Goal: Task Accomplishment & Management: Use online tool/utility

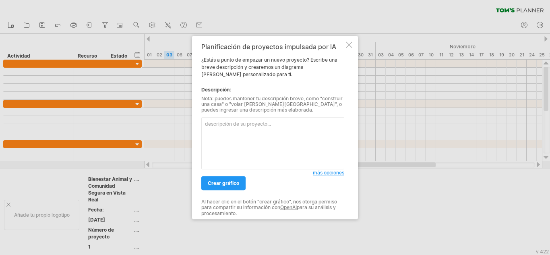
click at [350, 44] on div at bounding box center [349, 44] width 6 height 6
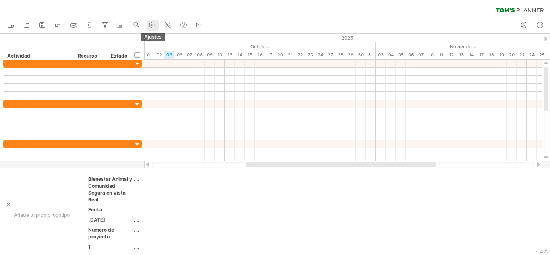
click at [153, 24] on circle at bounding box center [152, 25] width 2 height 2
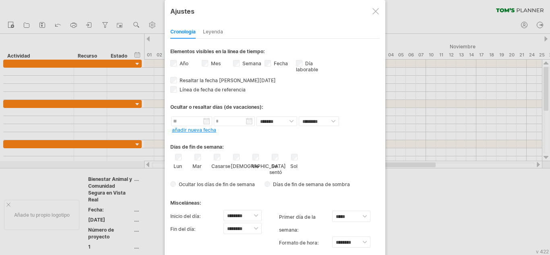
click at [376, 9] on div at bounding box center [376, 11] width 6 height 6
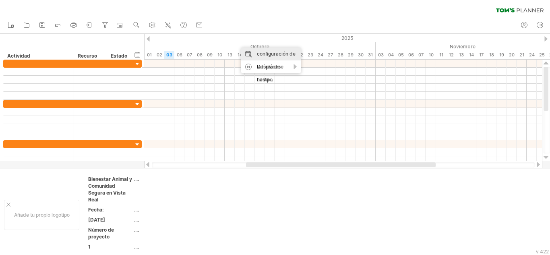
click at [284, 52] on font "configuración de la línea de tiempo" at bounding box center [276, 67] width 39 height 32
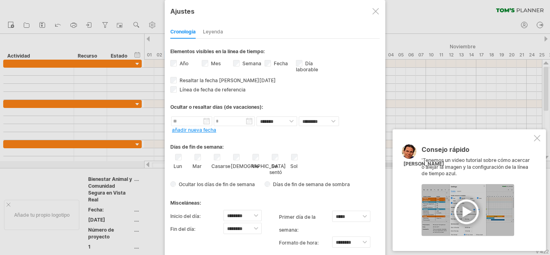
click at [216, 31] on font "Leyenda" at bounding box center [213, 32] width 20 height 6
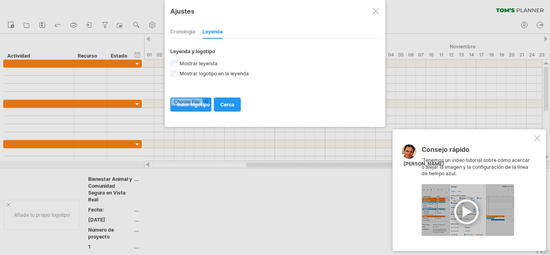
click at [188, 30] on font "Cronología" at bounding box center [182, 32] width 25 height 6
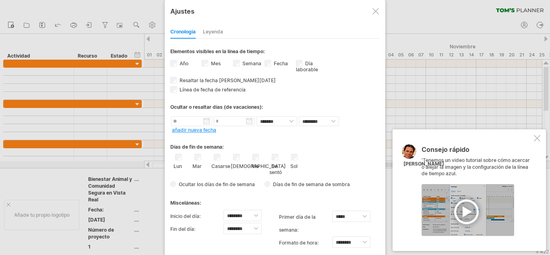
click at [470, 212] on div at bounding box center [468, 210] width 93 height 52
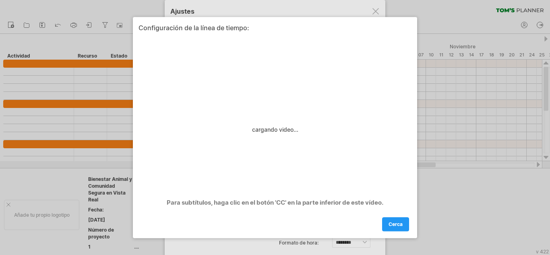
drag, startPoint x: 329, startPoint y: 23, endPoint x: 465, endPoint y: 72, distance: 144.9
click at [465, 72] on div "Intentando acceder a [DOMAIN_NAME] Conectado de nuevo... 0% borrar filtro" at bounding box center [275, 127] width 550 height 255
click at [398, 221] on font "cerca" at bounding box center [396, 224] width 14 height 6
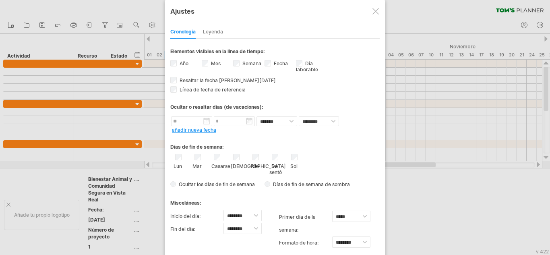
click at [379, 14] on div at bounding box center [376, 11] width 6 height 6
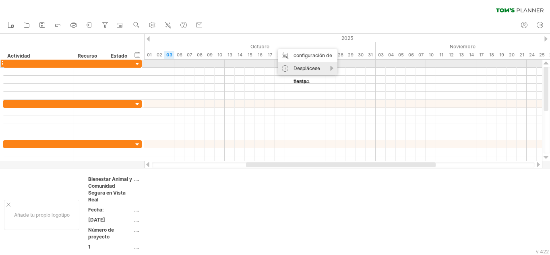
click at [297, 67] on font "Desplácese hasta..." at bounding box center [307, 74] width 27 height 19
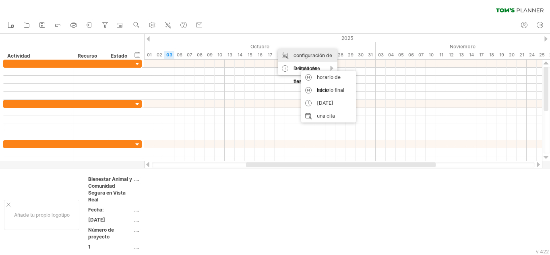
click at [317, 56] on font "configuración de la línea de tiempo" at bounding box center [313, 68] width 39 height 32
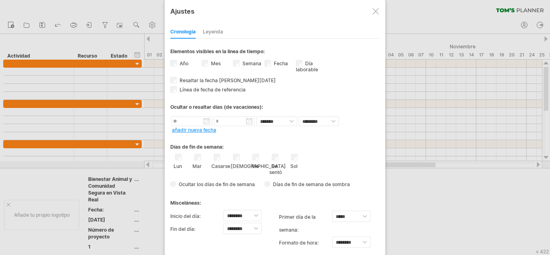
click at [376, 12] on div at bounding box center [376, 11] width 6 height 6
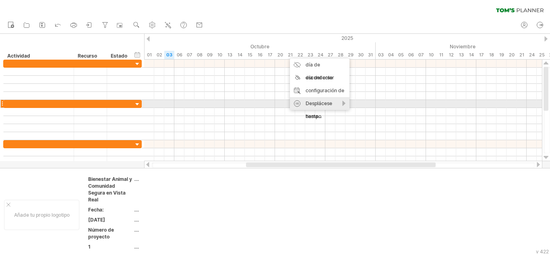
click at [340, 102] on div "Desplácese hasta..." at bounding box center [320, 110] width 60 height 26
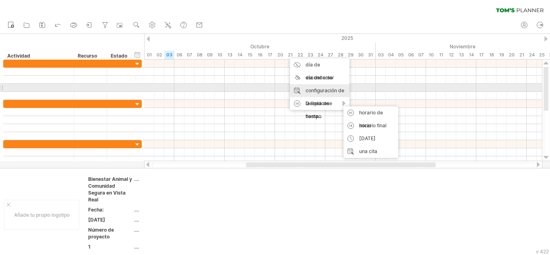
click at [327, 87] on font "configuración de la línea de tiempo" at bounding box center [325, 103] width 39 height 32
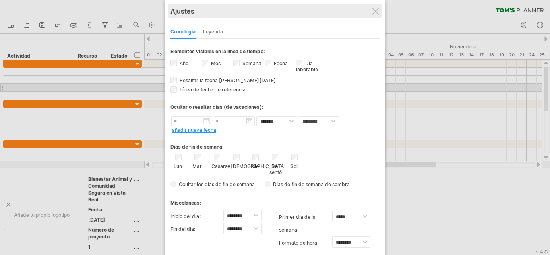
click at [380, 14] on div "Ajustes" at bounding box center [274, 11] width 209 height 15
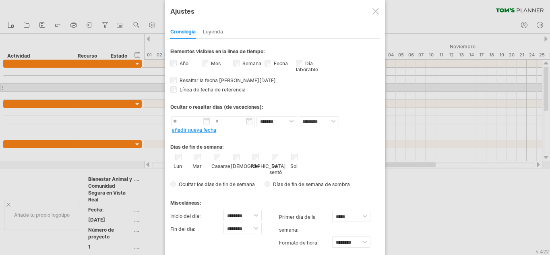
click at [374, 14] on div at bounding box center [376, 11] width 6 height 6
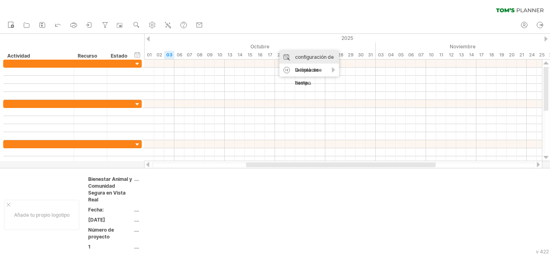
click at [301, 57] on font "configuración de la línea de tiempo" at bounding box center [314, 70] width 39 height 32
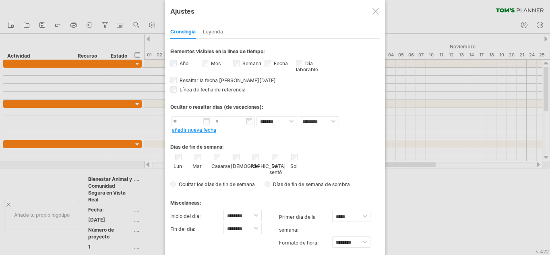
click at [374, 12] on div at bounding box center [376, 11] width 6 height 6
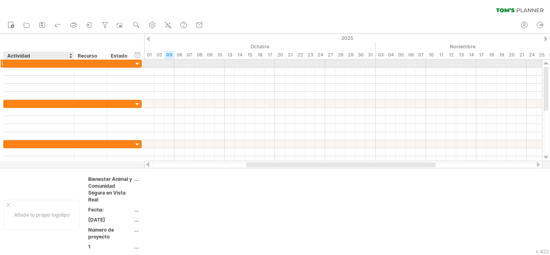
click at [34, 64] on div at bounding box center [39, 64] width 62 height 8
type input "**********"
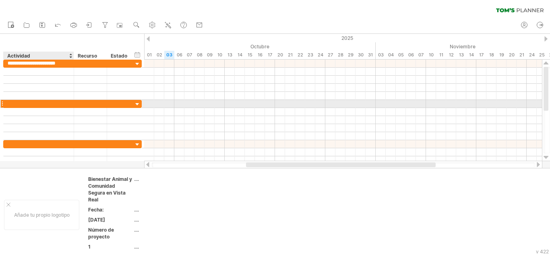
click at [37, 104] on div at bounding box center [39, 104] width 62 height 8
click at [15, 102] on div at bounding box center [39, 104] width 62 height 8
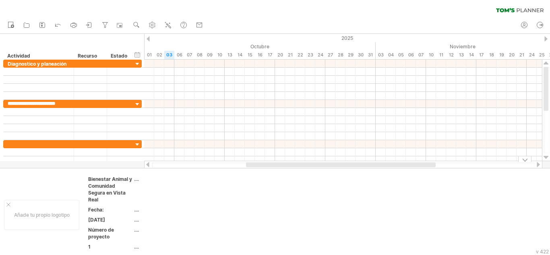
type input "**********"
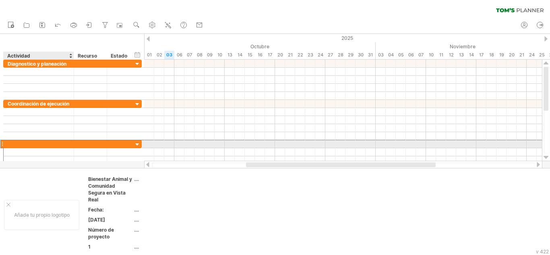
click at [53, 145] on div at bounding box center [39, 144] width 62 height 8
click at [48, 144] on div at bounding box center [39, 144] width 62 height 8
type input "**********"
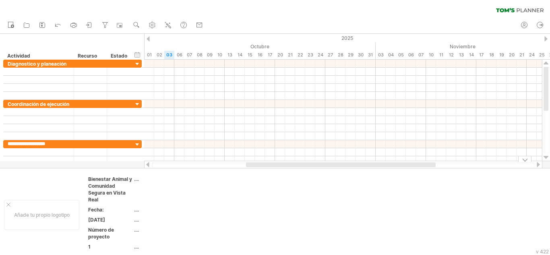
click at [185, 212] on div "...." at bounding box center [168, 209] width 68 height 7
click at [172, 178] on td "...." at bounding box center [168, 191] width 68 height 30
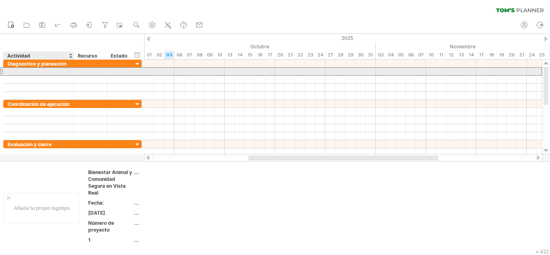
click at [31, 71] on div at bounding box center [39, 72] width 62 height 8
click at [28, 70] on div at bounding box center [39, 72] width 62 height 8
paste input "**********"
type input "**********"
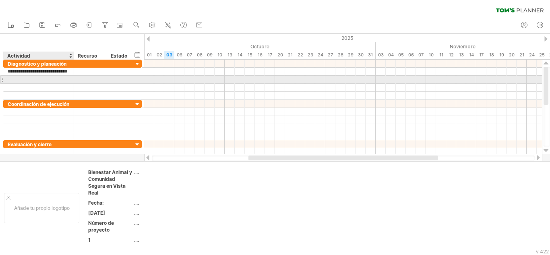
click at [49, 77] on div at bounding box center [39, 80] width 62 height 8
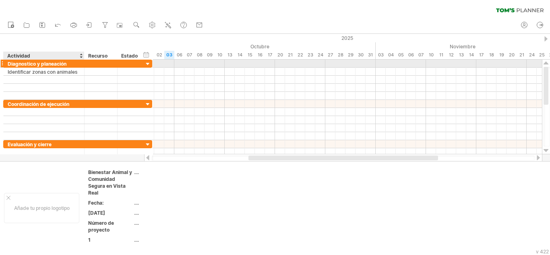
drag, startPoint x: 73, startPoint y: 62, endPoint x: 84, endPoint y: 62, distance: 10.5
click at [84, 62] on div at bounding box center [83, 64] width 4 height 8
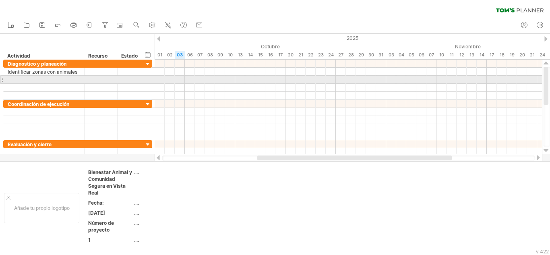
click at [36, 79] on div at bounding box center [44, 80] width 73 height 8
click at [53, 79] on div at bounding box center [44, 80] width 73 height 8
paste input "**********"
type input "**********"
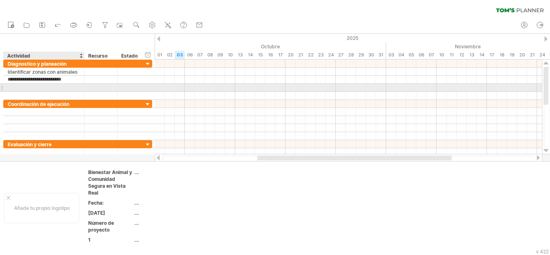
click at [60, 87] on div at bounding box center [44, 88] width 73 height 8
click at [25, 87] on div at bounding box center [44, 88] width 73 height 8
paste input "**********"
type input "**********"
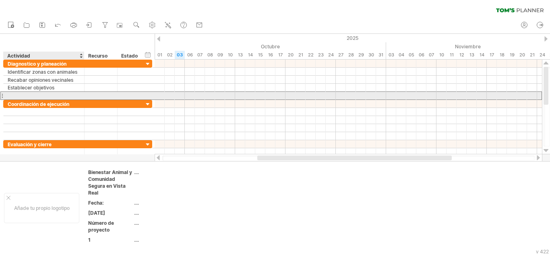
click at [31, 95] on div at bounding box center [44, 96] width 73 height 8
click at [61, 93] on div at bounding box center [44, 96] width 73 height 8
paste input "**********"
type input "**********"
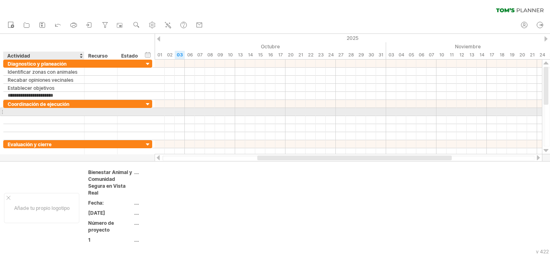
click at [60, 111] on div at bounding box center [44, 112] width 73 height 8
click at [46, 111] on div at bounding box center [44, 112] width 73 height 8
paste input "**********"
type input "**********"
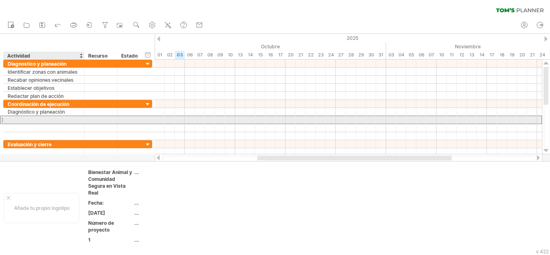
click at [52, 117] on div at bounding box center [44, 120] width 73 height 8
click at [54, 120] on div at bounding box center [44, 120] width 73 height 8
paste input "**********"
type input "**********"
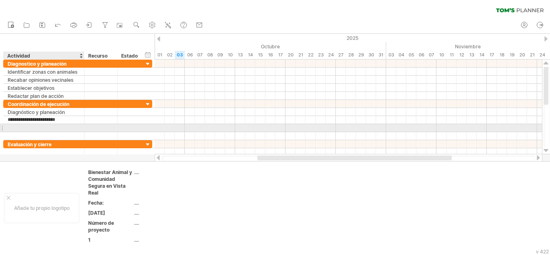
click at [53, 127] on div at bounding box center [44, 128] width 73 height 8
click at [27, 126] on div at bounding box center [44, 128] width 73 height 8
paste input "**********"
type input "**********"
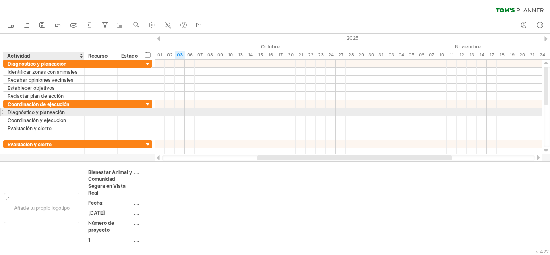
click at [64, 112] on font "Diagnóstico y planeación" at bounding box center [36, 112] width 57 height 6
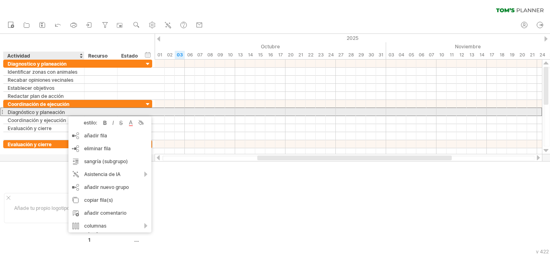
click at [64, 112] on font "Diagnóstico y planeación" at bounding box center [36, 112] width 57 height 6
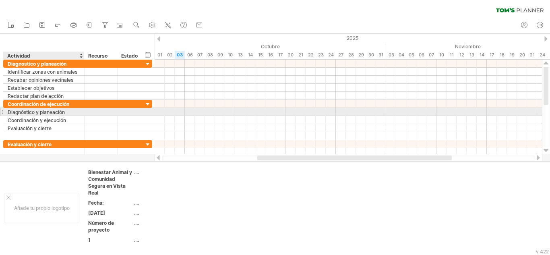
click at [64, 112] on font "Diagnóstico y planeación" at bounding box center [36, 112] width 57 height 6
click at [3, 112] on div at bounding box center [1, 112] width 3 height 8
click at [10, 112] on font "Diagnóstico y planeación" at bounding box center [36, 112] width 57 height 6
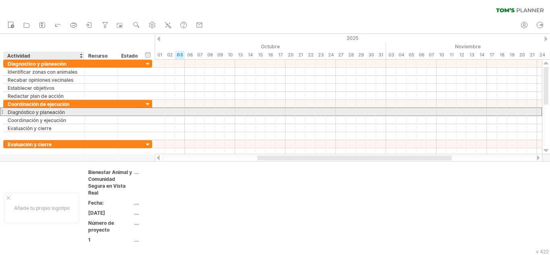
click at [10, 112] on font "Diagnóstico y planeación" at bounding box center [36, 112] width 57 height 6
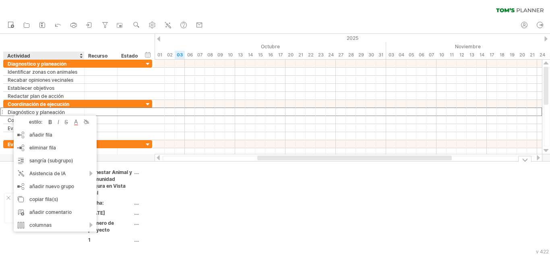
click at [220, 236] on td at bounding box center [239, 208] width 64 height 79
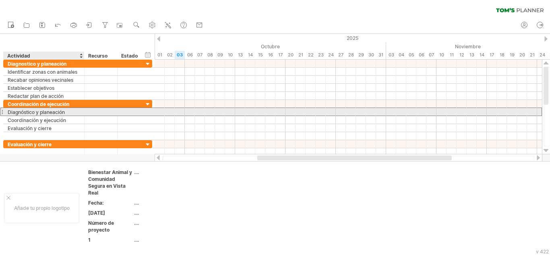
click at [65, 111] on font "Diagnóstico y planeación" at bounding box center [36, 112] width 57 height 6
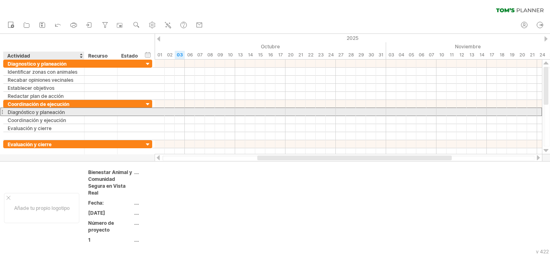
click at [65, 111] on font "Diagnóstico y planeación" at bounding box center [36, 112] width 57 height 6
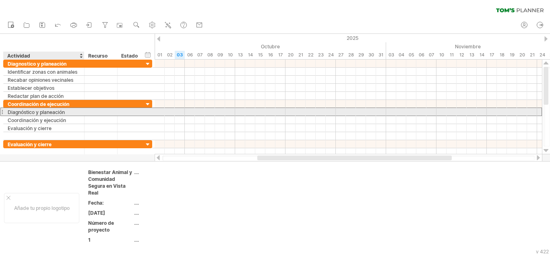
click at [65, 111] on font "Diagnóstico y planeación" at bounding box center [36, 112] width 57 height 6
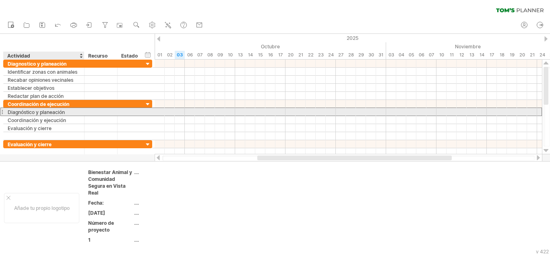
click at [65, 111] on font "Diagnóstico y planeación" at bounding box center [36, 112] width 57 height 6
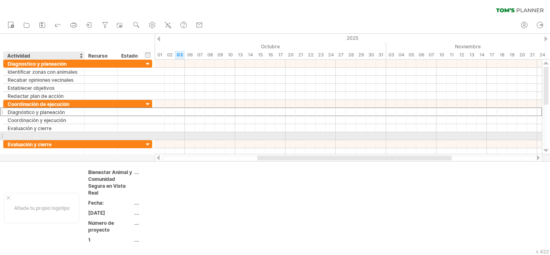
click at [60, 136] on div at bounding box center [44, 136] width 73 height 8
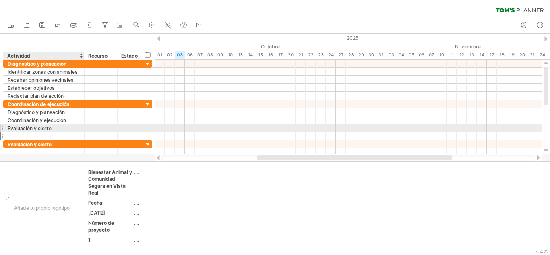
click at [57, 129] on div "Evaluación y cierre" at bounding box center [44, 128] width 73 height 8
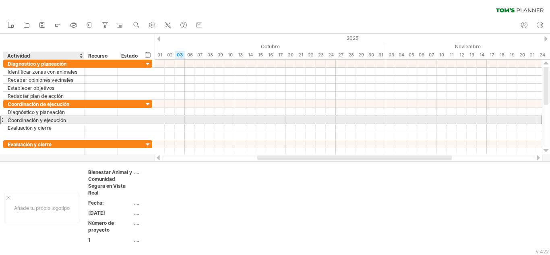
click at [56, 122] on font "Coordinación y ejecución" at bounding box center [37, 120] width 58 height 6
click at [64, 122] on font "Coordinación y ejecución" at bounding box center [37, 120] width 58 height 6
click at [67, 122] on div "Coordinación y ejecución" at bounding box center [44, 120] width 73 height 8
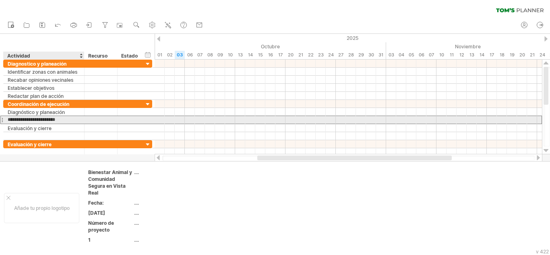
click at [67, 122] on input "**********" at bounding box center [44, 120] width 73 height 8
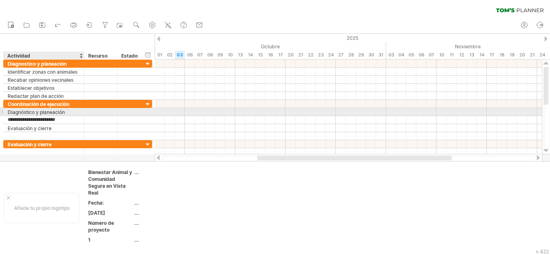
click at [66, 114] on div "Diagnóstico y planeación" at bounding box center [44, 112] width 73 height 8
click at [66, 114] on input "**********" at bounding box center [44, 112] width 73 height 8
type input "*"
type input "**********"
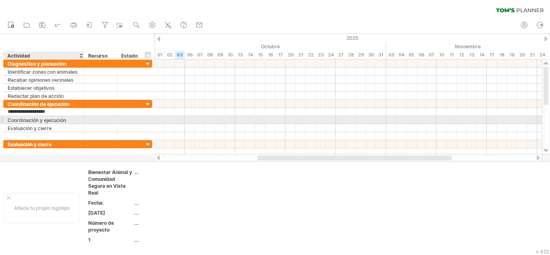
click at [66, 121] on font "Coordinación y ejecución" at bounding box center [37, 120] width 58 height 6
click at [64, 122] on font "Coordinación y ejecución" at bounding box center [37, 120] width 58 height 6
click at [64, 120] on font "Coordinación y ejecución" at bounding box center [37, 120] width 58 height 6
click at [67, 120] on div "Coordinación y ejecución" at bounding box center [44, 120] width 73 height 8
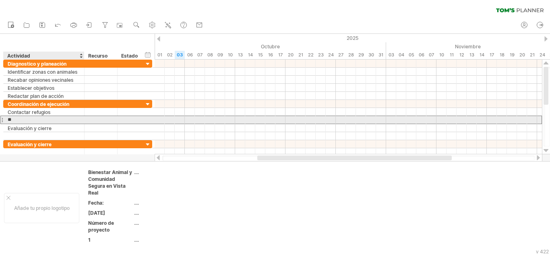
type input "*"
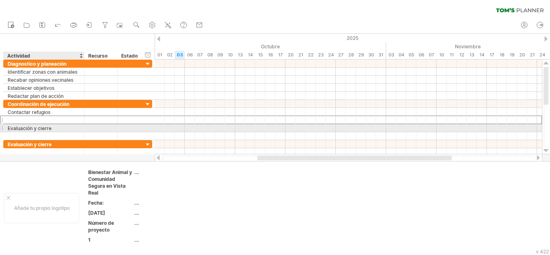
click at [51, 128] on font "Evaluación y cierre" at bounding box center [30, 128] width 44 height 6
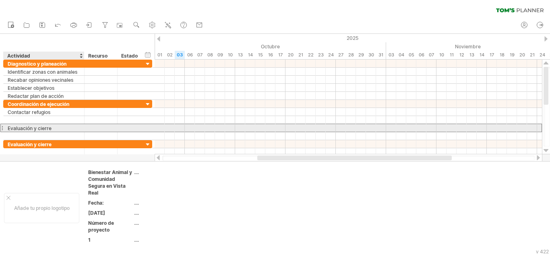
click at [51, 129] on font "Evaluación y cierre" at bounding box center [30, 128] width 44 height 6
click at [49, 130] on font "Evaluación y cierre" at bounding box center [30, 128] width 44 height 6
click at [51, 129] on font "Evaluación y cierre" at bounding box center [30, 128] width 44 height 6
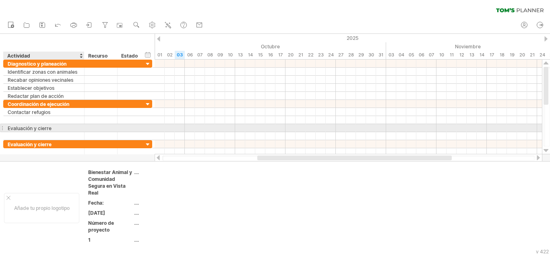
click at [51, 129] on font "Evaluación y cierre" at bounding box center [30, 128] width 44 height 6
click at [52, 129] on div "Evaluación y cierre" at bounding box center [44, 128] width 73 height 8
click at [52, 129] on input "**********" at bounding box center [44, 128] width 73 height 8
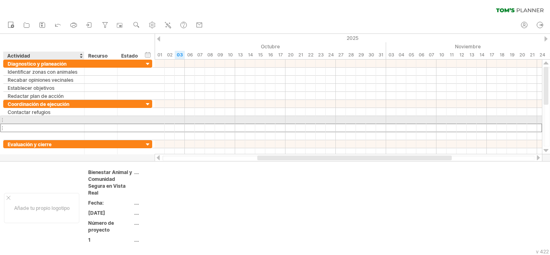
click at [45, 118] on div at bounding box center [44, 120] width 73 height 8
type input "**********"
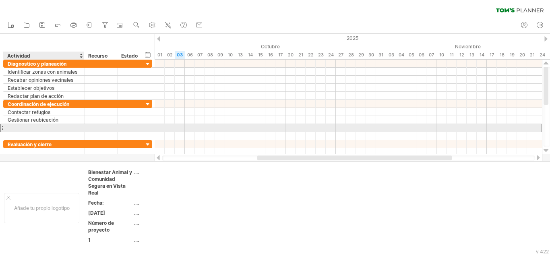
click at [42, 126] on div at bounding box center [44, 128] width 73 height 8
click at [26, 127] on div at bounding box center [44, 128] width 73 height 8
type input "**********"
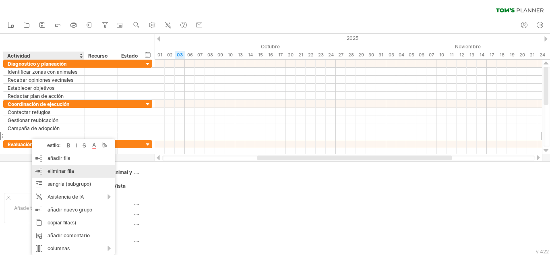
click at [52, 166] on div "eliminar fila eliminar filas seleccionadas" at bounding box center [73, 171] width 83 height 13
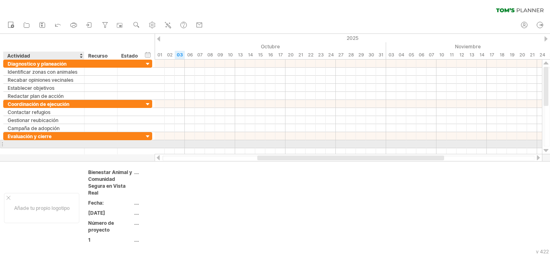
click at [41, 143] on div at bounding box center [44, 144] width 73 height 8
type input "**********"
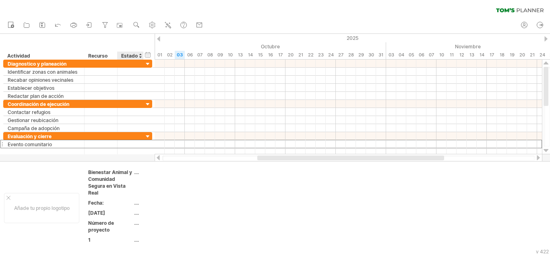
click at [138, 54] on div "Estado" at bounding box center [130, 56] width 18 height 8
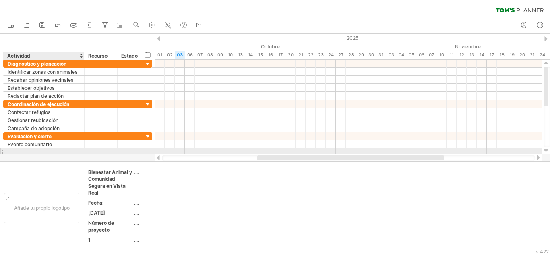
click at [24, 152] on div at bounding box center [44, 152] width 73 height 8
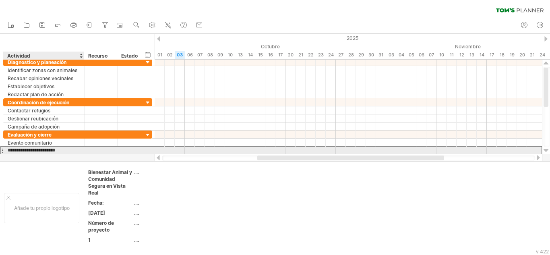
type input "**********"
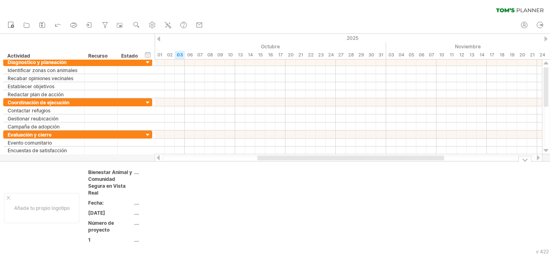
click at [217, 201] on td at bounding box center [239, 208] width 64 height 79
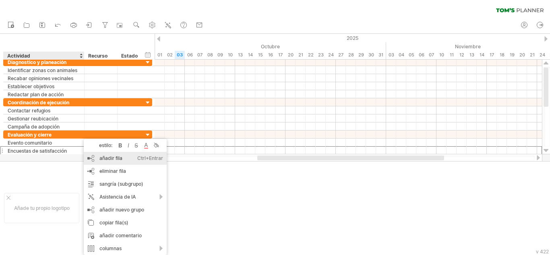
click at [102, 162] on div "añadir fila Ctrl+Entrar Cmd+Entrar" at bounding box center [125, 158] width 83 height 13
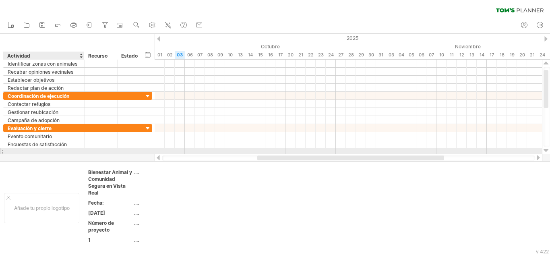
click at [46, 151] on input "text" at bounding box center [44, 152] width 73 height 8
type input "*"
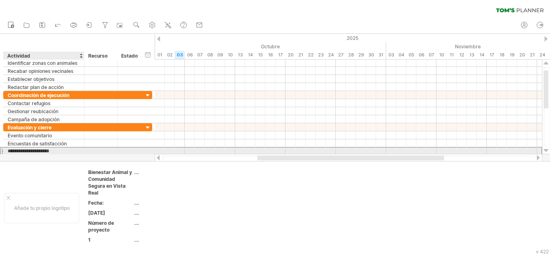
type input "**********"
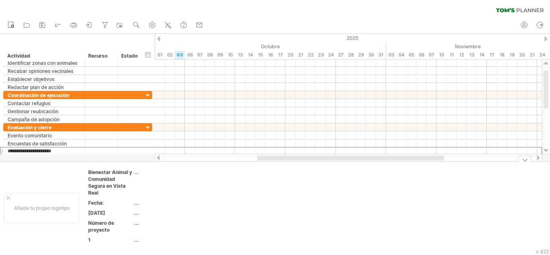
click at [238, 220] on td at bounding box center [239, 208] width 64 height 79
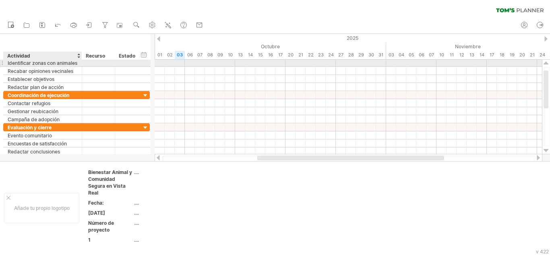
click at [80, 62] on div at bounding box center [81, 63] width 4 height 8
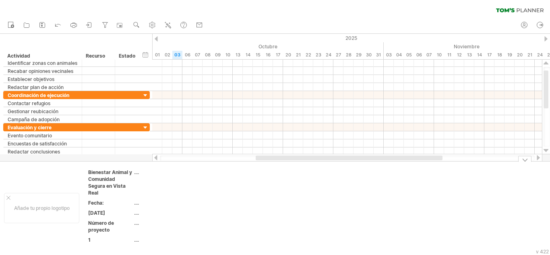
click at [280, 220] on td at bounding box center [303, 208] width 64 height 79
click at [145, 53] on div "ocultar inicio/fin/duración mostrar inicio/fin/duración" at bounding box center [146, 54] width 8 height 8
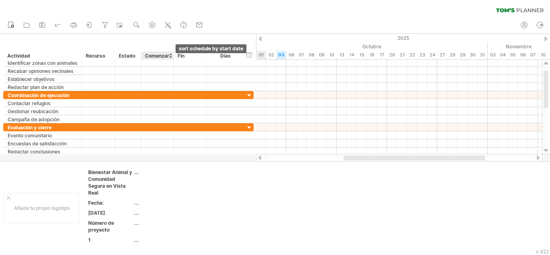
click at [170, 56] on div at bounding box center [170, 56] width 3 height 8
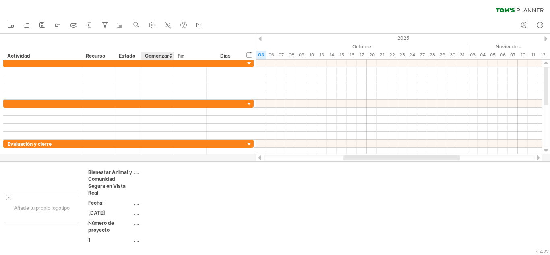
click at [170, 56] on div at bounding box center [170, 56] width 3 height 8
click at [171, 53] on div at bounding box center [170, 56] width 3 height 8
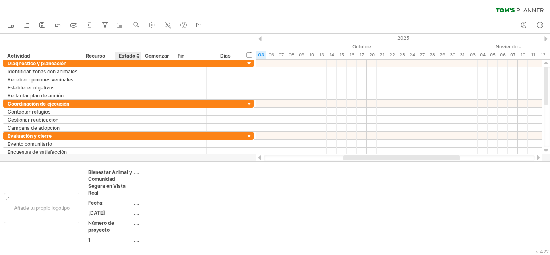
click at [130, 56] on font "Estado" at bounding box center [127, 56] width 17 height 6
drag, startPoint x: 256, startPoint y: 34, endPoint x: 240, endPoint y: 41, distance: 17.1
click at [240, 41] on div "ocultar inicio/fin/duración mostrar inicio/fin/duración ******** Actividad ****…" at bounding box center [128, 47] width 256 height 26
drag, startPoint x: 256, startPoint y: 45, endPoint x: 239, endPoint y: 45, distance: 16.9
click at [239, 45] on div "ocultar inicio/fin/duración mostrar inicio/fin/duración ******** Actividad ****…" at bounding box center [128, 47] width 256 height 26
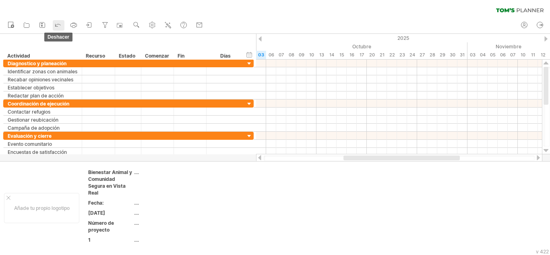
click at [56, 21] on icon at bounding box center [58, 25] width 8 height 8
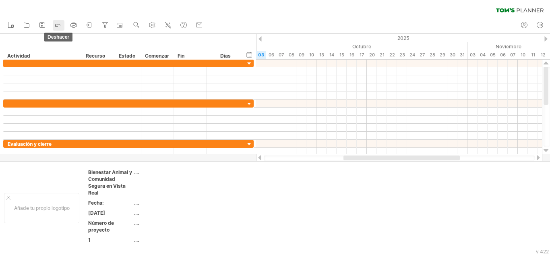
click at [56, 21] on icon at bounding box center [58, 25] width 8 height 8
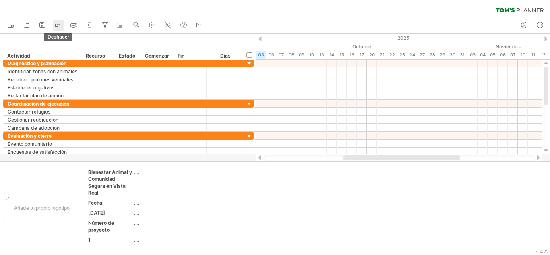
click at [56, 21] on icon at bounding box center [58, 25] width 8 height 8
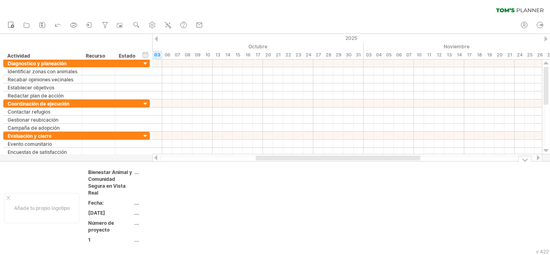
click at [219, 211] on td at bounding box center [239, 208] width 64 height 79
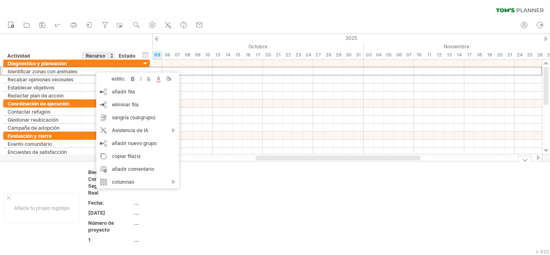
drag, startPoint x: 246, startPoint y: 200, endPoint x: 225, endPoint y: 176, distance: 32.0
click at [246, 200] on td at bounding box center [239, 208] width 64 height 79
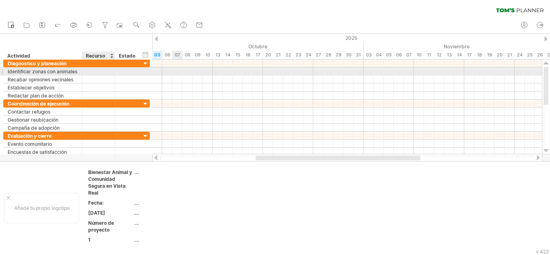
click at [97, 72] on div at bounding box center [98, 71] width 25 height 8
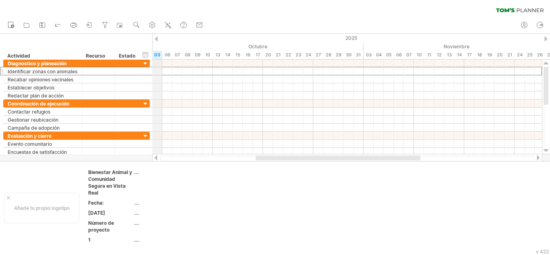
click at [158, 40] on div "2025" at bounding box center [187, 38] width 1219 height 8
click at [156, 39] on div at bounding box center [156, 38] width 3 height 5
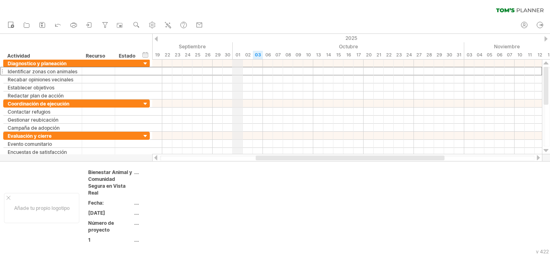
click at [236, 56] on font "01" at bounding box center [238, 55] width 5 height 6
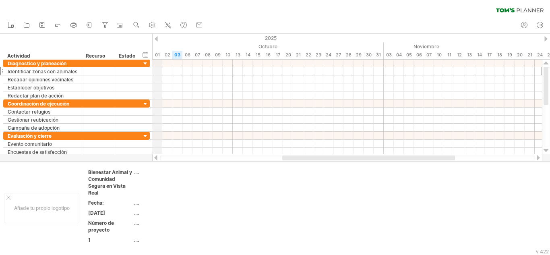
drag, startPoint x: 233, startPoint y: 46, endPoint x: 153, endPoint y: 50, distance: 79.5
click at [153, 50] on div "Octubre" at bounding box center [268, 46] width 232 height 8
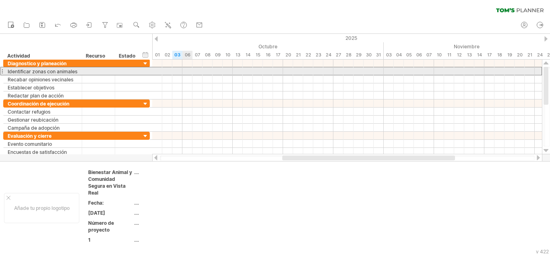
click at [188, 73] on div at bounding box center [347, 71] width 390 height 8
click at [187, 68] on div at bounding box center [347, 71] width 390 height 8
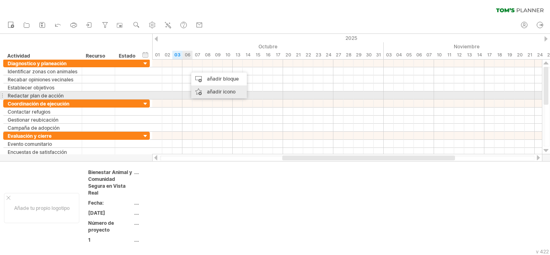
click at [214, 93] on font "añadir icono" at bounding box center [221, 92] width 29 height 6
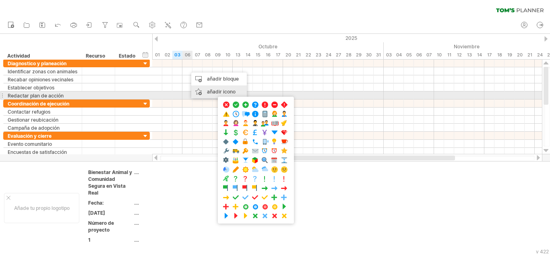
click at [214, 93] on font "añadir icono" at bounding box center [221, 92] width 29 height 6
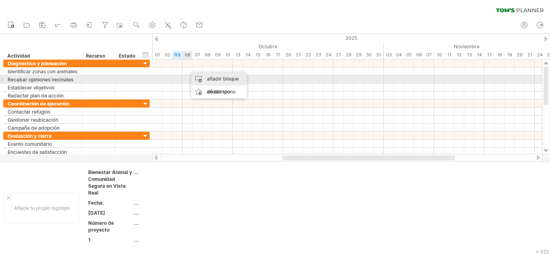
click at [212, 80] on font "añadir bloque de tiempo" at bounding box center [223, 85] width 32 height 19
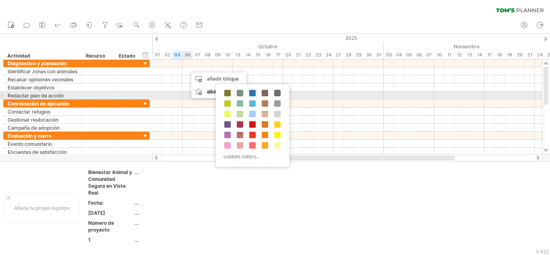
click at [252, 95] on span at bounding box center [252, 93] width 6 height 6
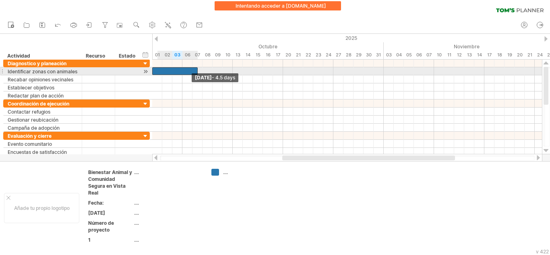
drag, startPoint x: 187, startPoint y: 71, endPoint x: 154, endPoint y: 73, distance: 32.7
click at [154, 73] on div at bounding box center [175, 71] width 46 height 8
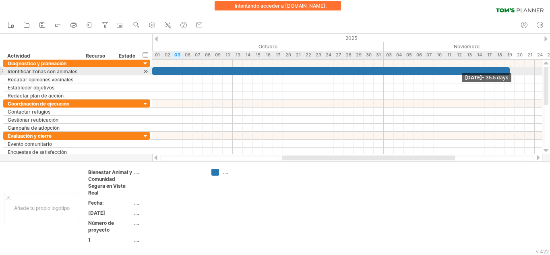
drag, startPoint x: 197, startPoint y: 68, endPoint x: 509, endPoint y: 74, distance: 311.8
click at [509, 74] on div "[DATE] - 35.5 days [DATE] - 4.5 days" at bounding box center [347, 107] width 390 height 95
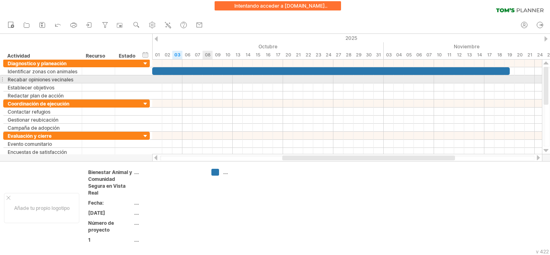
click at [209, 80] on div at bounding box center [347, 79] width 390 height 8
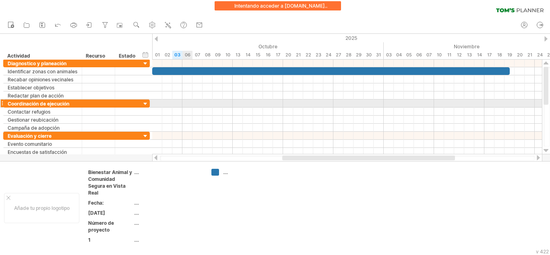
click at [188, 100] on div at bounding box center [347, 104] width 390 height 8
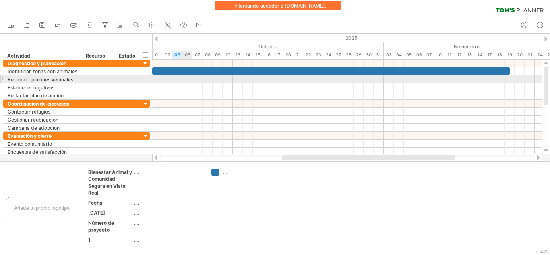
click at [190, 79] on div at bounding box center [347, 79] width 390 height 8
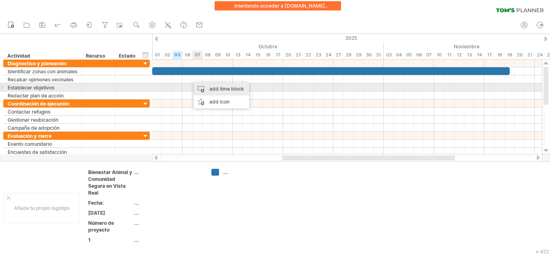
click at [212, 89] on div "add time block" at bounding box center [222, 89] width 56 height 13
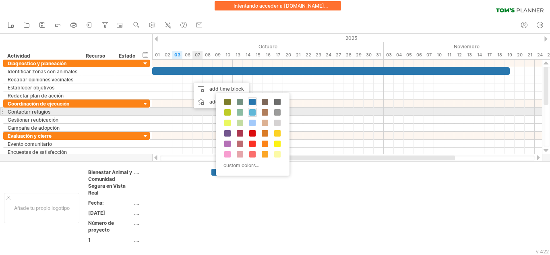
click at [254, 112] on span at bounding box center [252, 112] width 6 height 6
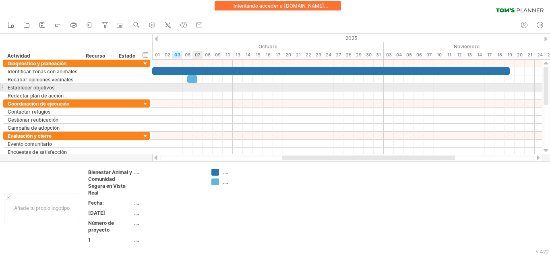
click at [199, 87] on div at bounding box center [347, 87] width 390 height 8
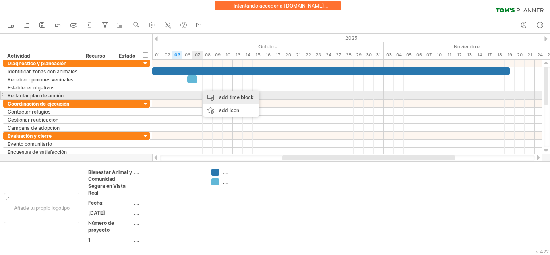
click at [224, 100] on div "add time block" at bounding box center [231, 97] width 56 height 13
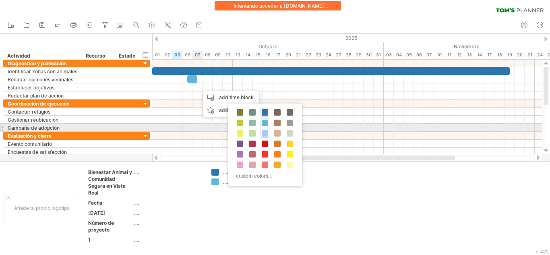
click at [263, 129] on div at bounding box center [265, 133] width 9 height 9
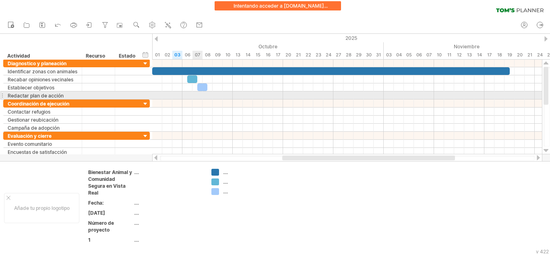
click at [196, 95] on div at bounding box center [347, 95] width 390 height 8
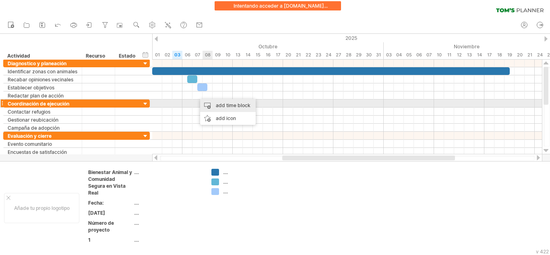
click at [224, 106] on div "add time block" at bounding box center [228, 105] width 56 height 13
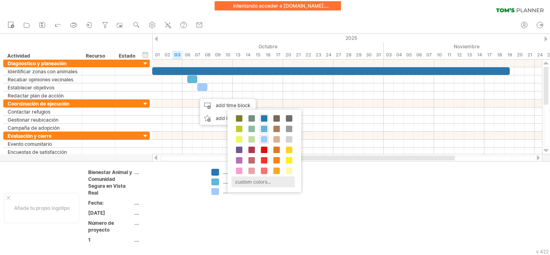
click at [270, 181] on div "custom colors..." at bounding box center [263, 181] width 63 height 11
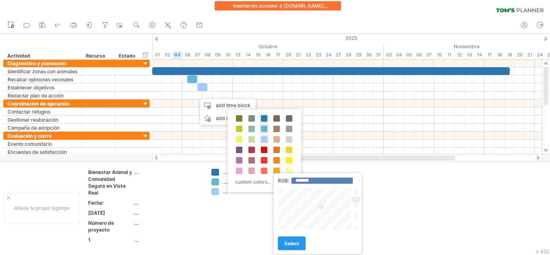
type input "*******"
click at [322, 201] on div at bounding box center [315, 208] width 75 height 41
click at [300, 246] on link "select" at bounding box center [292, 243] width 28 height 14
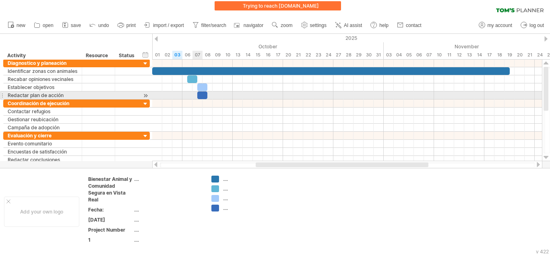
click at [201, 95] on div at bounding box center [202, 95] width 10 height 8
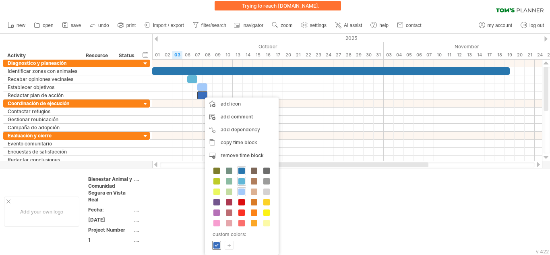
click at [217, 242] on span at bounding box center [217, 245] width 6 height 6
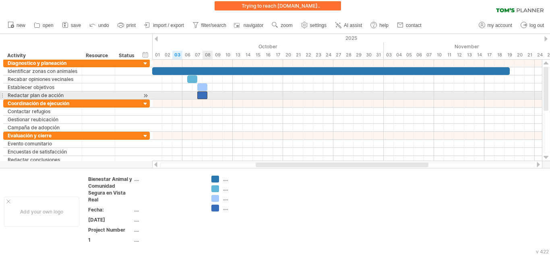
click at [205, 95] on div at bounding box center [202, 95] width 10 height 8
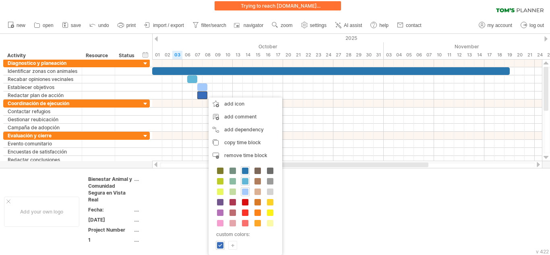
click at [233, 245] on div "+" at bounding box center [233, 245] width 8 height 8
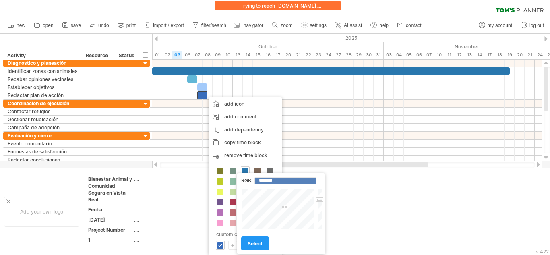
type input "*******"
click at [285, 220] on div at bounding box center [278, 208] width 75 height 41
click at [261, 245] on span "select" at bounding box center [255, 243] width 15 height 6
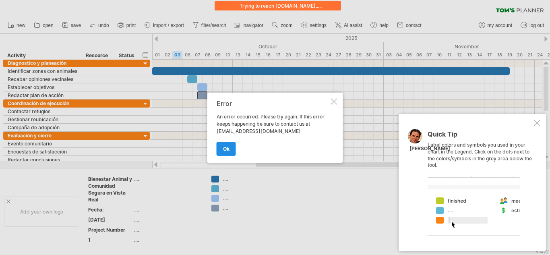
click at [230, 152] on link "ok" at bounding box center [226, 149] width 19 height 14
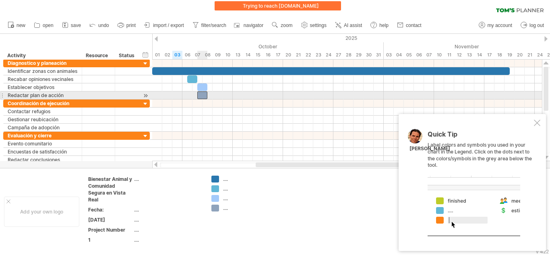
click at [205, 95] on div at bounding box center [202, 95] width 10 height 8
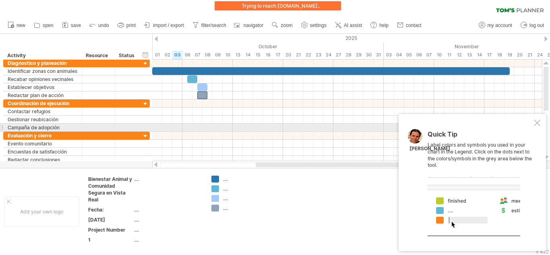
click at [534, 128] on div "Quick Tip Label colors and symbols you used in your chart in the Legend. Click …" at bounding box center [472, 182] width 147 height 137
click at [536, 126] on div at bounding box center [537, 123] width 6 height 6
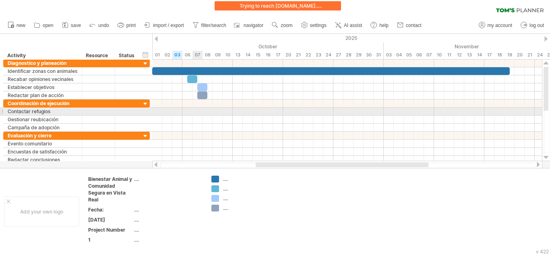
click at [197, 113] on div at bounding box center [347, 112] width 390 height 8
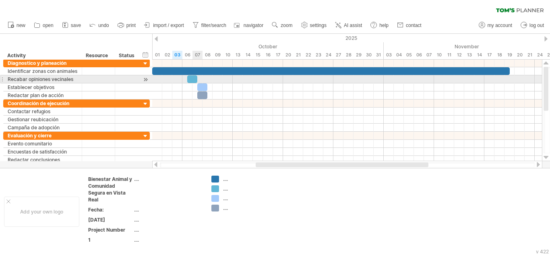
click at [193, 79] on div at bounding box center [192, 79] width 10 height 8
drag, startPoint x: 187, startPoint y: 78, endPoint x: 228, endPoint y: 83, distance: 41.1
click at [228, 83] on div "[DATE] [DATE] - 0.5 days" at bounding box center [347, 111] width 390 height 102
drag, startPoint x: 197, startPoint y: 79, endPoint x: 214, endPoint y: 83, distance: 17.1
click at [214, 83] on div "[DATE] - 2.0 days [DATE] - 0.5 days" at bounding box center [347, 111] width 390 height 102
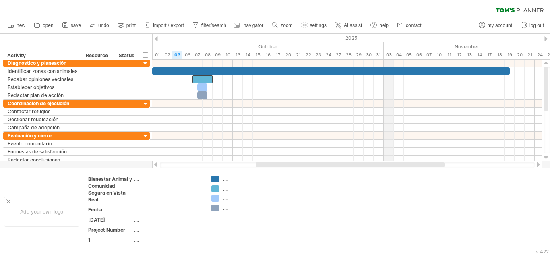
drag, startPoint x: 383, startPoint y: 44, endPoint x: 385, endPoint y: 50, distance: 6.0
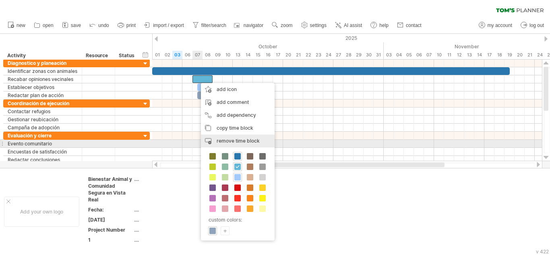
click at [237, 140] on span "remove time block" at bounding box center [238, 141] width 43 height 6
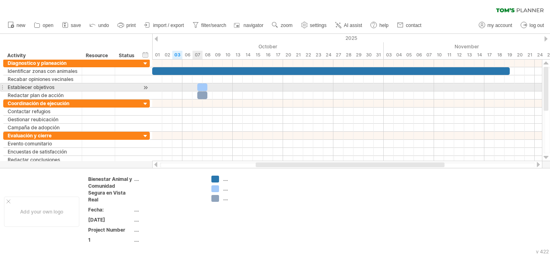
click at [201, 89] on div at bounding box center [202, 87] width 10 height 8
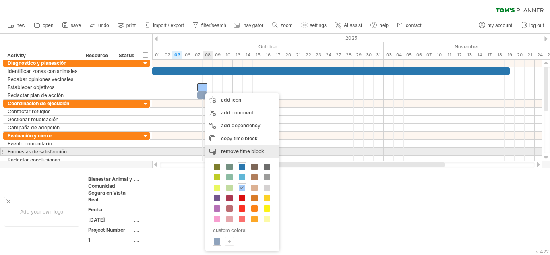
click at [237, 149] on span "remove time block" at bounding box center [242, 151] width 43 height 6
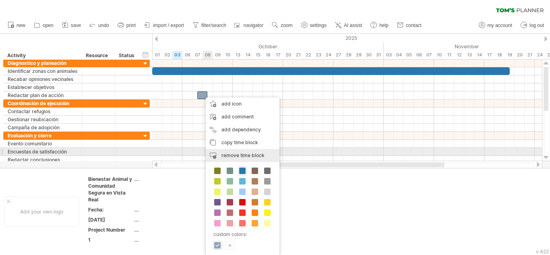
click at [238, 154] on span "remove time block" at bounding box center [243, 155] width 43 height 6
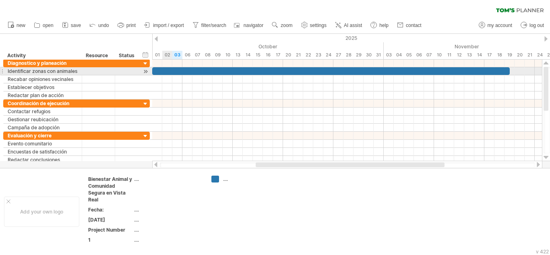
click at [168, 73] on div at bounding box center [331, 71] width 358 height 8
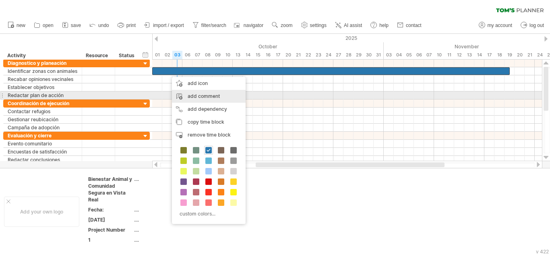
click at [200, 96] on div "add comment" at bounding box center [209, 96] width 74 height 13
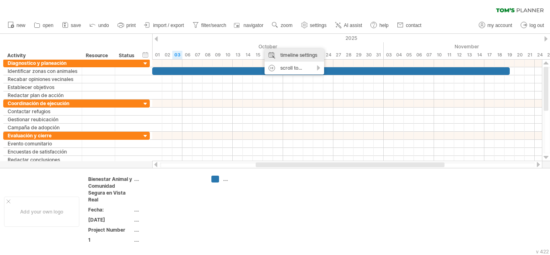
click at [296, 59] on div "timeline settings" at bounding box center [295, 55] width 60 height 13
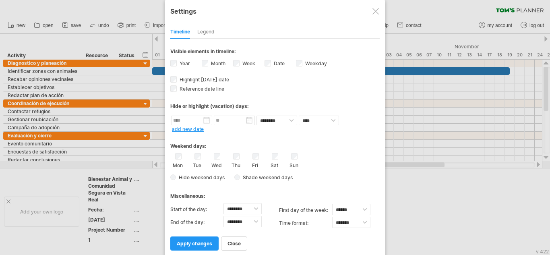
click at [373, 12] on div at bounding box center [376, 11] width 6 height 6
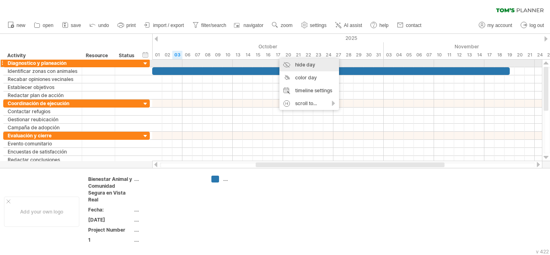
click at [294, 64] on div "hide day" at bounding box center [310, 64] width 60 height 13
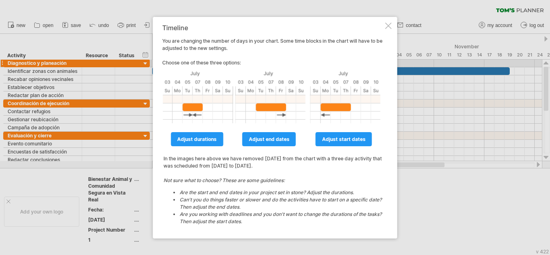
click at [387, 28] on div at bounding box center [389, 26] width 6 height 6
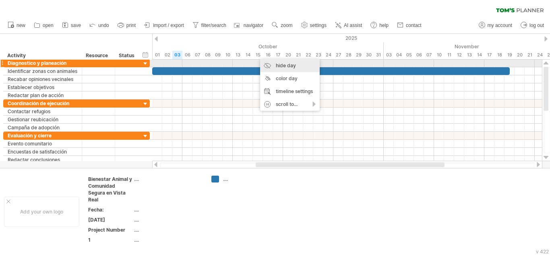
click at [271, 64] on div "hide day" at bounding box center [290, 65] width 60 height 13
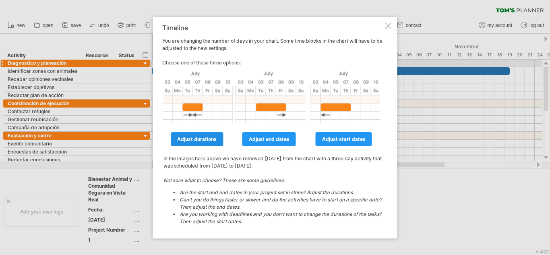
click at [214, 139] on span "adjust durations" at bounding box center [196, 139] width 39 height 6
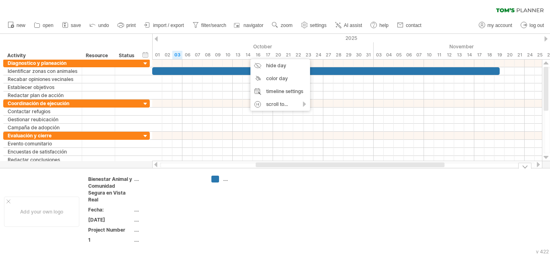
click at [327, 200] on td at bounding box center [303, 212] width 64 height 72
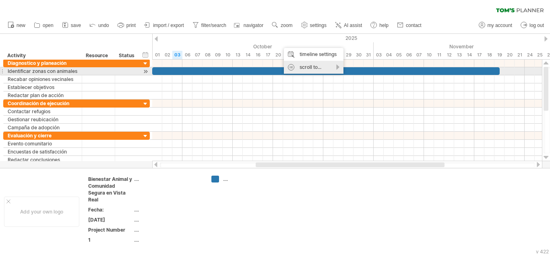
click at [307, 70] on div "scroll to..." at bounding box center [314, 67] width 60 height 13
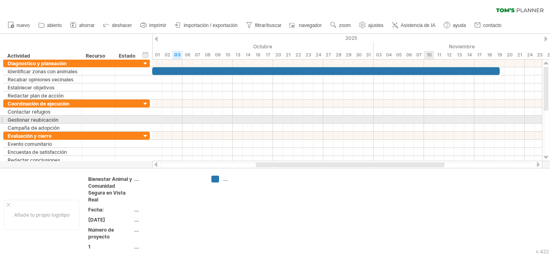
click at [425, 122] on div at bounding box center [347, 120] width 390 height 8
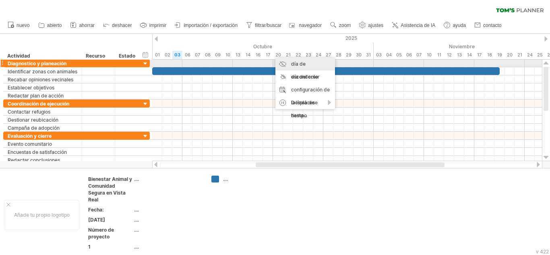
click at [300, 64] on font "día de esconderse" at bounding box center [304, 70] width 27 height 19
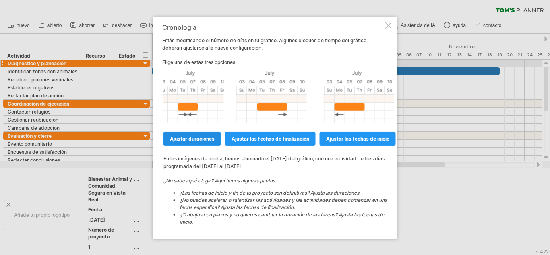
click at [209, 138] on font "ajustar duraciones" at bounding box center [192, 138] width 45 height 6
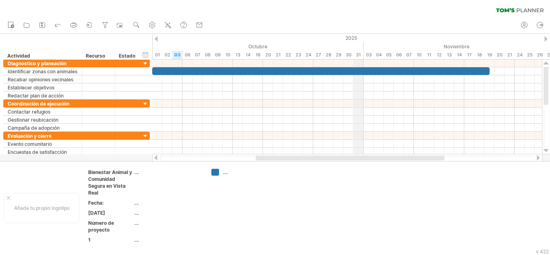
click at [356, 58] on div "31" at bounding box center [359, 55] width 10 height 8
click at [160, 54] on div "01" at bounding box center [157, 55] width 10 height 8
click at [191, 55] on div "06" at bounding box center [187, 55] width 10 height 8
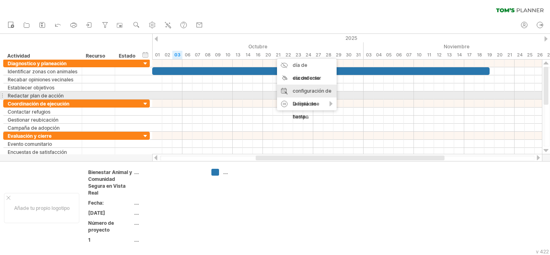
click at [305, 93] on font "configuración de la línea de tiempo" at bounding box center [312, 104] width 39 height 32
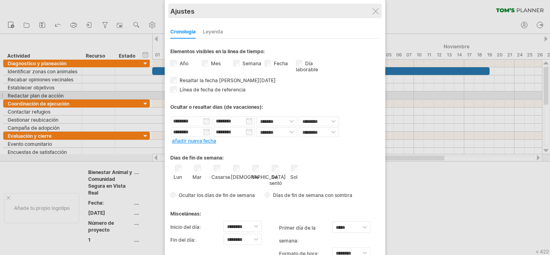
click at [379, 15] on div "Ajustes" at bounding box center [274, 11] width 209 height 15
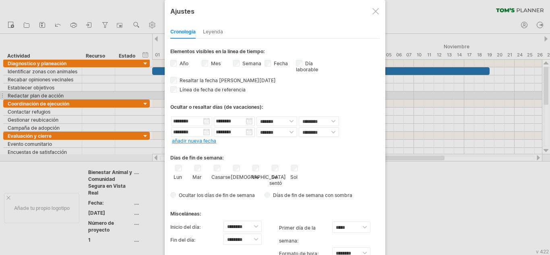
click at [377, 12] on div at bounding box center [376, 11] width 6 height 6
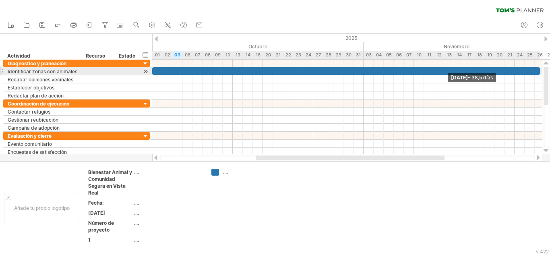
drag, startPoint x: 490, startPoint y: 72, endPoint x: 545, endPoint y: 70, distance: 54.4
click at [545, 70] on div "Intentando acceder a [DOMAIN_NAME] ... Conectado de nuevo... 0% borrar filtro" at bounding box center [275, 127] width 550 height 255
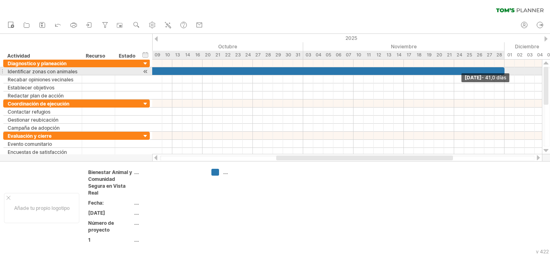
drag, startPoint x: 479, startPoint y: 71, endPoint x: 505, endPoint y: 70, distance: 26.2
click at [505, 70] on span at bounding box center [504, 71] width 3 height 8
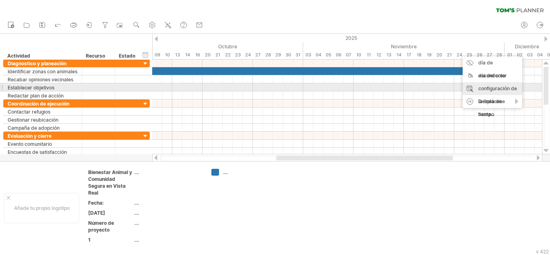
click at [486, 91] on font "configuración de la línea de tiempo" at bounding box center [498, 101] width 39 height 32
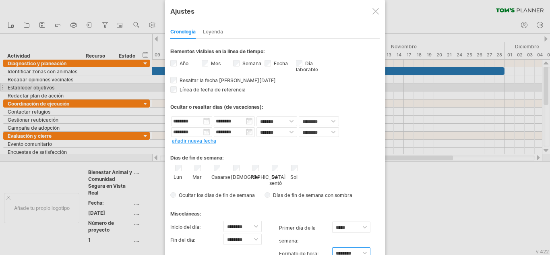
scroll to position [4, 0]
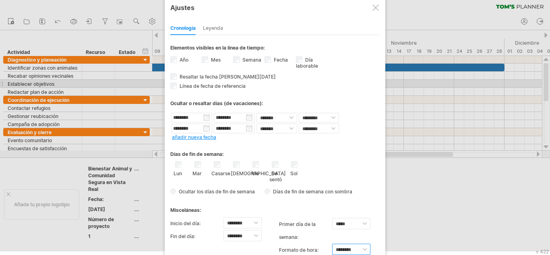
click at [362, 253] on select "******** ********" at bounding box center [351, 249] width 38 height 11
click at [342, 247] on select "******** ********" at bounding box center [351, 249] width 38 height 11
click at [414, 199] on div at bounding box center [275, 123] width 550 height 255
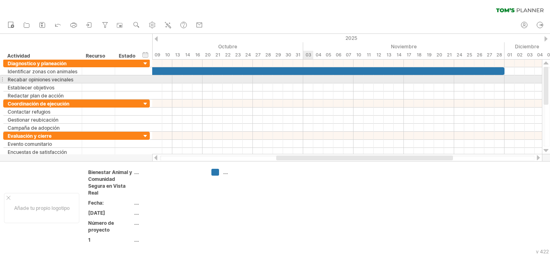
click at [309, 81] on div at bounding box center [347, 79] width 390 height 8
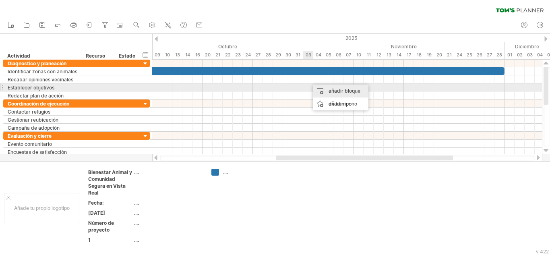
click at [322, 90] on div "añadir bloque de tiempo" at bounding box center [341, 98] width 56 height 26
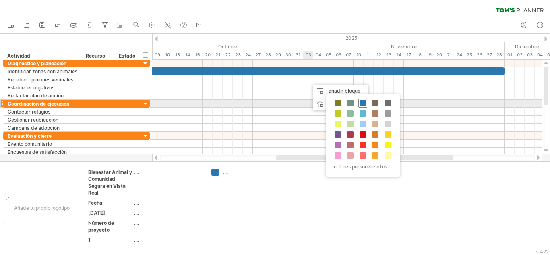
click at [364, 102] on span at bounding box center [363, 103] width 6 height 6
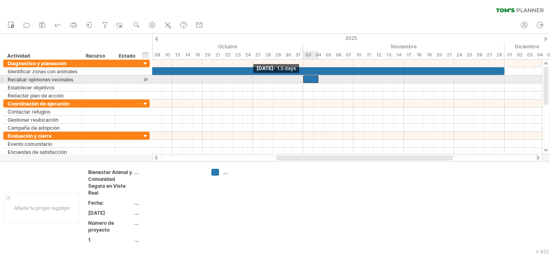
click at [305, 82] on div at bounding box center [310, 79] width 15 height 8
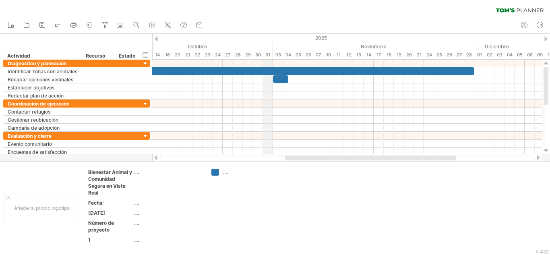
drag, startPoint x: 304, startPoint y: 47, endPoint x: 269, endPoint y: 54, distance: 35.7
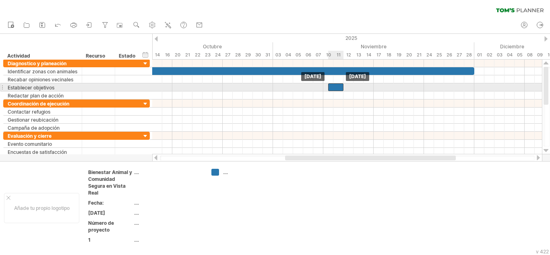
drag, startPoint x: 285, startPoint y: 80, endPoint x: 342, endPoint y: 87, distance: 56.8
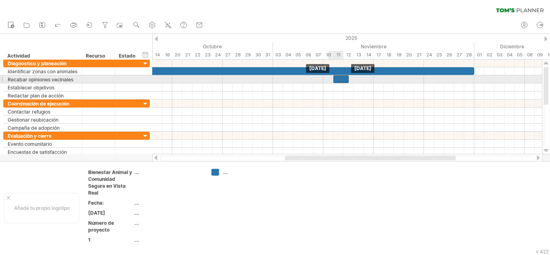
drag, startPoint x: 331, startPoint y: 85, endPoint x: 334, endPoint y: 77, distance: 9.3
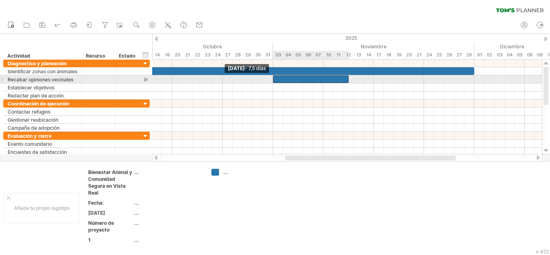
drag, startPoint x: 333, startPoint y: 78, endPoint x: 273, endPoint y: 75, distance: 60.1
click at [273, 75] on span at bounding box center [273, 79] width 3 height 8
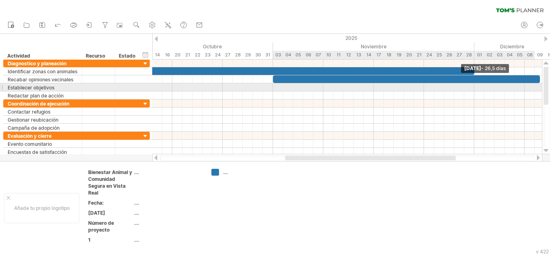
drag, startPoint x: 348, startPoint y: 78, endPoint x: 540, endPoint y: 83, distance: 192.2
click at [540, 83] on div "[DATE] - 26,5 días [DATE] - 7,5 días" at bounding box center [347, 107] width 390 height 95
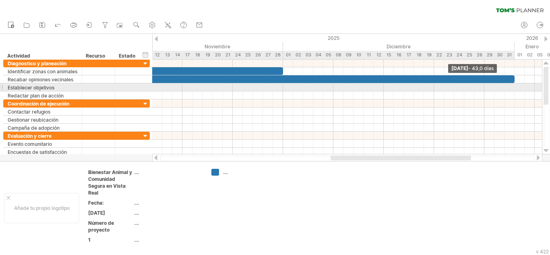
drag, startPoint x: 348, startPoint y: 79, endPoint x: 513, endPoint y: 85, distance: 164.9
click at [513, 85] on div "[DATE] - 43,0 días [DATE] - 7,5 días" at bounding box center [347, 107] width 390 height 95
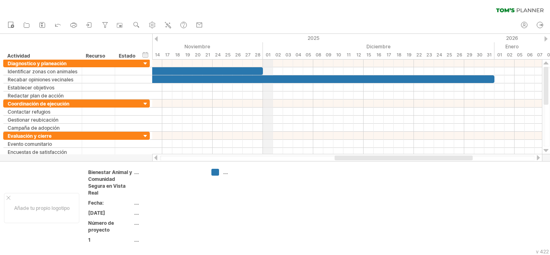
drag, startPoint x: 282, startPoint y: 50, endPoint x: 263, endPoint y: 53, distance: 19.2
click at [154, 159] on div at bounding box center [156, 157] width 6 height 5
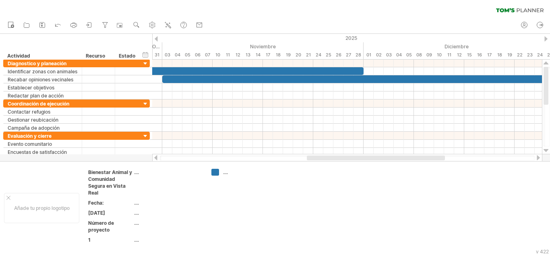
click at [154, 159] on div at bounding box center [156, 157] width 6 height 5
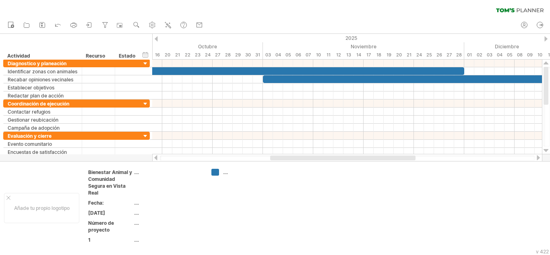
click at [154, 159] on div at bounding box center [156, 157] width 6 height 5
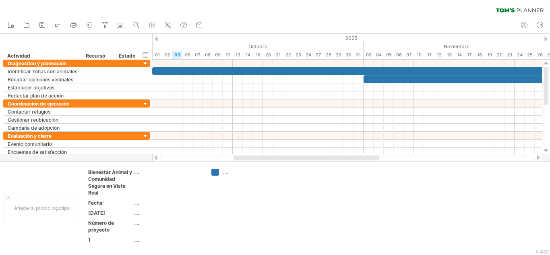
click at [154, 159] on div at bounding box center [156, 157] width 6 height 5
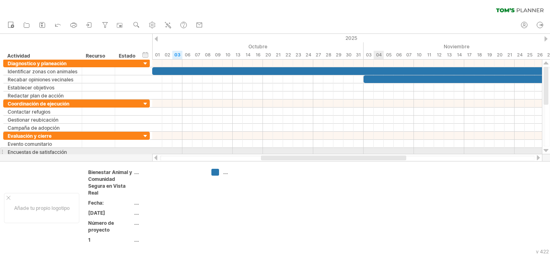
drag, startPoint x: 343, startPoint y: 160, endPoint x: 377, endPoint y: 148, distance: 35.8
click at [377, 148] on div "Intentando acceder a [DOMAIN_NAME] ... Conectado de nuevo... 0% borrar filtro" at bounding box center [275, 127] width 550 height 255
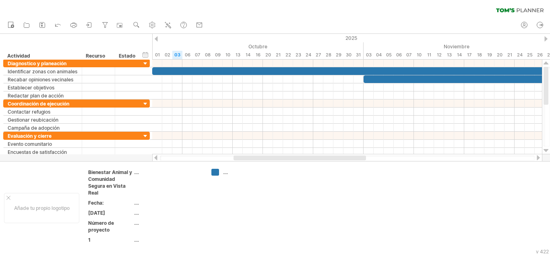
click at [537, 156] on div at bounding box center [538, 157] width 6 height 5
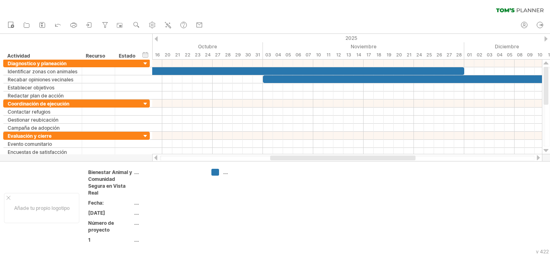
click at [537, 156] on div at bounding box center [538, 157] width 6 height 5
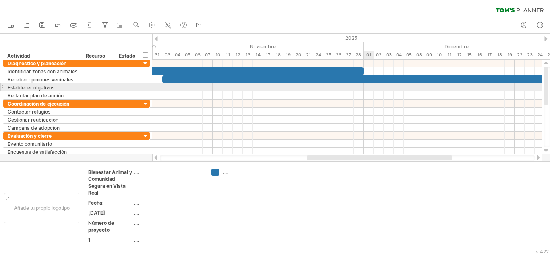
click at [371, 87] on div at bounding box center [347, 87] width 390 height 8
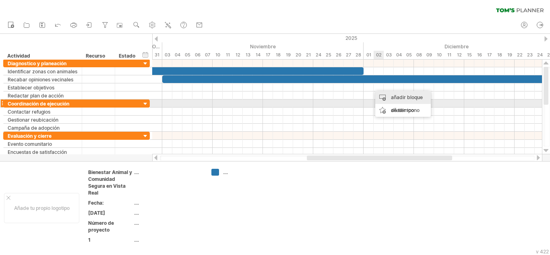
click at [402, 100] on div "añadir bloque de tiempo" at bounding box center [403, 104] width 56 height 26
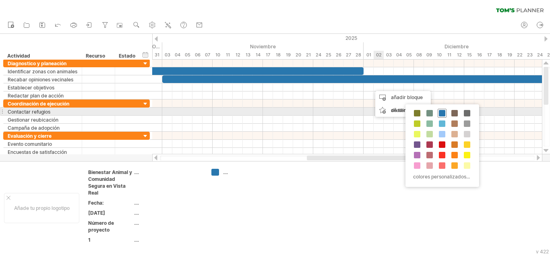
click at [442, 114] on span at bounding box center [442, 113] width 6 height 6
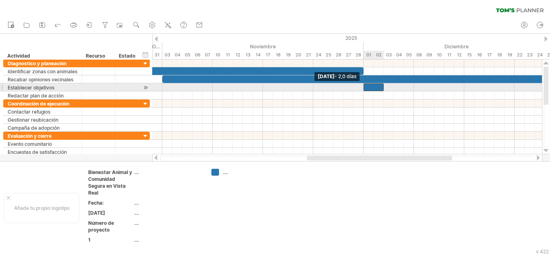
drag, startPoint x: 372, startPoint y: 87, endPoint x: 364, endPoint y: 87, distance: 8.1
click at [364, 87] on span at bounding box center [363, 87] width 3 height 8
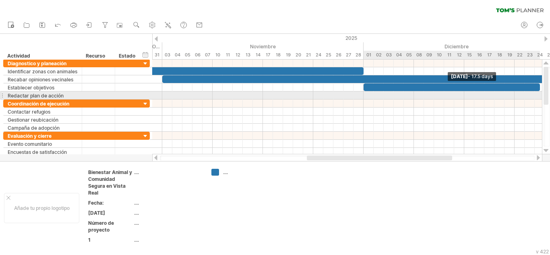
drag, startPoint x: 384, startPoint y: 87, endPoint x: 541, endPoint y: 93, distance: 157.2
click at [541, 93] on div "[DATE] - 17.5 days [DATE] - 2,0 días" at bounding box center [347, 107] width 390 height 95
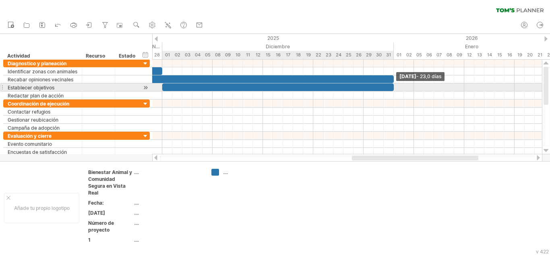
drag, startPoint x: 338, startPoint y: 85, endPoint x: 393, endPoint y: 86, distance: 55.6
click at [393, 86] on span at bounding box center [393, 87] width 3 height 8
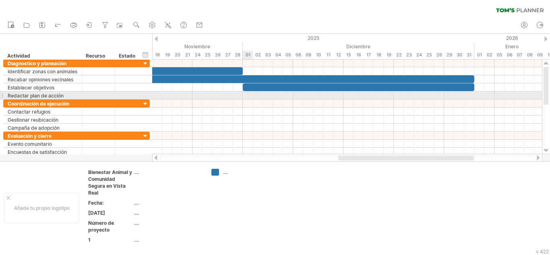
click at [248, 93] on div at bounding box center [347, 95] width 390 height 8
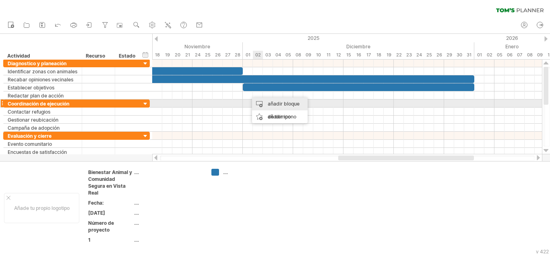
click at [269, 105] on font "añadir bloque de tiempo" at bounding box center [284, 110] width 32 height 19
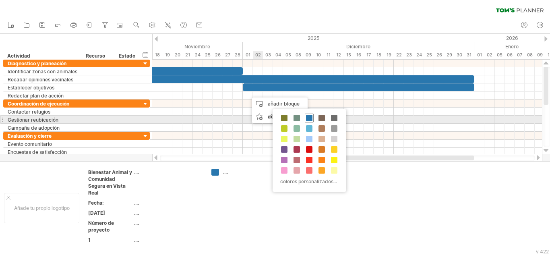
click at [310, 118] on span at bounding box center [309, 118] width 6 height 6
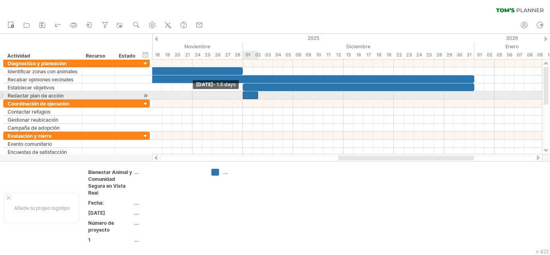
drag, startPoint x: 249, startPoint y: 95, endPoint x: 244, endPoint y: 96, distance: 4.4
click at [244, 96] on span at bounding box center [242, 95] width 3 height 8
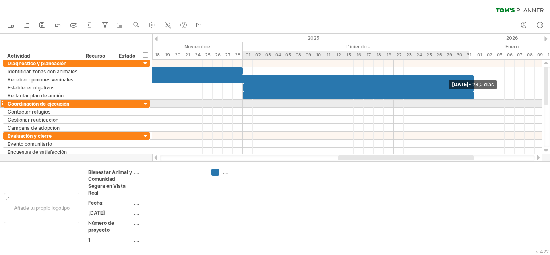
drag, startPoint x: 257, startPoint y: 96, endPoint x: 471, endPoint y: 102, distance: 214.0
click at [471, 102] on div "[DATE] - 23,0 días [DATE] - 1,5 días" at bounding box center [347, 107] width 390 height 95
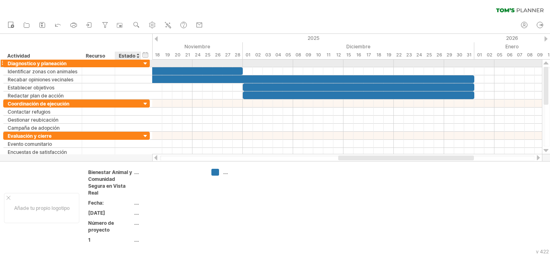
click at [144, 61] on div at bounding box center [146, 64] width 8 height 8
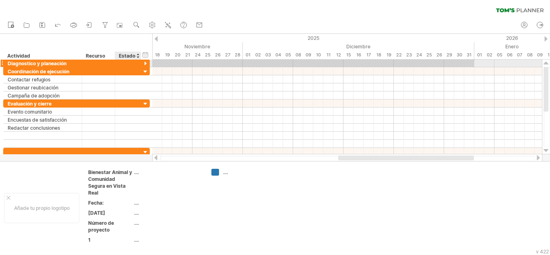
click at [146, 62] on div at bounding box center [146, 64] width 8 height 8
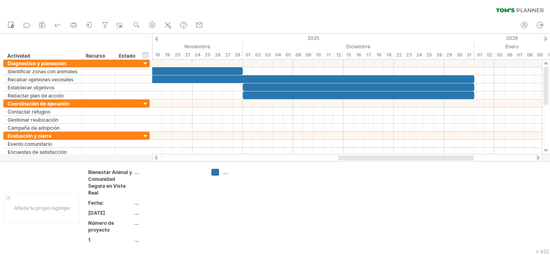
click at [537, 158] on div at bounding box center [538, 157] width 6 height 5
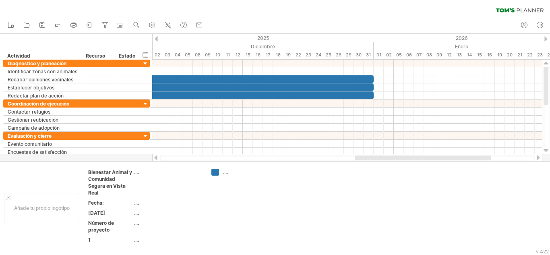
click at [537, 158] on div at bounding box center [538, 157] width 6 height 5
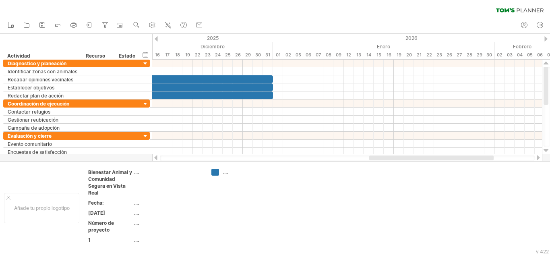
click at [537, 158] on div at bounding box center [538, 157] width 6 height 5
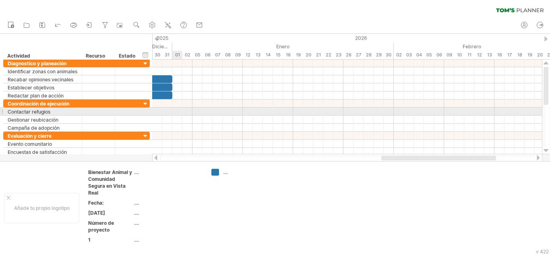
click at [175, 109] on div at bounding box center [347, 112] width 390 height 8
click at [192, 115] on div "añadir bloque de tiempo" at bounding box center [207, 126] width 56 height 26
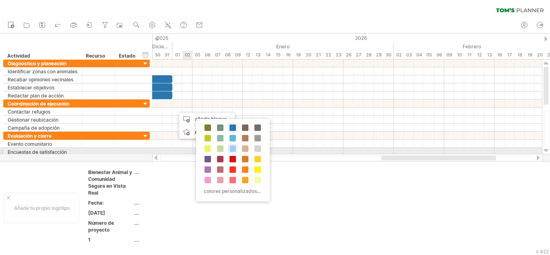
click at [235, 149] on span at bounding box center [233, 148] width 6 height 6
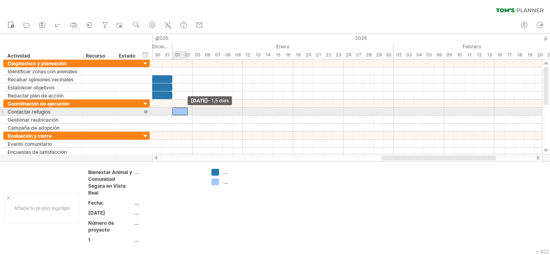
drag, startPoint x: 176, startPoint y: 109, endPoint x: 172, endPoint y: 112, distance: 4.7
click at [172, 112] on span at bounding box center [172, 112] width 3 height 8
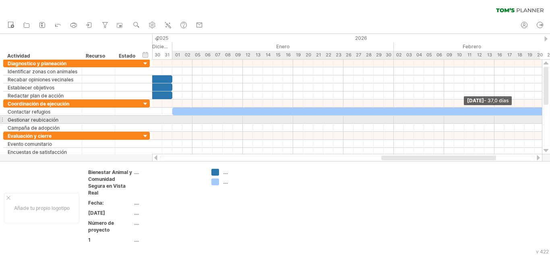
drag, startPoint x: 187, startPoint y: 111, endPoint x: 542, endPoint y: 119, distance: 355.0
click at [542, 119] on div "[DATE] - 37,0 días [DATE] - 1,5 días" at bounding box center [347, 107] width 390 height 95
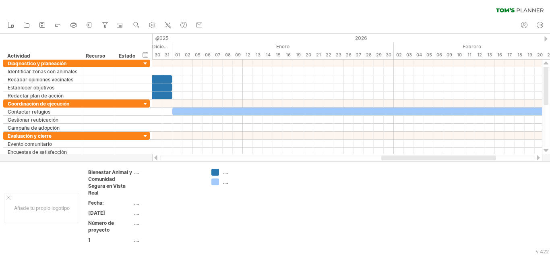
click at [540, 158] on div at bounding box center [538, 157] width 6 height 5
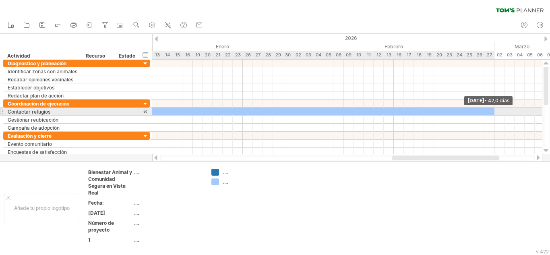
drag, startPoint x: 444, startPoint y: 111, endPoint x: 492, endPoint y: 110, distance: 48.8
click at [492, 110] on div at bounding box center [283, 112] width 423 height 8
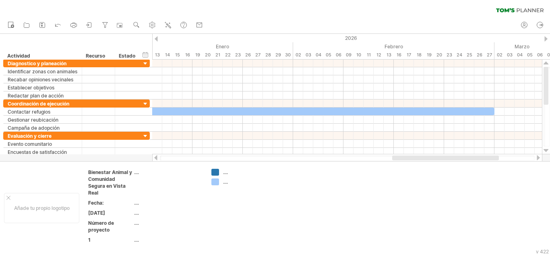
click at [538, 158] on div at bounding box center [538, 157] width 6 height 5
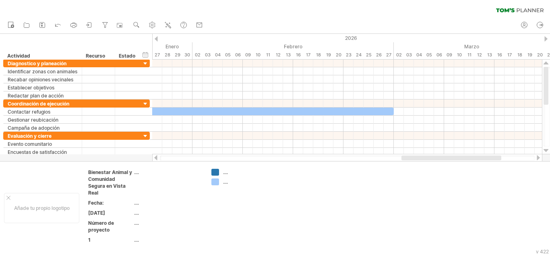
click at [538, 158] on div at bounding box center [538, 157] width 6 height 5
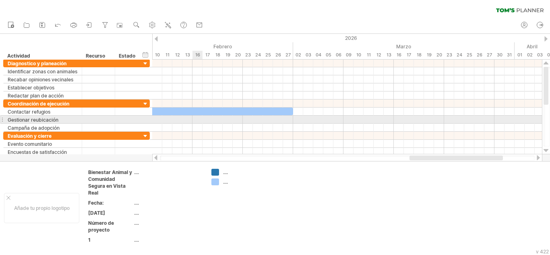
click at [196, 117] on div at bounding box center [347, 120] width 390 height 8
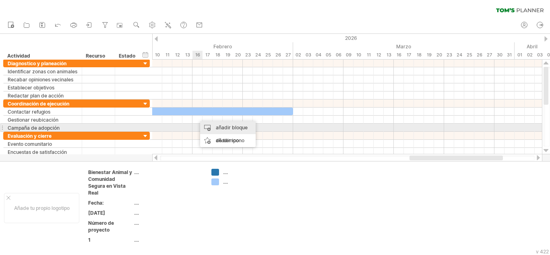
click at [223, 130] on font "añadir bloque de tiempo" at bounding box center [232, 133] width 32 height 19
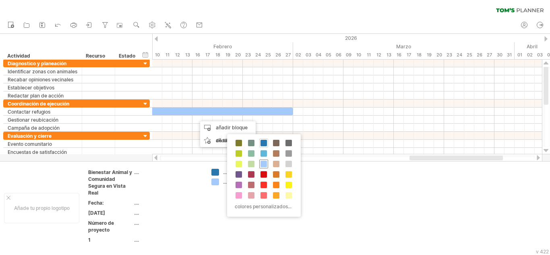
click at [264, 163] on span at bounding box center [264, 164] width 6 height 6
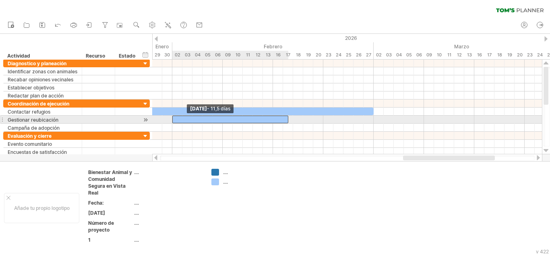
drag, startPoint x: 196, startPoint y: 118, endPoint x: 170, endPoint y: 118, distance: 26.6
click at [170, 118] on div "[DATE] - 42,0 días [DATE] - 11,5 días" at bounding box center [347, 107] width 390 height 95
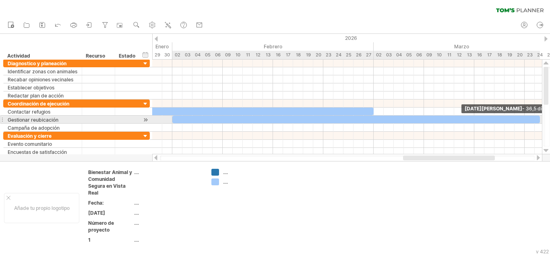
drag, startPoint x: 288, startPoint y: 119, endPoint x: 544, endPoint y: 121, distance: 255.8
click at [544, 121] on div "Intentando acceder a [DOMAIN_NAME] ... Conectado de nuevo... 0% borrar filtro" at bounding box center [275, 127] width 550 height 255
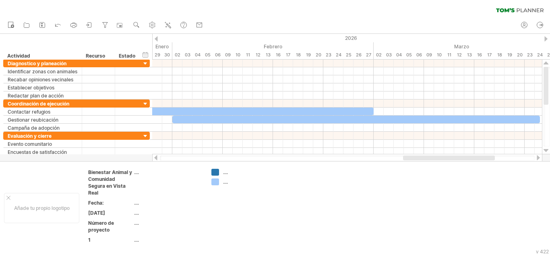
click at [538, 159] on div at bounding box center [538, 157] width 6 height 5
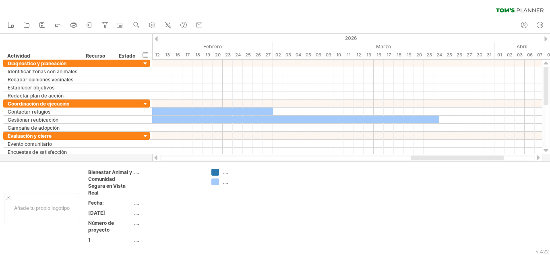
click at [538, 159] on div at bounding box center [538, 157] width 6 height 5
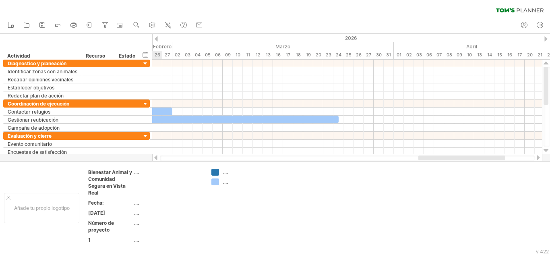
click at [538, 159] on div at bounding box center [538, 157] width 6 height 5
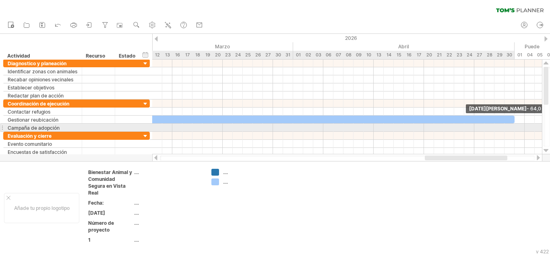
drag, startPoint x: 238, startPoint y: 118, endPoint x: 515, endPoint y: 130, distance: 277.0
click at [515, 130] on div "[DATE][PERSON_NAME] - 64,0 días [DATE] - 11,5 días" at bounding box center [347, 107] width 390 height 95
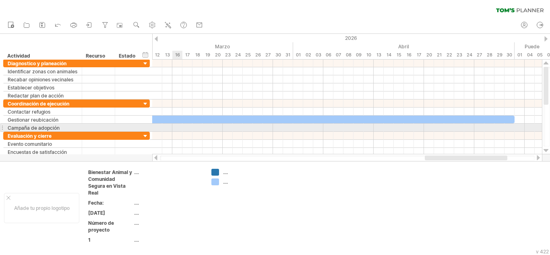
click at [175, 128] on div at bounding box center [347, 128] width 390 height 8
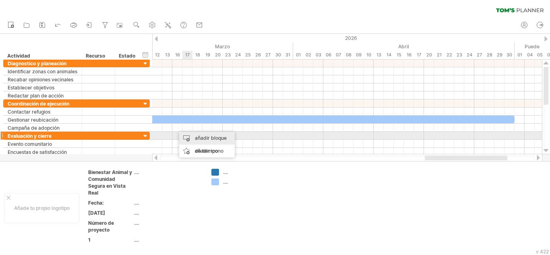
click at [196, 136] on font "añadir bloque de tiempo" at bounding box center [211, 144] width 32 height 19
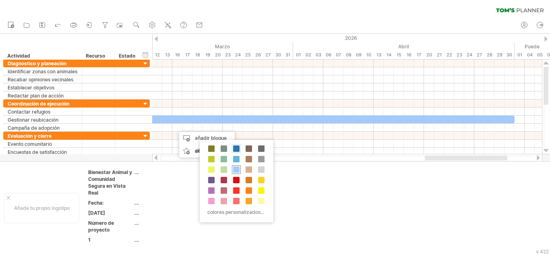
click at [234, 169] on span at bounding box center [236, 169] width 6 height 6
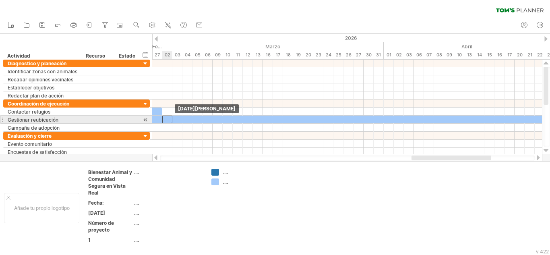
drag, startPoint x: 179, startPoint y: 127, endPoint x: 164, endPoint y: 119, distance: 16.8
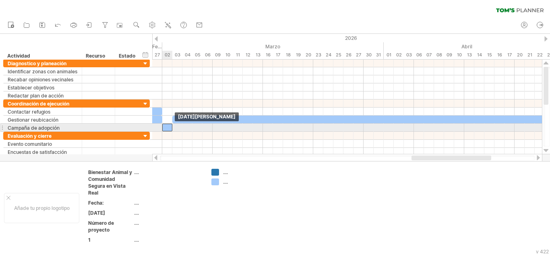
drag, startPoint x: 164, startPoint y: 119, endPoint x: 163, endPoint y: 125, distance: 6.6
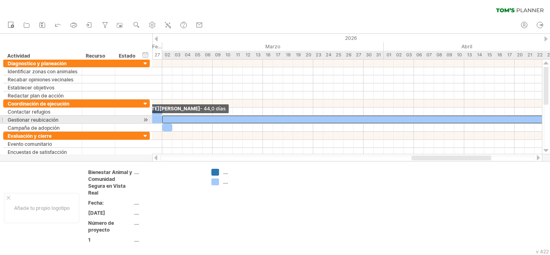
drag, startPoint x: 171, startPoint y: 118, endPoint x: 162, endPoint y: 120, distance: 9.8
click at [162, 120] on span at bounding box center [162, 120] width 3 height 8
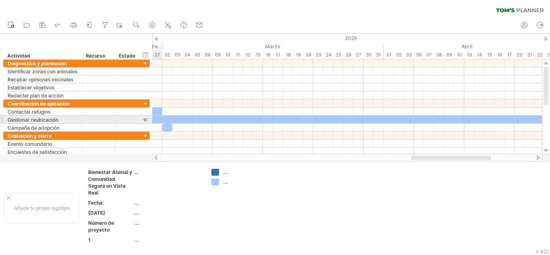
click at [154, 118] on div at bounding box center [61, 120] width 201 height 8
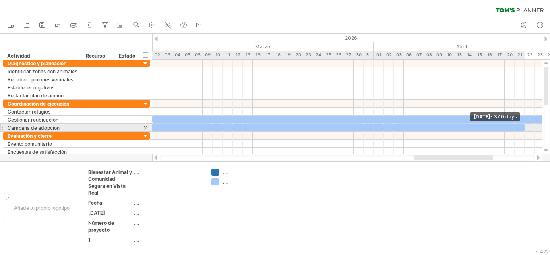
drag, startPoint x: 162, startPoint y: 129, endPoint x: 525, endPoint y: 130, distance: 363.8
click at [525, 130] on span at bounding box center [524, 128] width 3 height 8
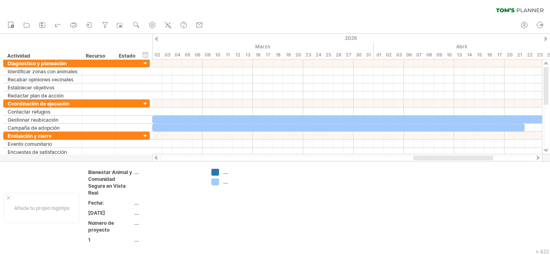
click at [539, 158] on div at bounding box center [538, 157] width 6 height 5
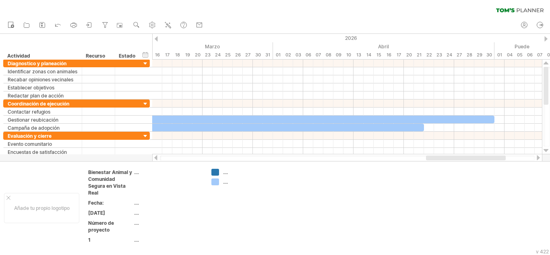
click at [539, 158] on div at bounding box center [538, 157] width 6 height 5
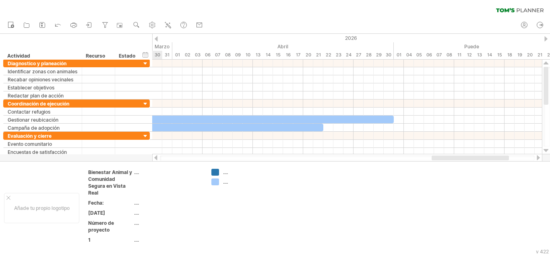
click at [539, 158] on div at bounding box center [538, 157] width 6 height 5
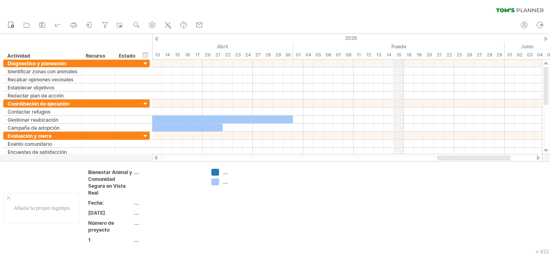
click at [404, 47] on font "Puede" at bounding box center [399, 47] width 15 height 6
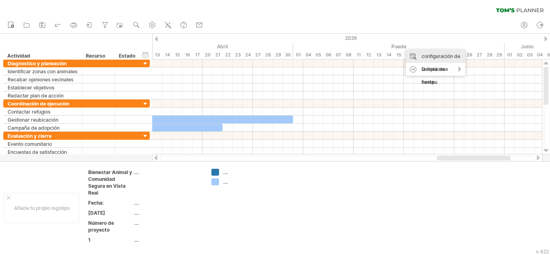
click at [425, 55] on font "configuración de la línea de tiempo" at bounding box center [441, 69] width 39 height 32
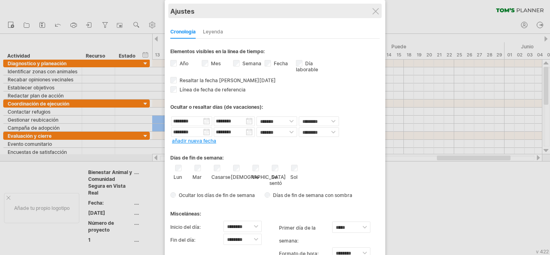
click at [373, 7] on div "Ajustes" at bounding box center [274, 11] width 209 height 15
click at [374, 7] on div "Ajustes" at bounding box center [274, 11] width 209 height 15
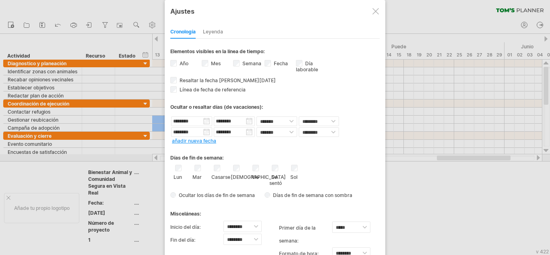
click at [376, 13] on div at bounding box center [376, 11] width 6 height 6
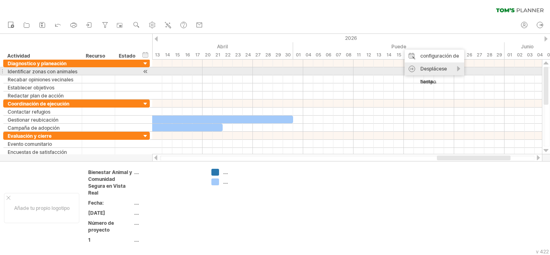
click at [427, 69] on font "Desplácese hasta..." at bounding box center [434, 75] width 27 height 19
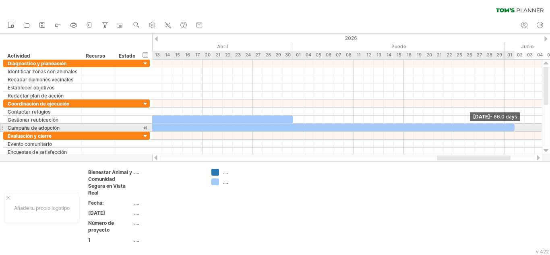
drag, startPoint x: 222, startPoint y: 127, endPoint x: 514, endPoint y: 126, distance: 292.1
click at [514, 126] on span at bounding box center [514, 128] width 3 height 8
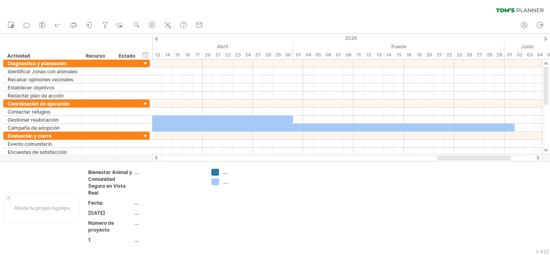
click at [537, 156] on div at bounding box center [538, 157] width 6 height 5
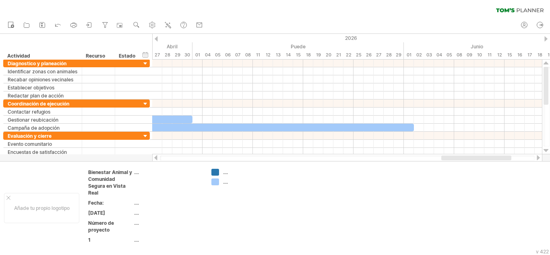
click at [537, 156] on div at bounding box center [538, 157] width 6 height 5
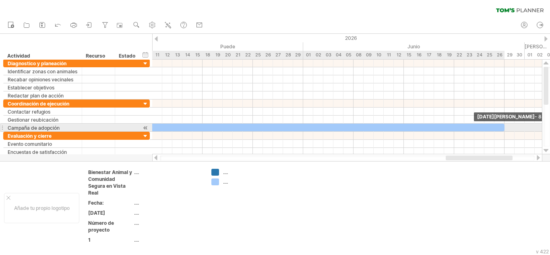
drag, startPoint x: 313, startPoint y: 126, endPoint x: 503, endPoint y: 131, distance: 190.2
click at [503, 131] on span at bounding box center [504, 128] width 3 height 8
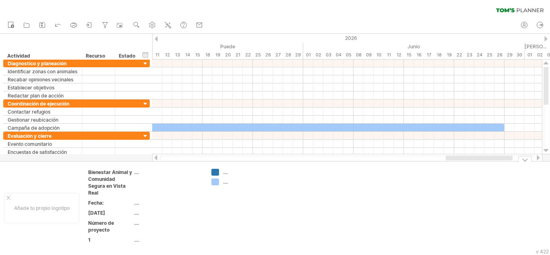
click at [156, 162] on div "Añade tu propio logotipo Bienestar Animal y Comunidad Segura en Vista Real ....…" at bounding box center [275, 207] width 550 height 93
click at [156, 158] on div at bounding box center [156, 157] width 6 height 5
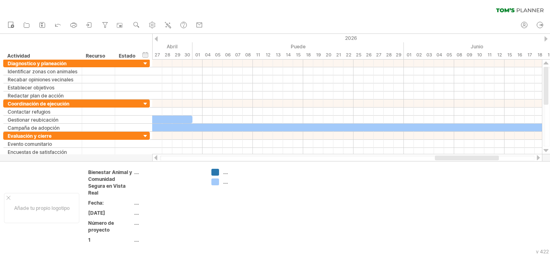
click at [539, 155] on div at bounding box center [538, 157] width 6 height 5
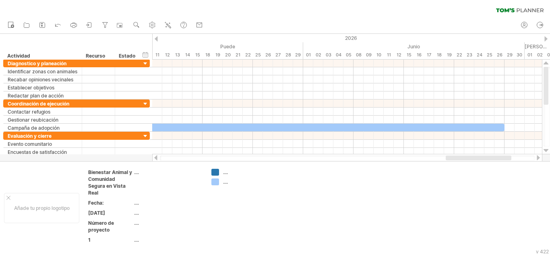
click at [539, 155] on div at bounding box center [538, 157] width 6 height 5
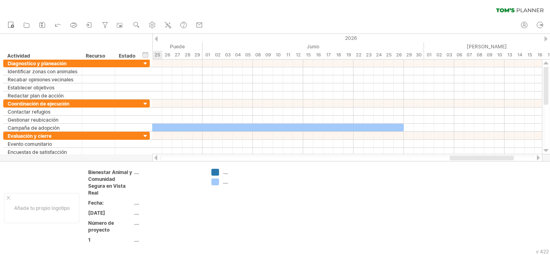
click at [539, 155] on div at bounding box center [538, 157] width 6 height 5
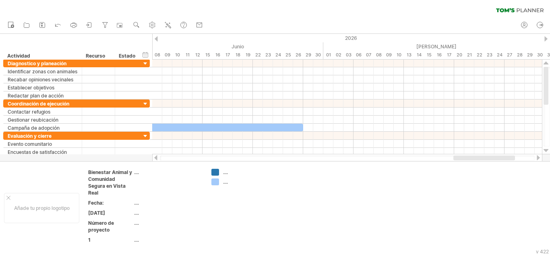
click at [156, 39] on div at bounding box center [156, 38] width 3 height 5
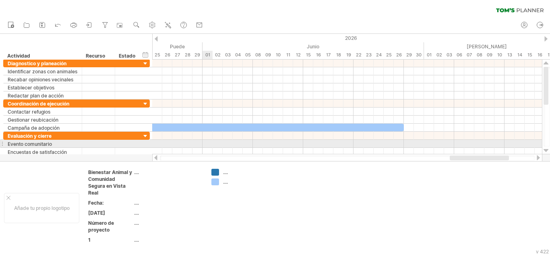
click at [208, 143] on div at bounding box center [347, 144] width 390 height 8
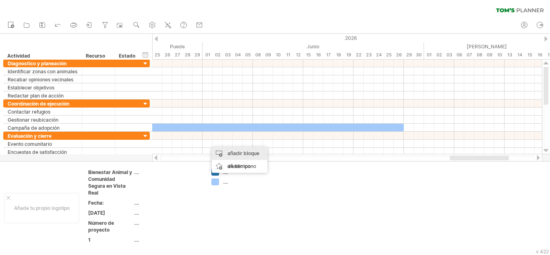
click at [235, 155] on font "añadir bloque de tiempo" at bounding box center [244, 159] width 32 height 19
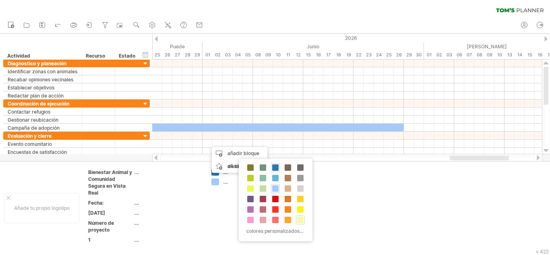
click at [303, 219] on span at bounding box center [300, 220] width 6 height 6
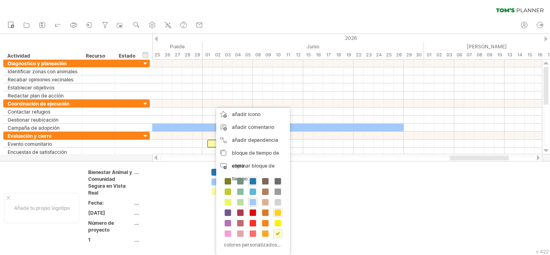
click at [280, 214] on span at bounding box center [278, 212] width 6 height 6
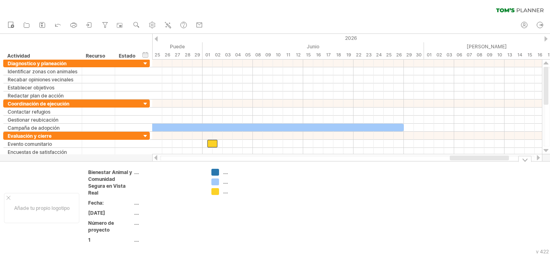
click at [280, 214] on td at bounding box center [303, 208] width 64 height 79
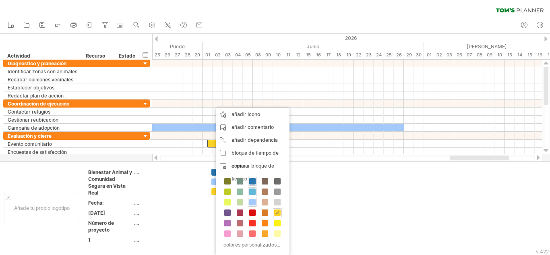
click at [251, 191] on span at bounding box center [252, 192] width 6 height 6
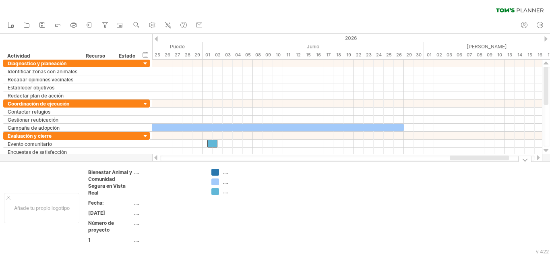
click at [296, 196] on td at bounding box center [303, 208] width 64 height 79
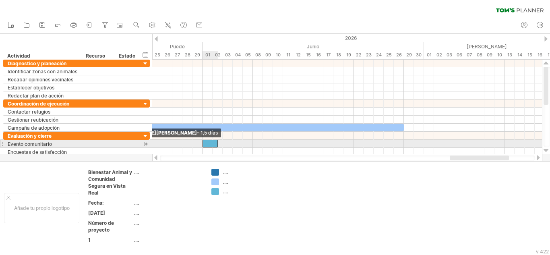
click at [203, 143] on span at bounding box center [202, 144] width 3 height 8
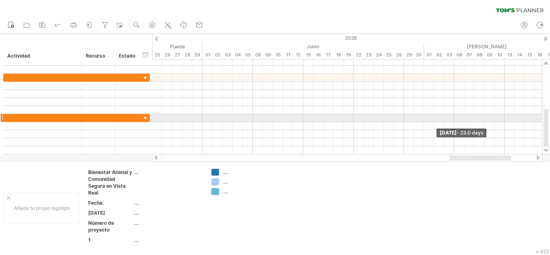
drag, startPoint x: 217, startPoint y: 146, endPoint x: 433, endPoint y: 119, distance: 218.0
click at [433, 119] on div "[DATE] - 23.0 days [DATE][PERSON_NAME] - 1,5 días" at bounding box center [347, 107] width 390 height 95
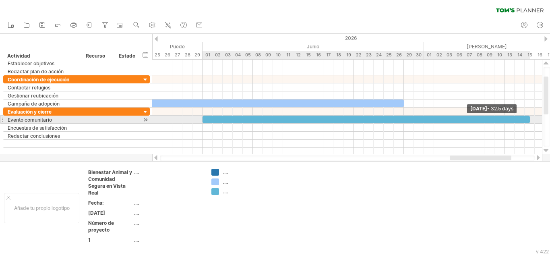
drag, startPoint x: 433, startPoint y: 119, endPoint x: 527, endPoint y: 116, distance: 94.3
click at [527, 116] on div at bounding box center [367, 120] width 328 height 8
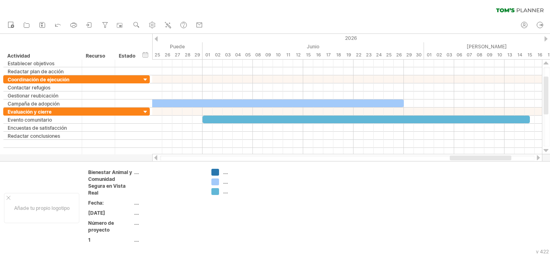
click at [540, 156] on div at bounding box center [538, 157] width 6 height 5
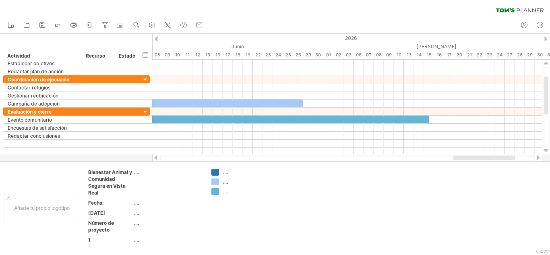
click at [540, 155] on div at bounding box center [538, 157] width 6 height 5
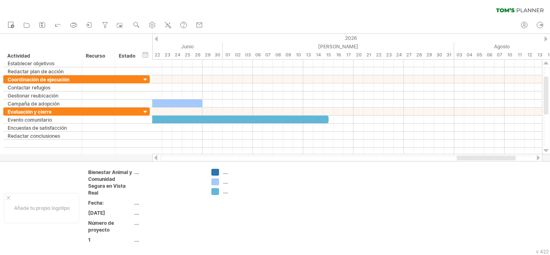
click at [540, 155] on div at bounding box center [538, 157] width 6 height 5
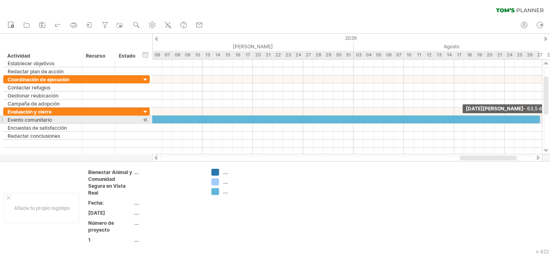
drag, startPoint x: 228, startPoint y: 119, endPoint x: 547, endPoint y: 121, distance: 319.5
click at [547, 121] on div "Intentando acceder a [DOMAIN_NAME] ... Conectado de nuevo... 0% borrar filtro" at bounding box center [275, 127] width 550 height 255
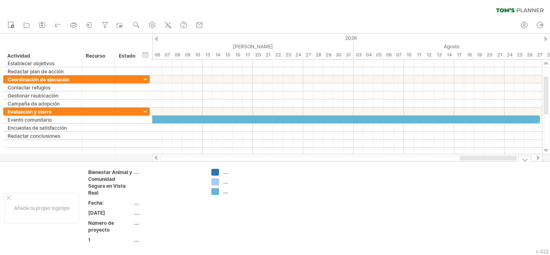
click at [537, 158] on div at bounding box center [538, 157] width 6 height 5
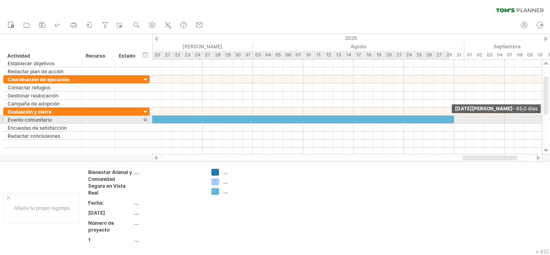
drag, startPoint x: 438, startPoint y: 118, endPoint x: 451, endPoint y: 116, distance: 12.7
click at [451, 116] on div at bounding box center [127, 120] width 655 height 8
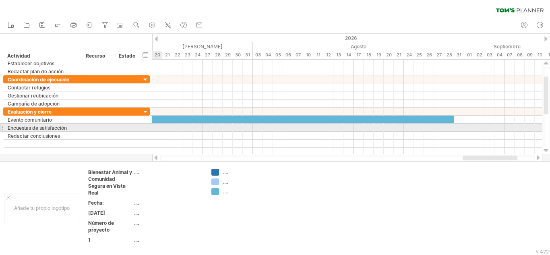
click at [156, 126] on div at bounding box center [347, 128] width 390 height 8
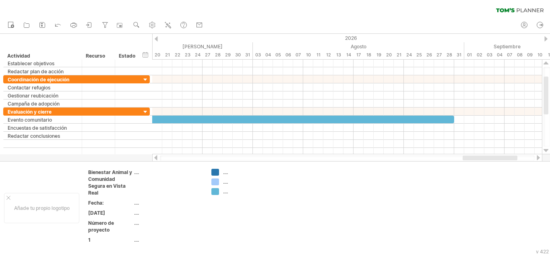
click at [153, 158] on div at bounding box center [156, 157] width 6 height 5
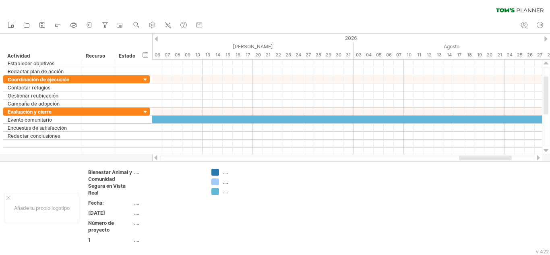
click at [153, 158] on div at bounding box center [156, 157] width 6 height 5
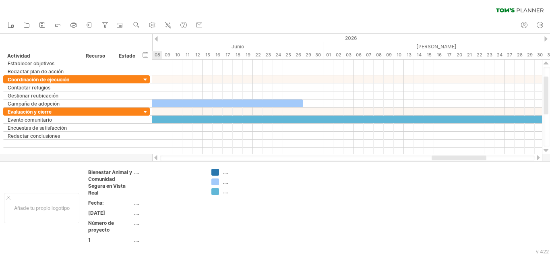
click at [153, 158] on div at bounding box center [156, 157] width 6 height 5
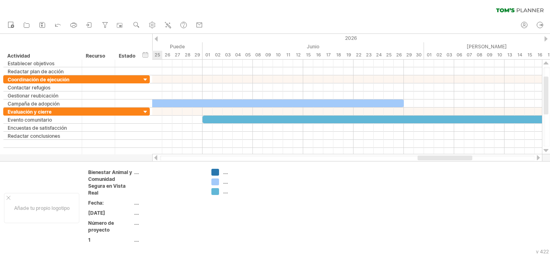
click at [153, 158] on div at bounding box center [156, 157] width 6 height 5
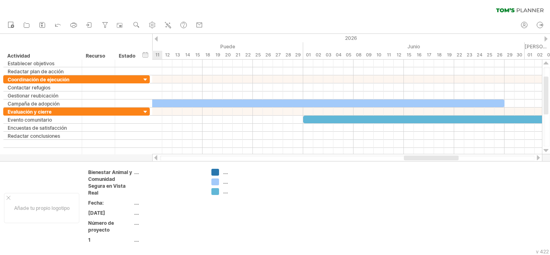
click at [153, 158] on div at bounding box center [156, 157] width 6 height 5
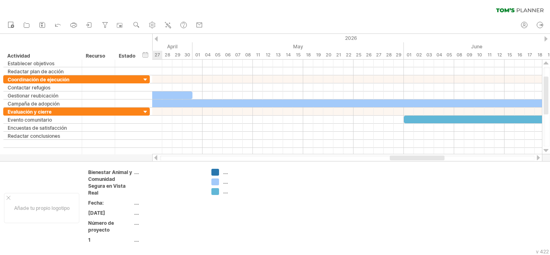
click at [153, 158] on div at bounding box center [156, 157] width 6 height 5
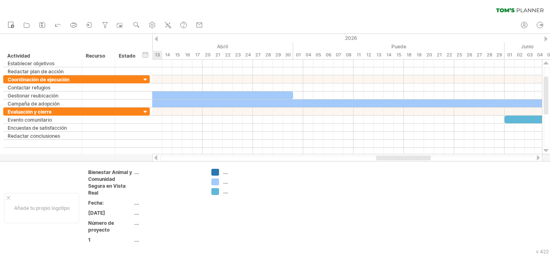
click at [153, 158] on div at bounding box center [156, 157] width 6 height 5
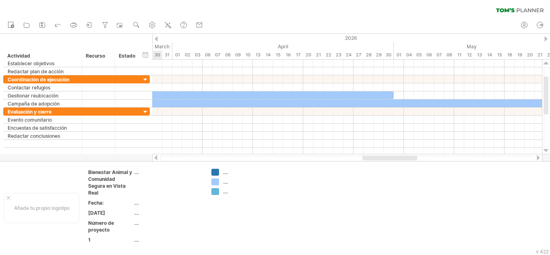
click at [153, 158] on div at bounding box center [156, 157] width 6 height 5
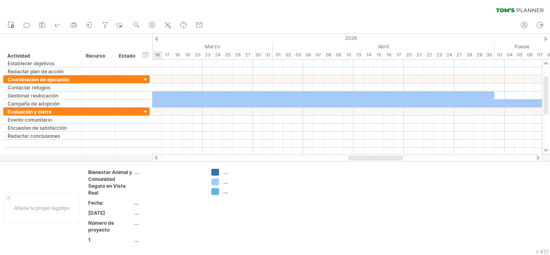
click at [153, 158] on div at bounding box center [156, 157] width 6 height 5
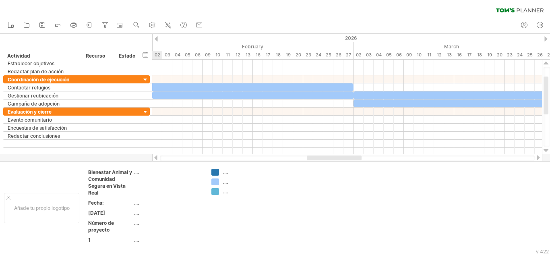
click at [153, 158] on div at bounding box center [156, 157] width 6 height 5
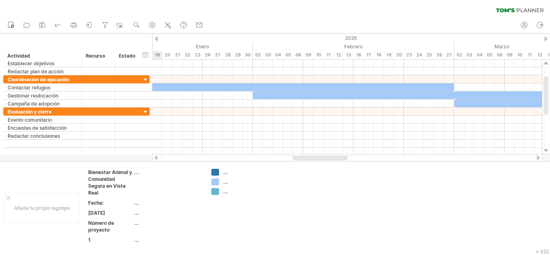
click at [153, 158] on div at bounding box center [156, 157] width 6 height 5
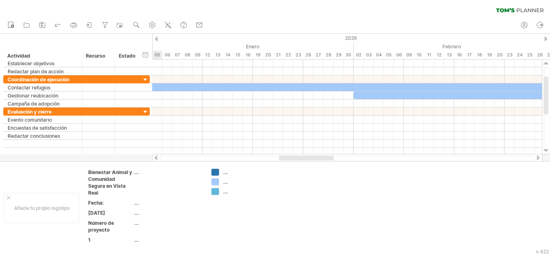
click at [153, 158] on div at bounding box center [156, 157] width 6 height 5
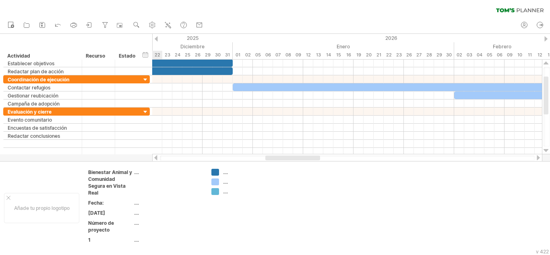
click at [153, 158] on div at bounding box center [156, 157] width 6 height 5
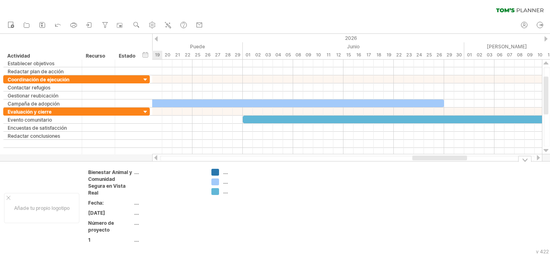
drag, startPoint x: 278, startPoint y: 155, endPoint x: 453, endPoint y: 165, distance: 175.1
click at [453, 165] on div "Intentando acceder a [DOMAIN_NAME] ... Conectado de nuevo... 0% borrar filtro" at bounding box center [275, 127] width 550 height 255
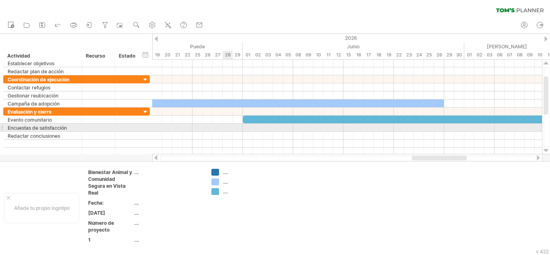
click at [229, 129] on div at bounding box center [347, 128] width 390 height 8
click at [218, 129] on div at bounding box center [347, 128] width 390 height 8
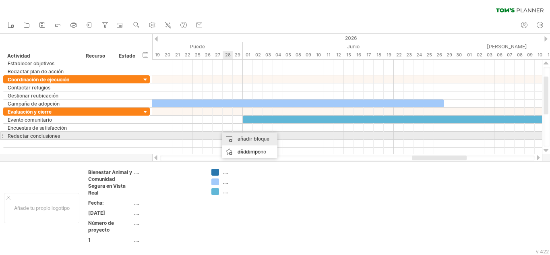
click at [236, 137] on div "añadir bloque de tiempo" at bounding box center [250, 146] width 56 height 26
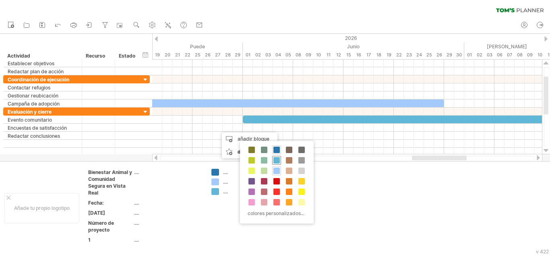
click at [275, 161] on span at bounding box center [277, 160] width 6 height 6
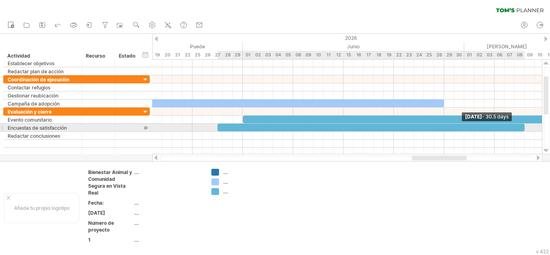
drag, startPoint x: 227, startPoint y: 129, endPoint x: 525, endPoint y: 126, distance: 298.1
click at [525, 126] on span at bounding box center [524, 128] width 3 height 8
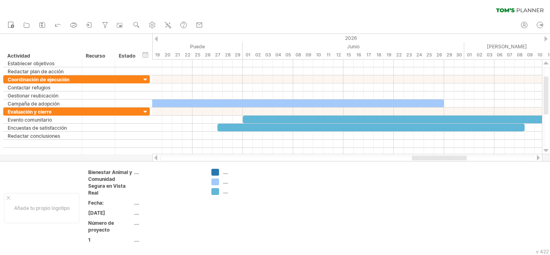
click at [537, 157] on div at bounding box center [538, 157] width 6 height 5
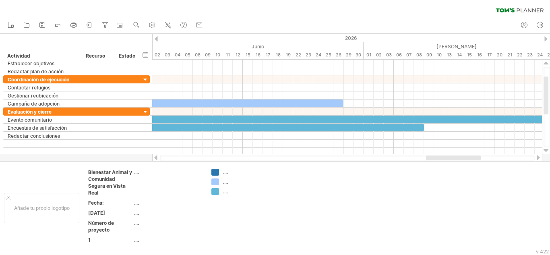
click at [537, 157] on div at bounding box center [538, 157] width 6 height 5
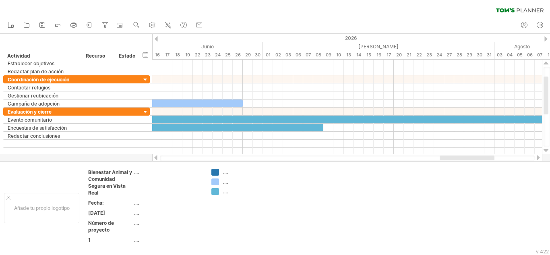
click at [537, 157] on div at bounding box center [538, 157] width 6 height 5
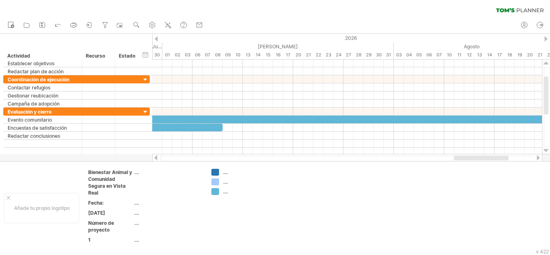
click at [537, 157] on div at bounding box center [538, 157] width 6 height 5
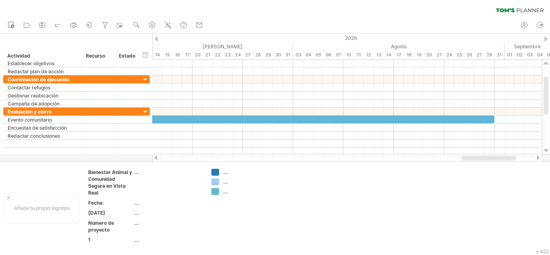
click at [155, 157] on div at bounding box center [156, 157] width 6 height 5
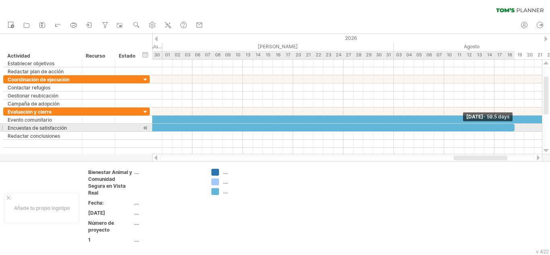
drag, startPoint x: 222, startPoint y: 126, endPoint x: 513, endPoint y: 131, distance: 291.3
click at [513, 131] on span at bounding box center [514, 128] width 3 height 8
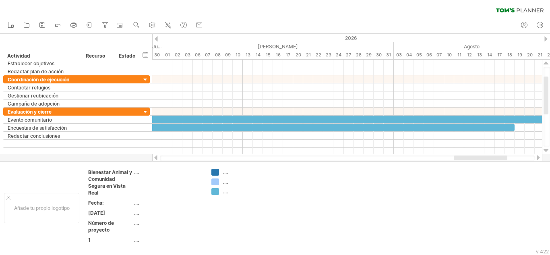
click at [538, 159] on div at bounding box center [538, 157] width 6 height 5
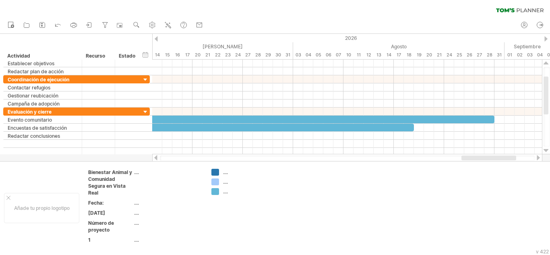
click at [538, 159] on div at bounding box center [538, 157] width 6 height 5
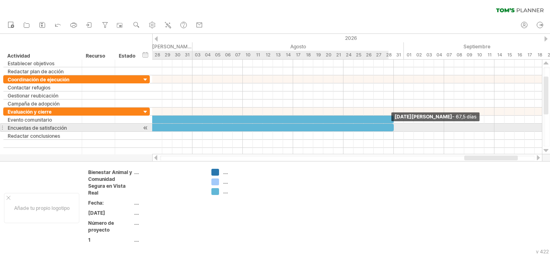
drag, startPoint x: 311, startPoint y: 126, endPoint x: 391, endPoint y: 131, distance: 79.5
click at [391, 131] on div at bounding box center [54, 128] width 680 height 8
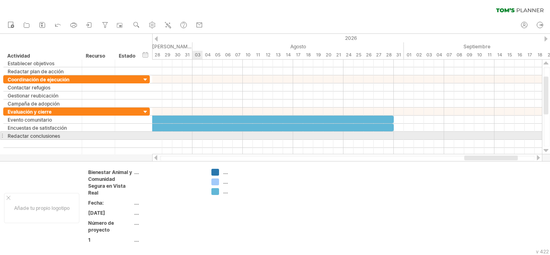
click at [201, 136] on div at bounding box center [347, 136] width 390 height 8
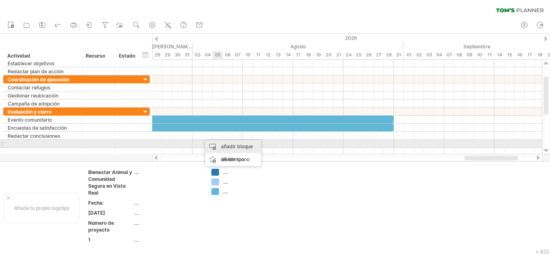
click at [224, 145] on font "añadir bloque de tiempo" at bounding box center [237, 152] width 32 height 19
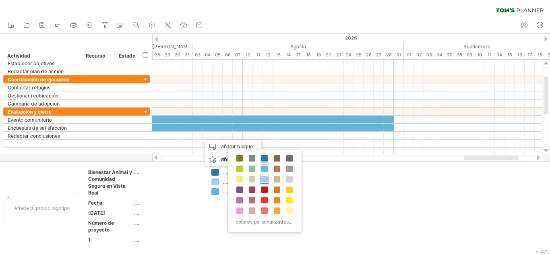
click at [268, 178] on div at bounding box center [264, 179] width 9 height 9
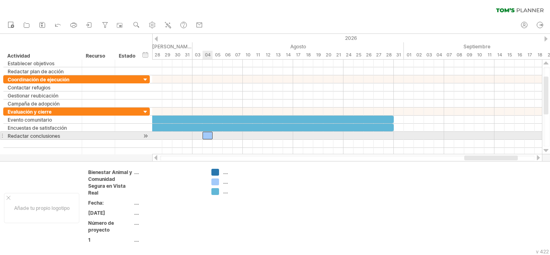
click at [208, 135] on div at bounding box center [208, 136] width 10 height 8
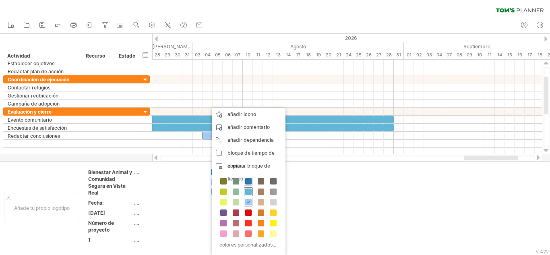
click at [251, 192] on span at bounding box center [248, 192] width 6 height 6
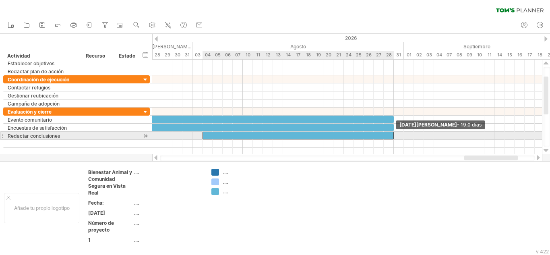
drag, startPoint x: 214, startPoint y: 135, endPoint x: 393, endPoint y: 133, distance: 179.3
click at [393, 133] on span at bounding box center [393, 136] width 3 height 8
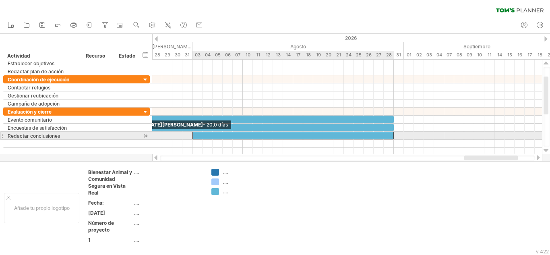
drag, startPoint x: 202, startPoint y: 135, endPoint x: 191, endPoint y: 134, distance: 10.9
click at [191, 134] on span at bounding box center [192, 136] width 3 height 8
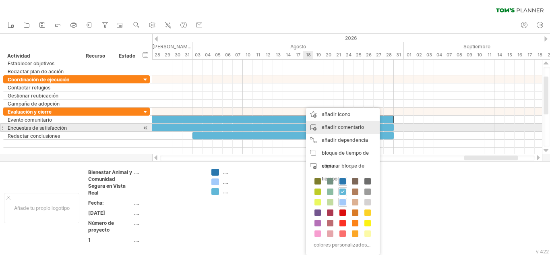
click at [326, 124] on font "añadir comentario" at bounding box center [343, 127] width 42 height 6
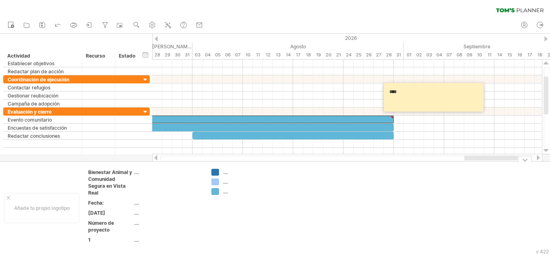
click at [318, 214] on td at bounding box center [303, 208] width 64 height 79
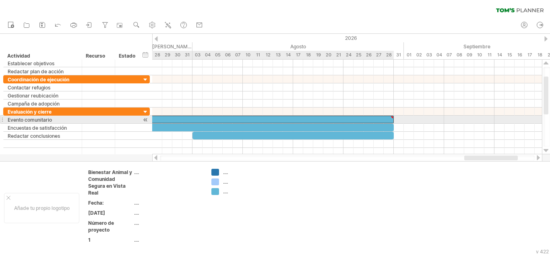
click at [392, 116] on div at bounding box center [392, 118] width 4 height 4
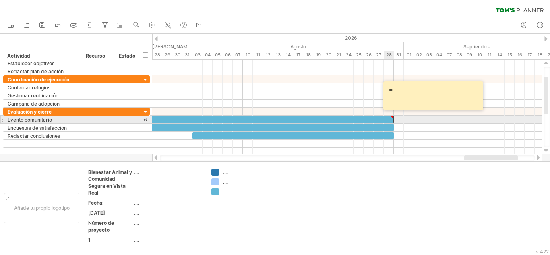
type textarea "*"
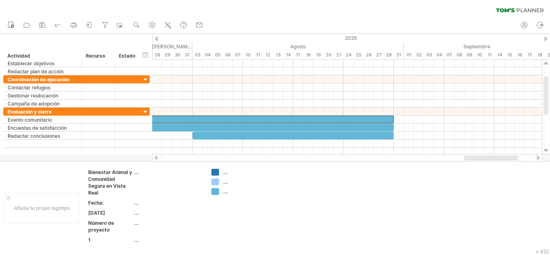
click at [155, 156] on div at bounding box center [156, 157] width 6 height 5
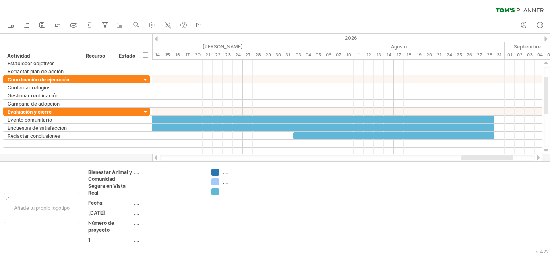
click at [155, 156] on div at bounding box center [156, 157] width 6 height 5
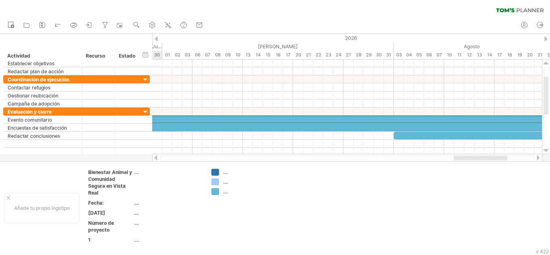
click at [155, 156] on div at bounding box center [156, 157] width 6 height 5
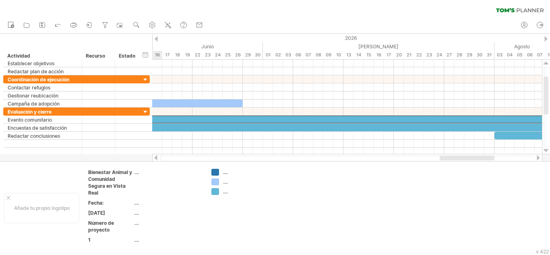
click at [155, 156] on div at bounding box center [156, 157] width 6 height 5
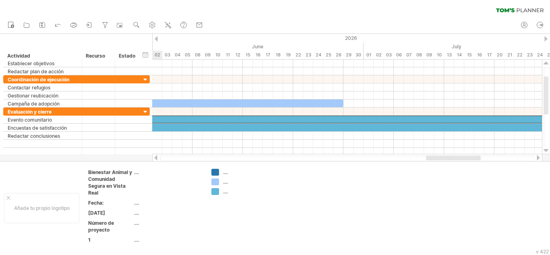
click at [155, 156] on div at bounding box center [156, 157] width 6 height 5
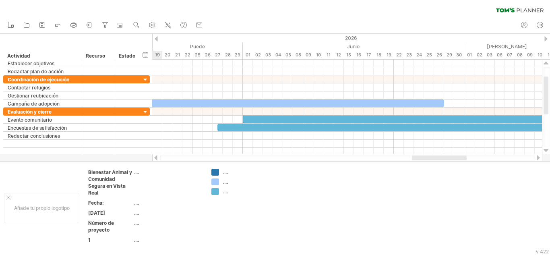
click at [155, 156] on div at bounding box center [156, 157] width 6 height 5
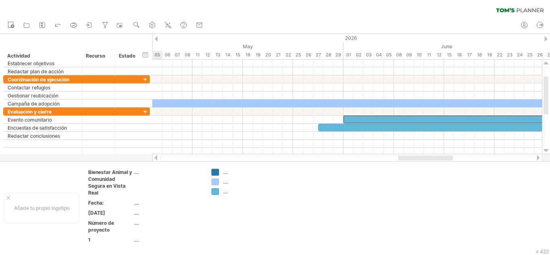
click at [155, 156] on div at bounding box center [156, 157] width 6 height 5
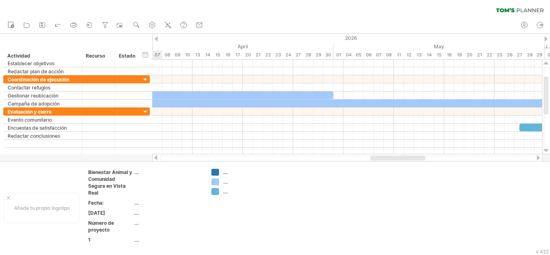
click at [155, 156] on div at bounding box center [156, 157] width 6 height 5
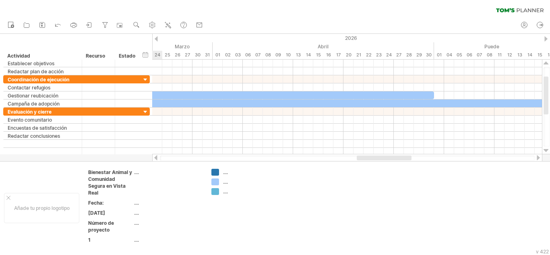
click at [155, 156] on div at bounding box center [156, 157] width 6 height 5
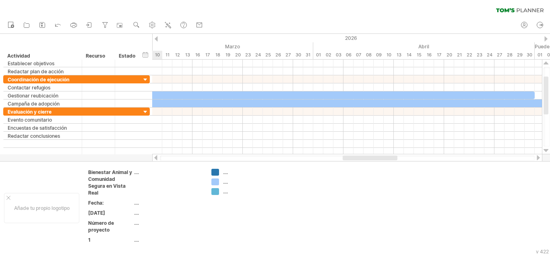
click at [155, 156] on div at bounding box center [156, 157] width 6 height 5
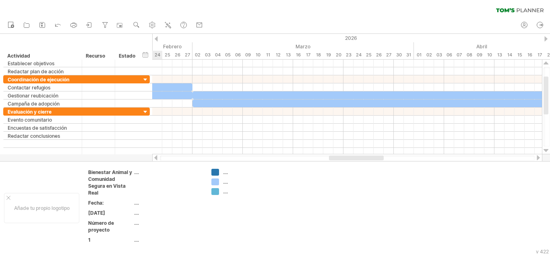
click at [155, 156] on div at bounding box center [156, 157] width 6 height 5
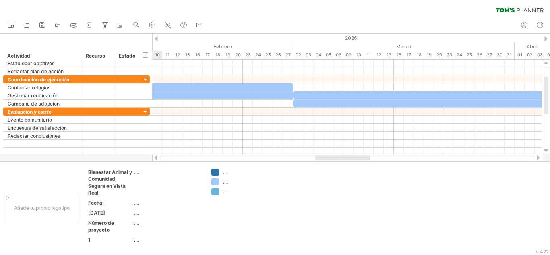
click at [155, 156] on div at bounding box center [156, 157] width 6 height 5
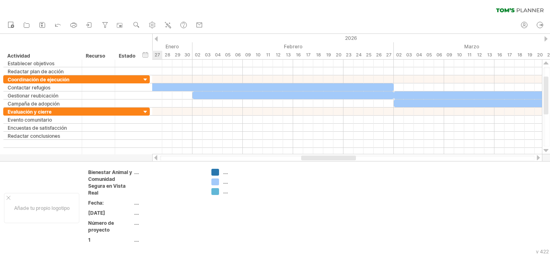
click at [155, 156] on div at bounding box center [156, 157] width 6 height 5
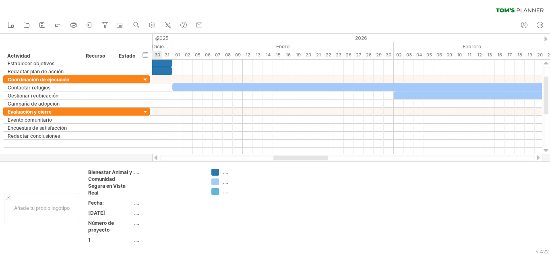
click at [155, 156] on div at bounding box center [156, 157] width 6 height 5
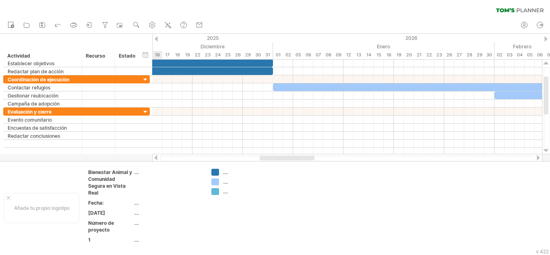
click at [155, 156] on div at bounding box center [156, 157] width 6 height 5
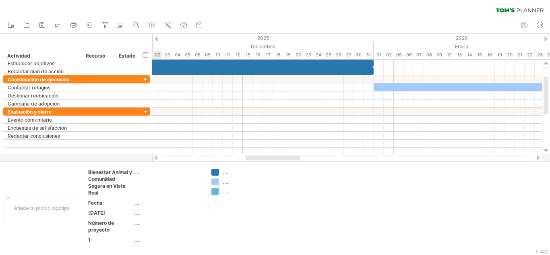
click at [155, 156] on div at bounding box center [156, 157] width 6 height 5
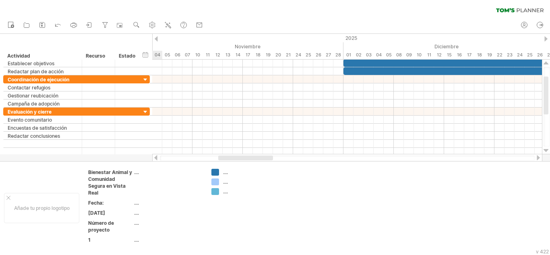
click at [155, 156] on div at bounding box center [156, 157] width 6 height 5
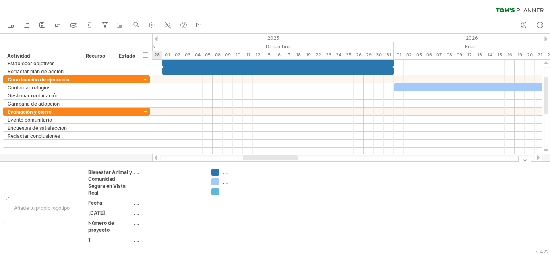
drag, startPoint x: 249, startPoint y: 158, endPoint x: 288, endPoint y: 166, distance: 39.4
click at [288, 166] on div "Intentando acceder a [DOMAIN_NAME] ... Conectado de nuevo... 0% borrar filtro" at bounding box center [275, 127] width 550 height 255
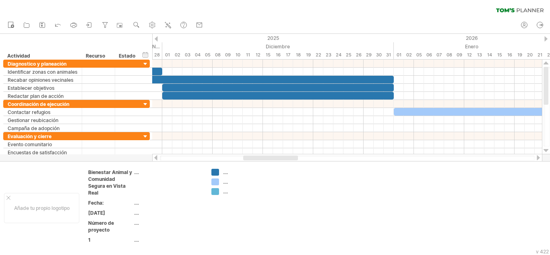
click at [156, 159] on div at bounding box center [156, 157] width 6 height 5
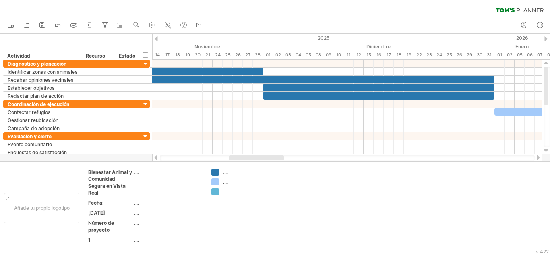
click at [156, 159] on div at bounding box center [156, 157] width 6 height 5
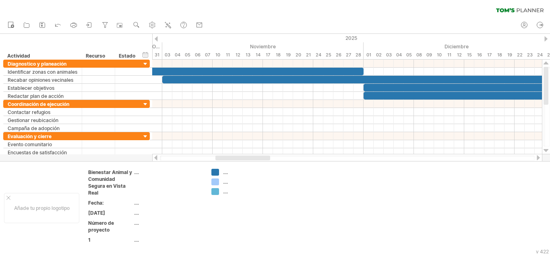
click at [156, 159] on div at bounding box center [156, 157] width 6 height 5
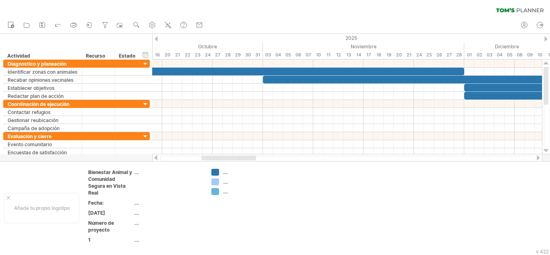
click at [156, 159] on div at bounding box center [156, 157] width 6 height 5
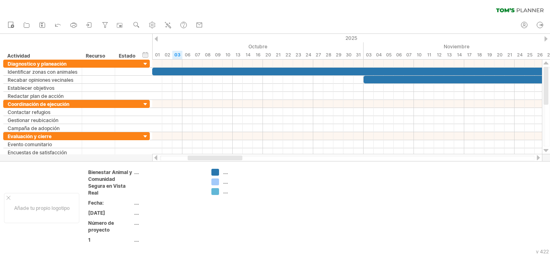
click at [156, 159] on div at bounding box center [156, 157] width 6 height 5
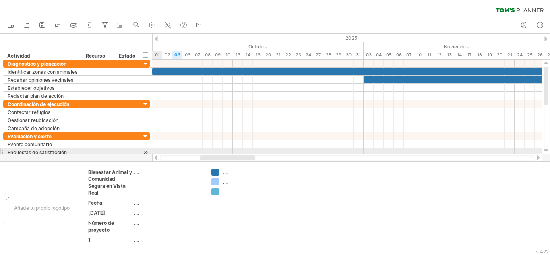
drag, startPoint x: 224, startPoint y: 159, endPoint x: 237, endPoint y: 153, distance: 14.7
click at [237, 153] on div "Intentando acceder a [DOMAIN_NAME] ... Conectado de nuevo... 0% borrar filtro" at bounding box center [275, 127] width 550 height 255
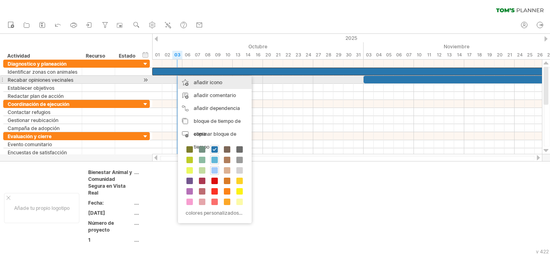
click at [209, 83] on font "añadir icono" at bounding box center [208, 82] width 29 height 6
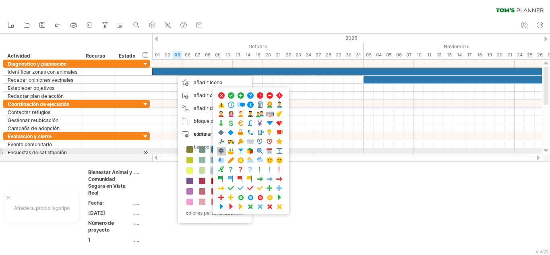
click at [223, 151] on span at bounding box center [222, 151] width 8 height 8
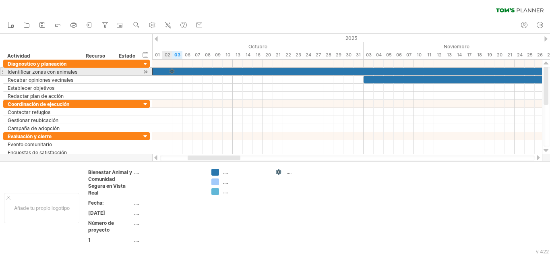
click at [172, 72] on div at bounding box center [172, 72] width 8 height 8
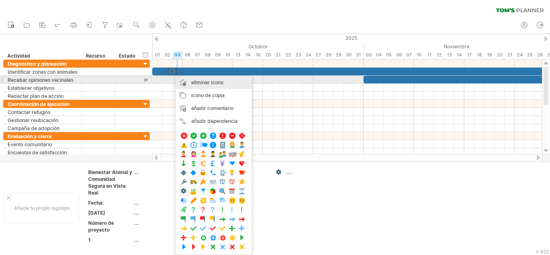
click at [189, 81] on div "eliminar icono eliminar elementos seleccionados" at bounding box center [214, 82] width 76 height 13
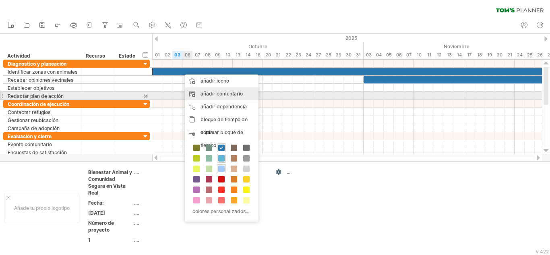
click at [196, 94] on div "añadir comentario" at bounding box center [222, 93] width 74 height 13
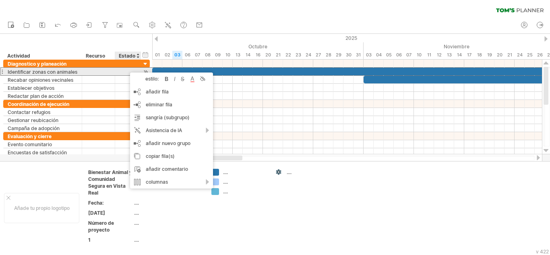
click at [126, 72] on div at bounding box center [128, 72] width 18 height 8
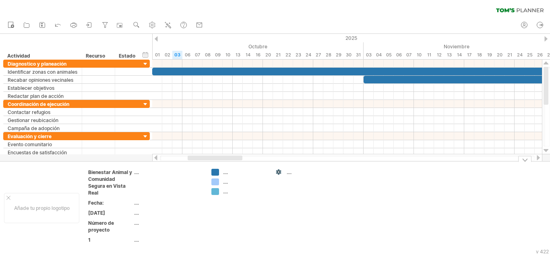
click at [289, 174] on font "...." at bounding box center [289, 172] width 5 height 6
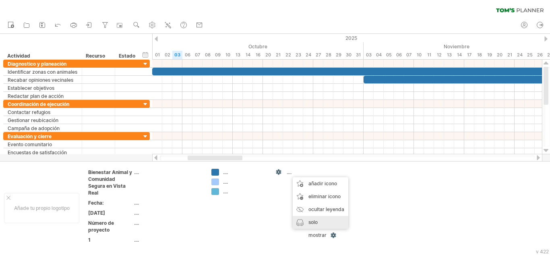
click at [316, 221] on font "solo mostrar" at bounding box center [318, 228] width 18 height 19
type input "**********"
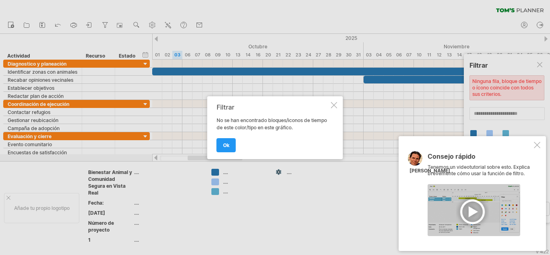
click at [334, 106] on div at bounding box center [334, 105] width 6 height 6
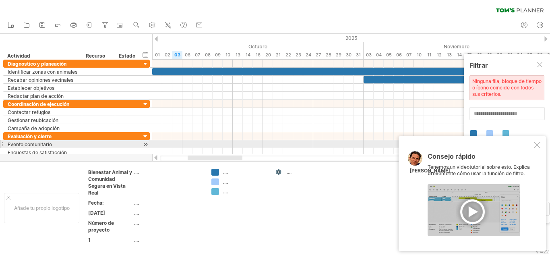
click at [539, 144] on div at bounding box center [537, 145] width 6 height 6
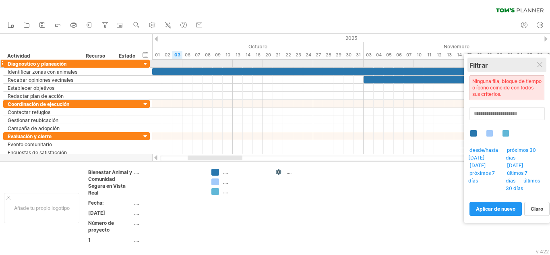
click at [537, 67] on div "Filtrar" at bounding box center [507, 65] width 75 height 8
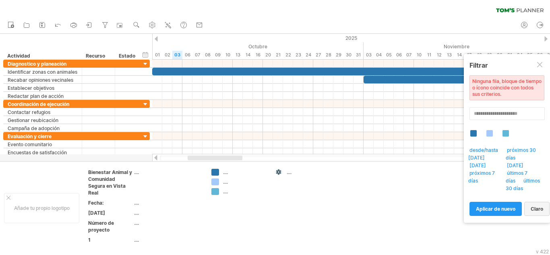
click at [533, 206] on font "claro" at bounding box center [537, 209] width 12 height 6
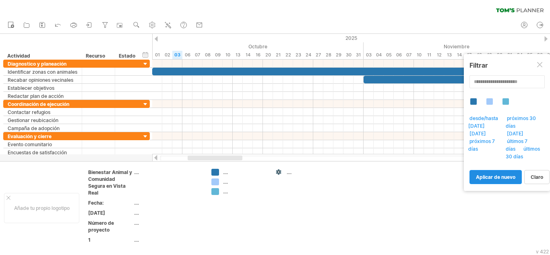
click at [521, 170] on link "aplicar de nuevo" at bounding box center [496, 177] width 52 height 14
click at [526, 170] on link "claro" at bounding box center [536, 177] width 25 height 14
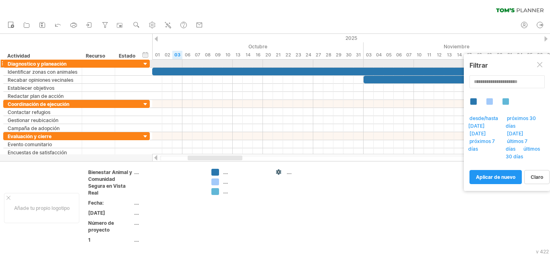
click at [541, 66] on div at bounding box center [540, 65] width 6 height 6
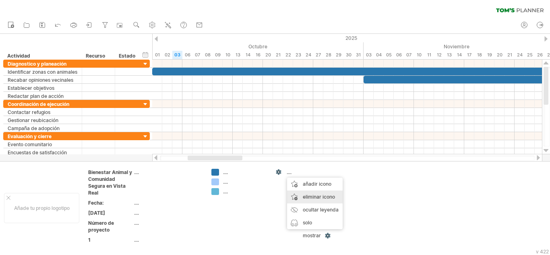
click at [321, 199] on font "eliminar icono" at bounding box center [319, 197] width 32 height 6
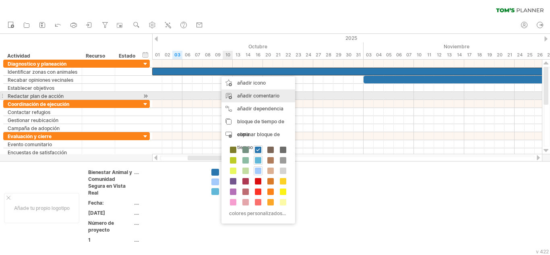
click at [240, 93] on font "añadir comentario" at bounding box center [258, 96] width 42 height 6
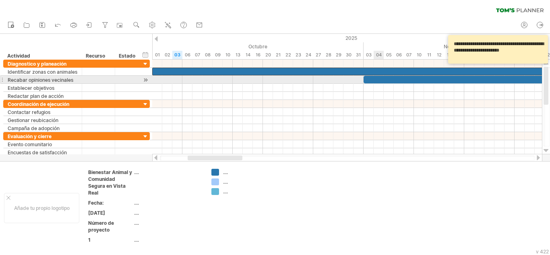
type textarea "**********"
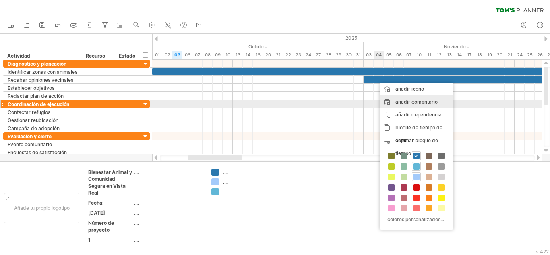
click at [405, 102] on font "añadir comentario" at bounding box center [417, 102] width 42 height 6
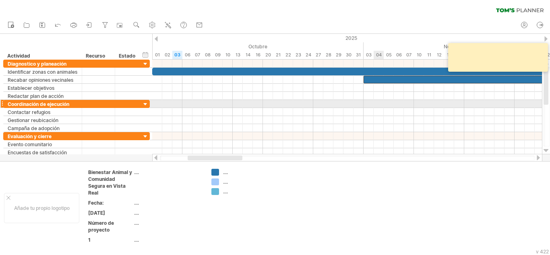
type textarea "*"
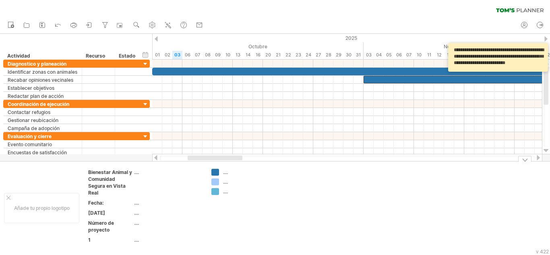
type textarea "**********"
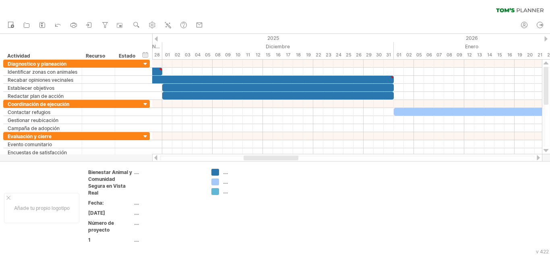
drag, startPoint x: 241, startPoint y: 158, endPoint x: 297, endPoint y: 156, distance: 56.0
click at [297, 156] on div at bounding box center [271, 157] width 55 height 5
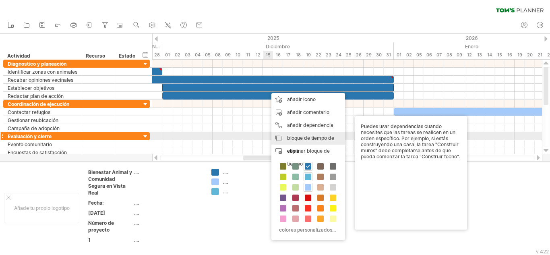
click at [305, 134] on div "bloque de tiempo de copia copiar bloques/iconos de tiempo" at bounding box center [309, 145] width 74 height 26
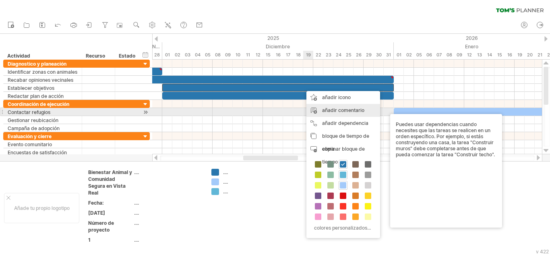
click at [332, 112] on font "añadir comentario" at bounding box center [343, 110] width 42 height 6
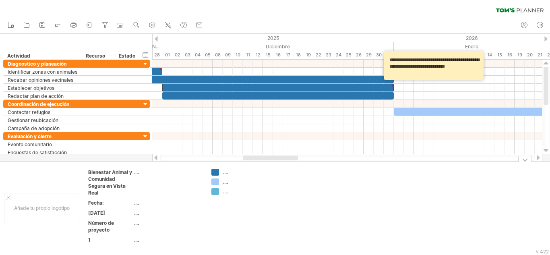
type textarea "**********"
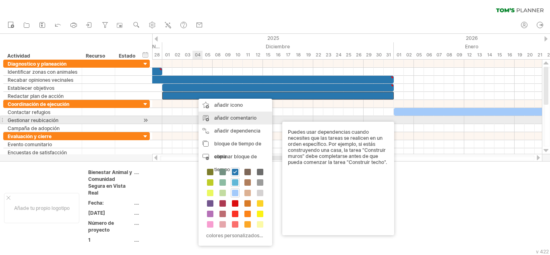
click at [228, 122] on div "añadir comentario" at bounding box center [236, 118] width 74 height 13
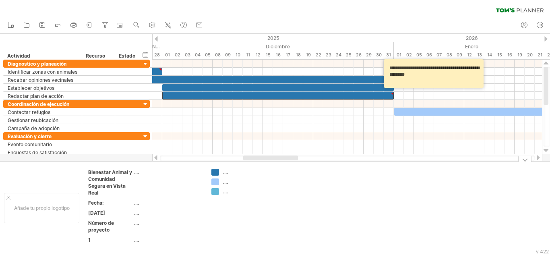
type textarea "**********"
click at [289, 215] on td at bounding box center [303, 208] width 64 height 79
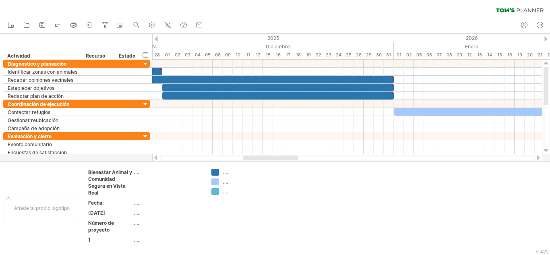
click at [540, 160] on div at bounding box center [538, 157] width 6 height 5
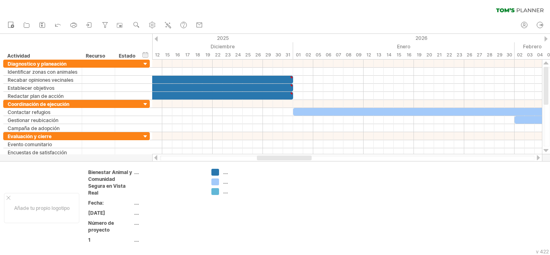
click at [540, 160] on div at bounding box center [538, 157] width 6 height 5
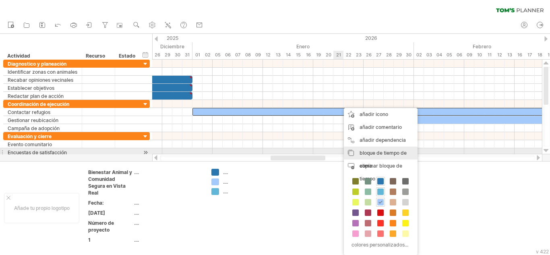
click at [385, 151] on font "bloque de tiempo de copia" at bounding box center [383, 159] width 47 height 19
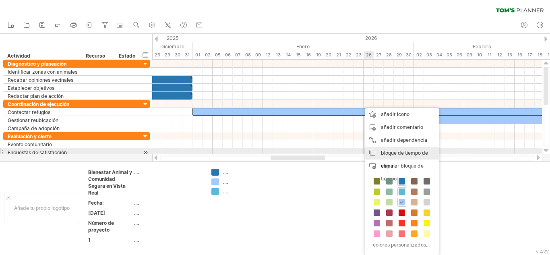
click at [386, 151] on font "bloque de tiempo de copia" at bounding box center [404, 159] width 47 height 19
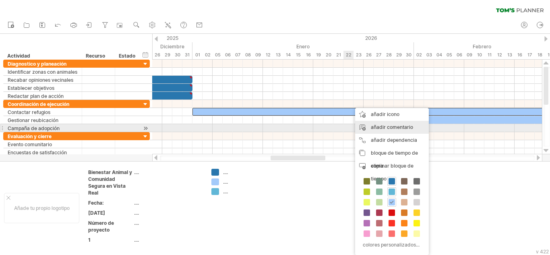
click at [378, 129] on font "añadir comentario" at bounding box center [392, 127] width 42 height 6
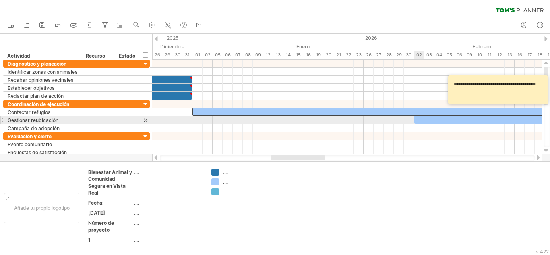
type textarea "**********"
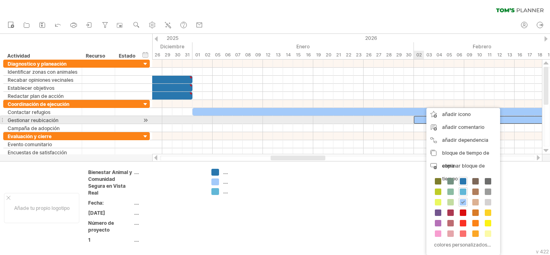
click at [423, 120] on div at bounding box center [514, 120] width 201 height 8
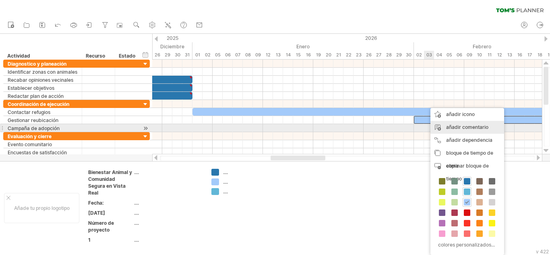
click at [475, 129] on font "añadir comentario" at bounding box center [467, 127] width 42 height 6
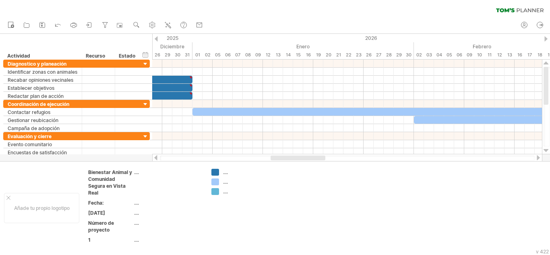
click at [537, 155] on div at bounding box center [538, 157] width 6 height 5
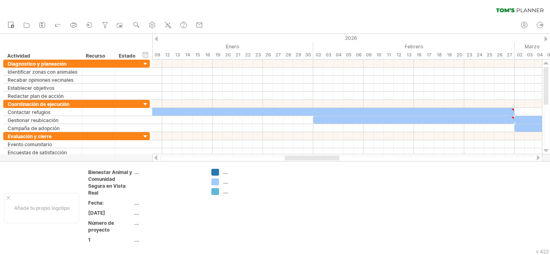
click at [537, 155] on div at bounding box center [538, 157] width 6 height 5
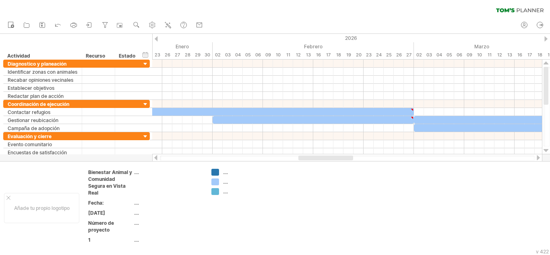
click at [537, 155] on div at bounding box center [538, 157] width 6 height 5
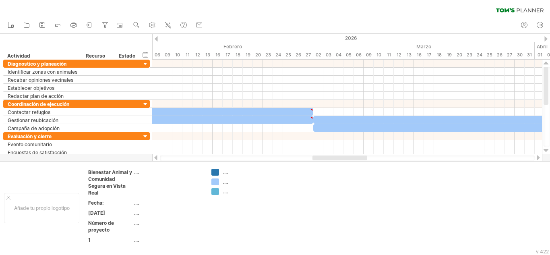
click at [537, 155] on div at bounding box center [538, 157] width 6 height 5
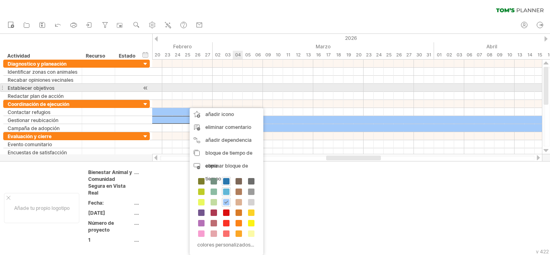
click at [236, 88] on div at bounding box center [347, 88] width 390 height 8
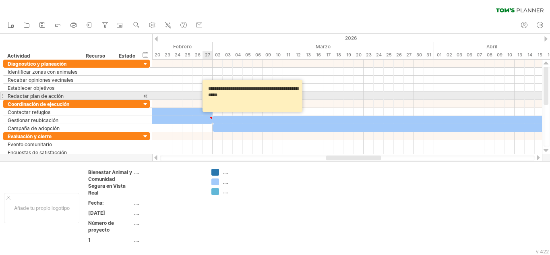
click at [221, 95] on textarea "**********" at bounding box center [253, 96] width 97 height 27
click at [252, 97] on textarea "**********" at bounding box center [253, 96] width 97 height 27
type textarea "*"
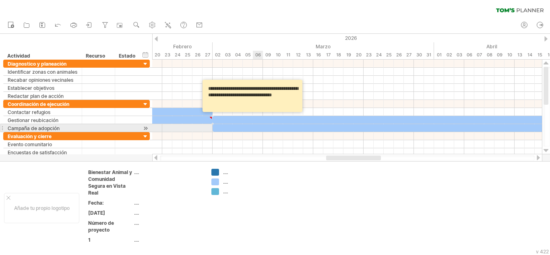
type textarea "**********"
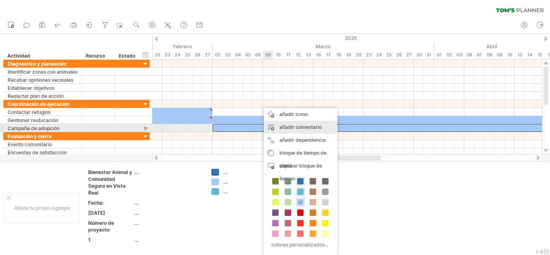
click at [295, 129] on font "añadir comentario" at bounding box center [301, 127] width 42 height 6
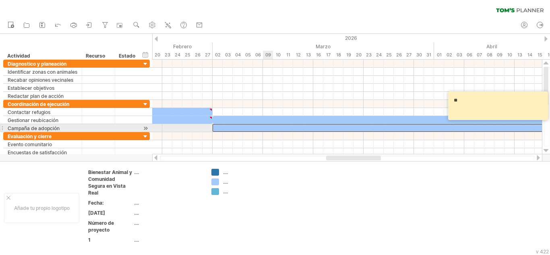
type textarea "*"
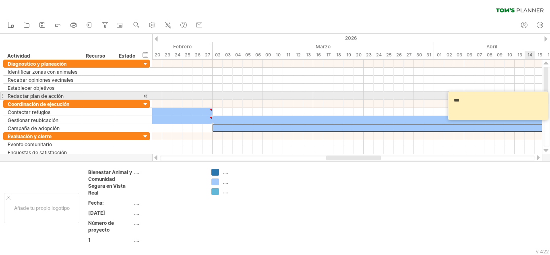
type textarea "*"
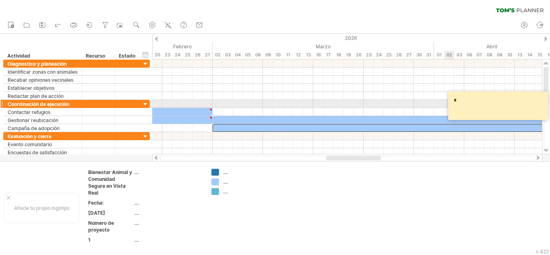
drag, startPoint x: 462, startPoint y: 102, endPoint x: 515, endPoint y: 196, distance: 107.5
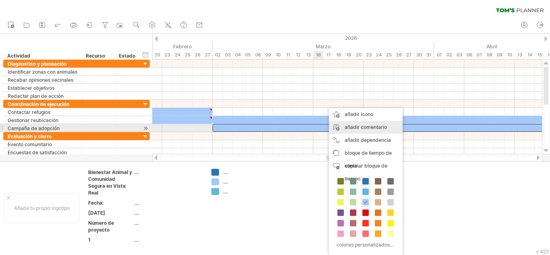
click at [379, 127] on font "añadir comentario" at bounding box center [366, 127] width 42 height 6
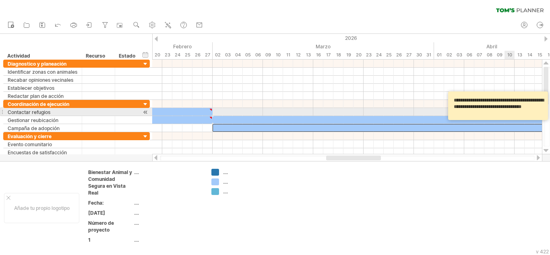
click at [545, 110] on textarea "**********" at bounding box center [499, 105] width 97 height 23
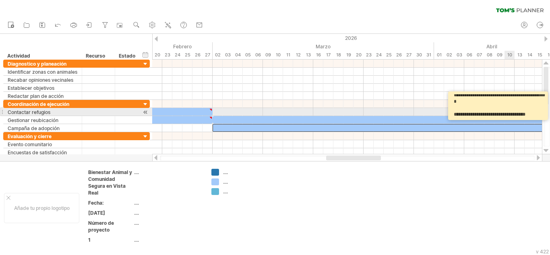
scroll to position [18, 0]
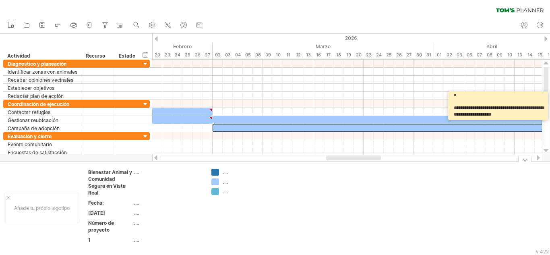
type textarea "**********"
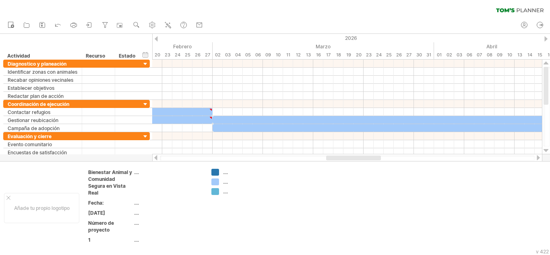
click at [538, 157] on div at bounding box center [538, 157] width 6 height 5
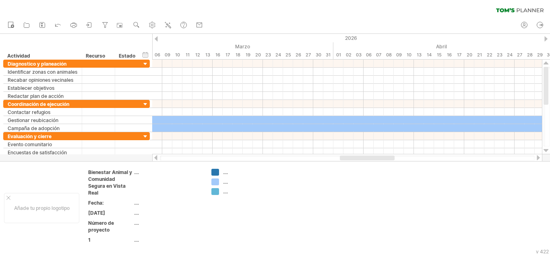
click at [538, 157] on div at bounding box center [538, 157] width 6 height 5
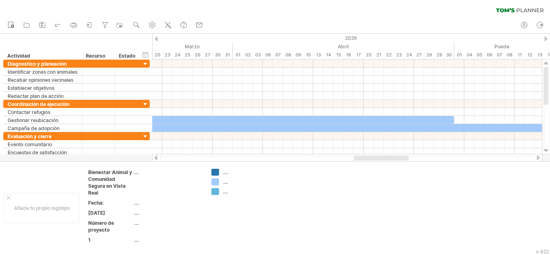
click at [538, 157] on div at bounding box center [538, 157] width 6 height 5
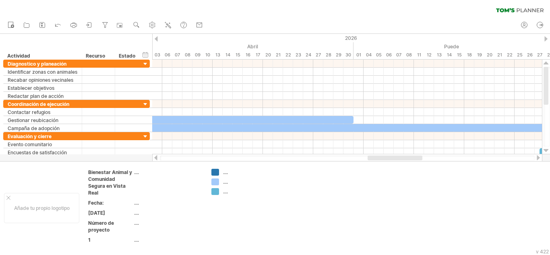
click at [538, 157] on div at bounding box center [538, 157] width 6 height 5
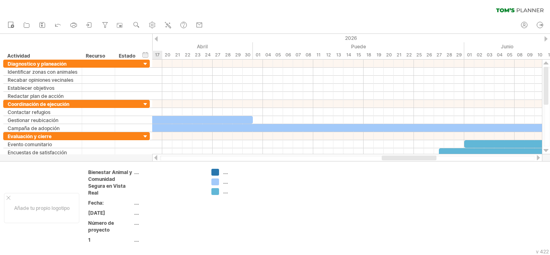
click at [538, 157] on div at bounding box center [538, 157] width 6 height 5
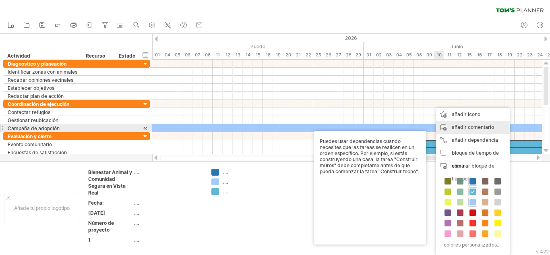
click at [461, 130] on div "añadir comentario" at bounding box center [473, 127] width 74 height 13
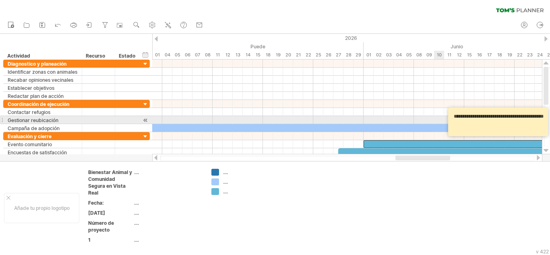
click at [471, 123] on textarea "**********" at bounding box center [499, 121] width 97 height 23
click at [472, 122] on textarea "**********" at bounding box center [499, 121] width 97 height 23
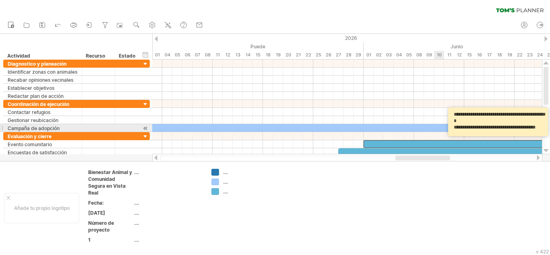
click at [474, 131] on textarea "**********" at bounding box center [499, 121] width 97 height 23
click at [469, 131] on textarea "**********" at bounding box center [499, 121] width 97 height 23
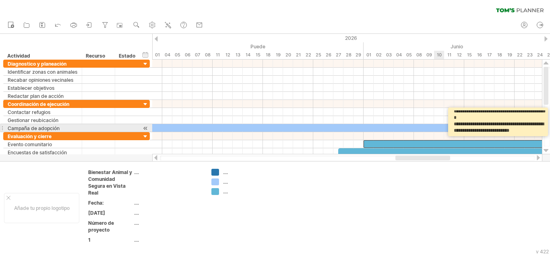
scroll to position [12, 0]
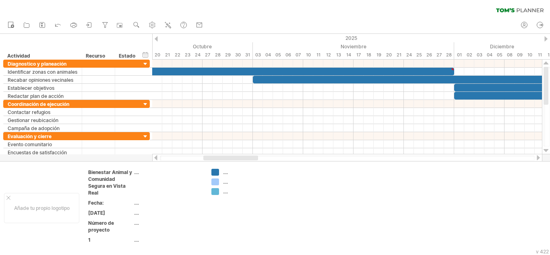
drag, startPoint x: 400, startPoint y: 158, endPoint x: 207, endPoint y: 155, distance: 192.2
click at [207, 155] on div at bounding box center [347, 158] width 390 height 8
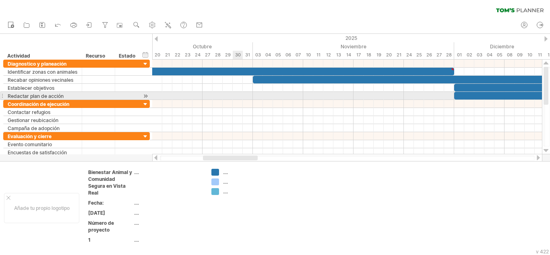
click at [241, 97] on div at bounding box center [347, 96] width 390 height 8
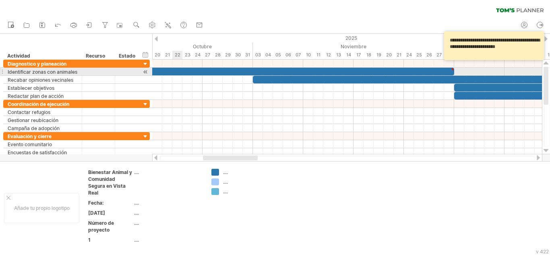
scroll to position [0, 0]
click at [178, 70] on div at bounding box center [247, 72] width 413 height 8
click at [454, 69] on div at bounding box center [453, 70] width 4 height 4
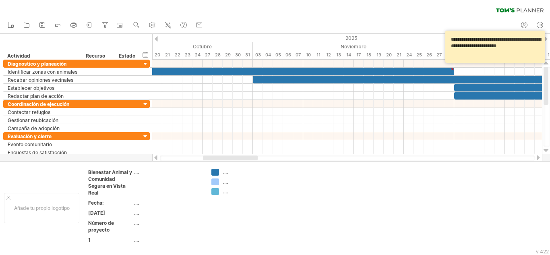
click at [512, 44] on textarea "**********" at bounding box center [496, 46] width 97 height 27
type textarea "*"
click at [451, 57] on textarea "**********" at bounding box center [496, 46] width 97 height 27
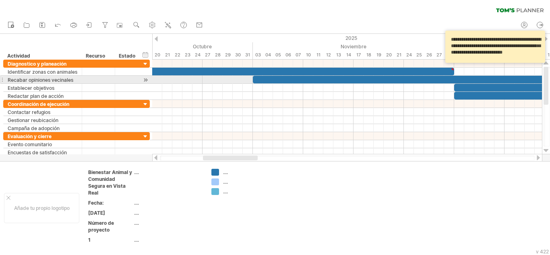
scroll to position [0, 0]
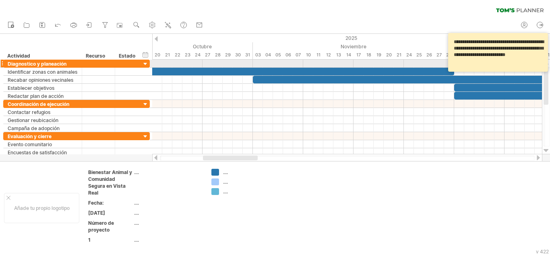
click at [473, 60] on textarea "**********" at bounding box center [499, 52] width 97 height 33
type textarea "*"
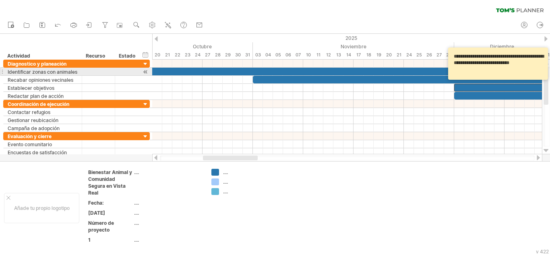
click at [483, 69] on textarea "**********" at bounding box center [499, 63] width 97 height 27
type textarea "*"
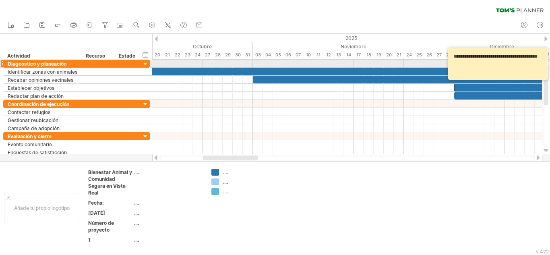
click at [479, 61] on textarea "**********" at bounding box center [499, 63] width 97 height 27
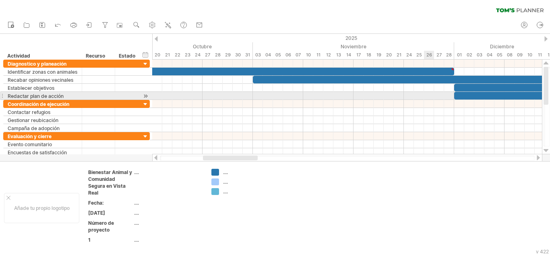
click at [430, 94] on div at bounding box center [347, 96] width 390 height 8
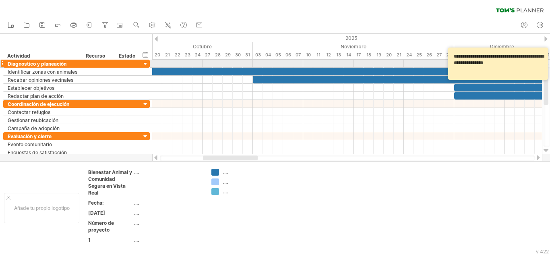
click at [531, 64] on textarea "**********" at bounding box center [499, 63] width 97 height 27
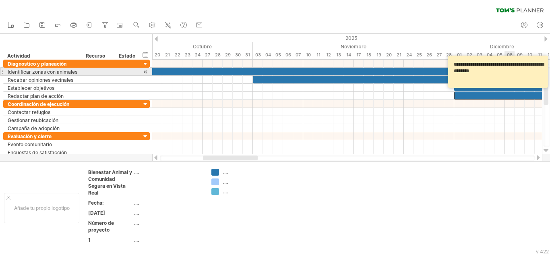
click at [491, 73] on textarea "**********" at bounding box center [499, 71] width 97 height 27
type textarea "*"
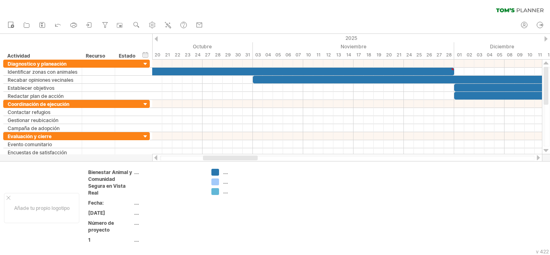
click at [537, 158] on div at bounding box center [538, 157] width 6 height 5
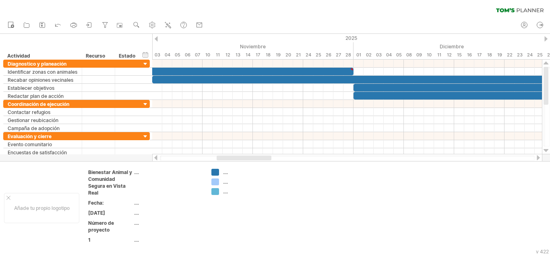
click at [537, 158] on div at bounding box center [538, 157] width 6 height 5
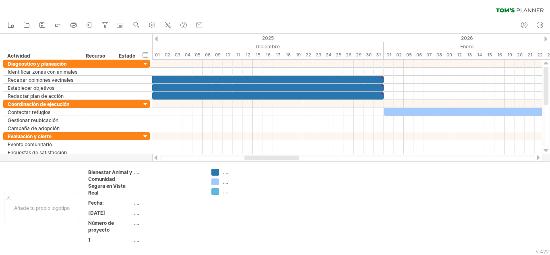
click at [537, 158] on div at bounding box center [538, 157] width 6 height 5
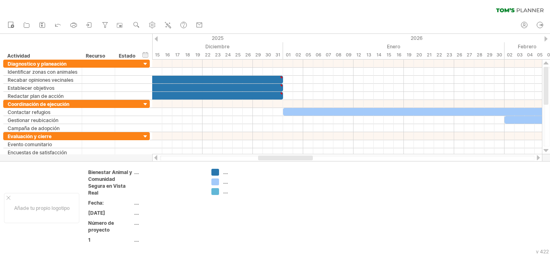
click at [537, 158] on div at bounding box center [538, 157] width 6 height 5
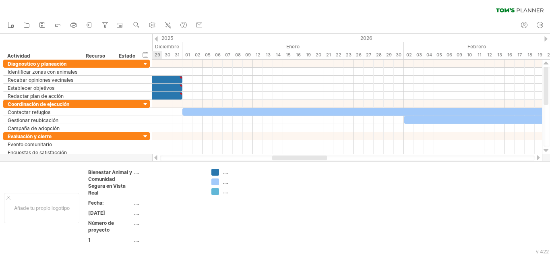
click at [537, 158] on div at bounding box center [538, 157] width 6 height 5
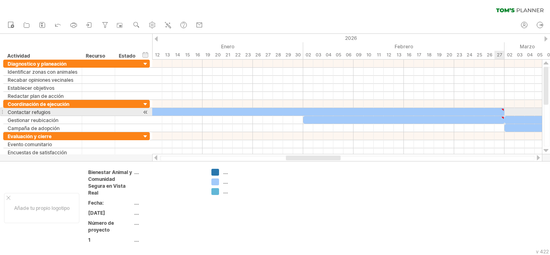
click at [501, 111] on div at bounding box center [503, 110] width 4 height 4
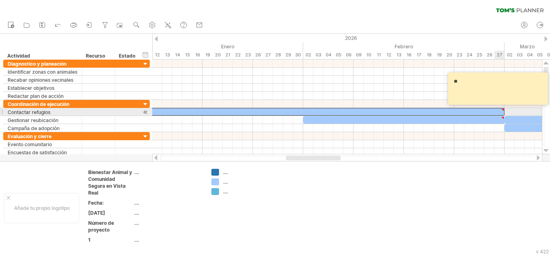
type textarea "*"
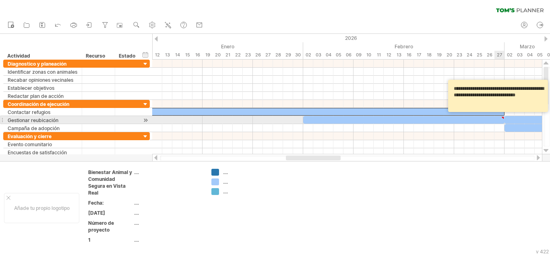
click at [502, 117] on div at bounding box center [503, 118] width 4 height 4
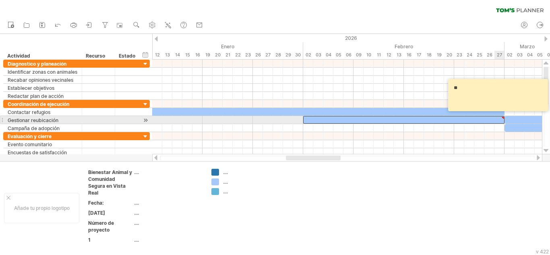
type textarea "*"
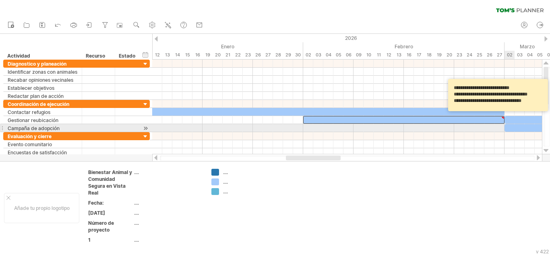
type textarea "**********"
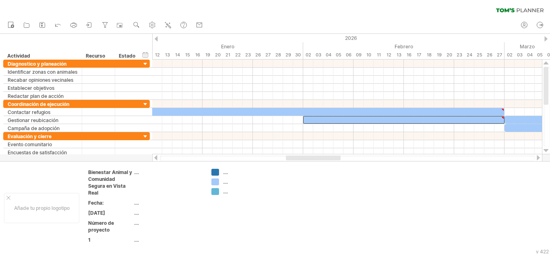
click at [537, 159] on div at bounding box center [538, 157] width 6 height 5
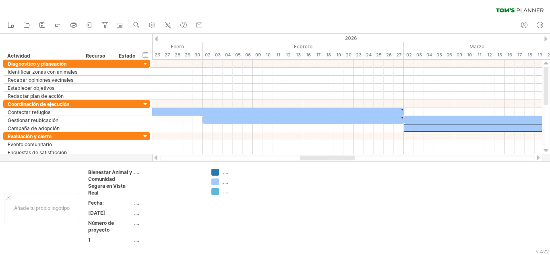
click at [539, 159] on div at bounding box center [538, 157] width 6 height 5
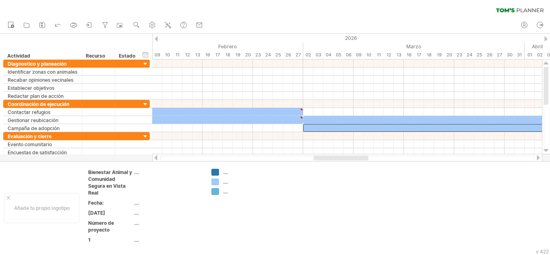
click at [539, 159] on div at bounding box center [538, 157] width 6 height 5
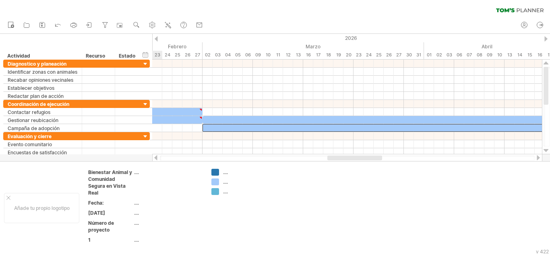
click at [539, 159] on div at bounding box center [538, 157] width 6 height 5
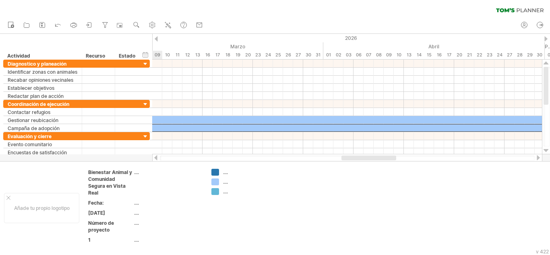
click at [539, 159] on div at bounding box center [538, 157] width 6 height 5
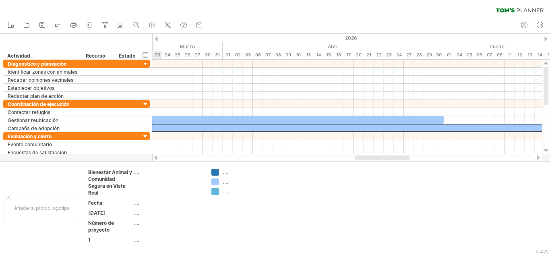
click at [539, 159] on div at bounding box center [538, 157] width 6 height 5
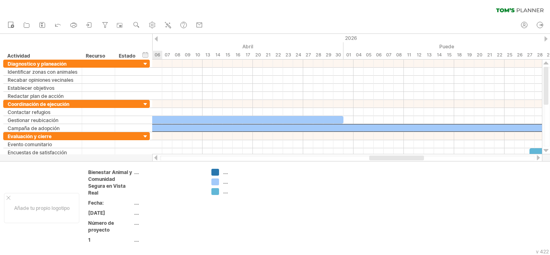
click at [539, 159] on div at bounding box center [538, 157] width 6 height 5
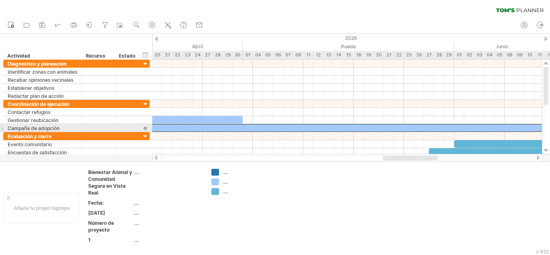
click at [524, 125] on div at bounding box center [228, 128] width 856 height 8
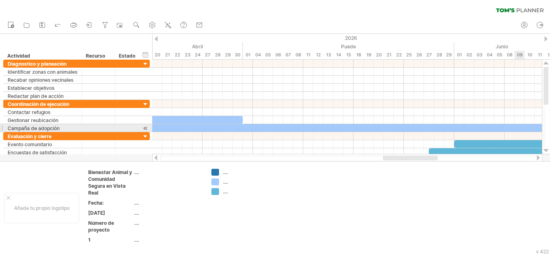
click at [524, 125] on div at bounding box center [228, 128] width 856 height 8
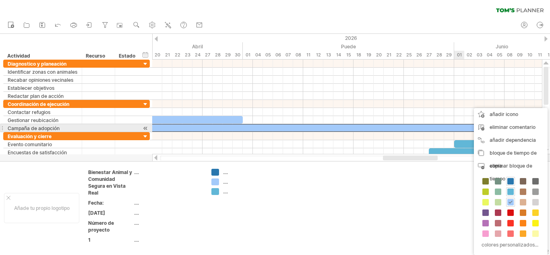
click at [463, 126] on div at bounding box center [228, 128] width 856 height 8
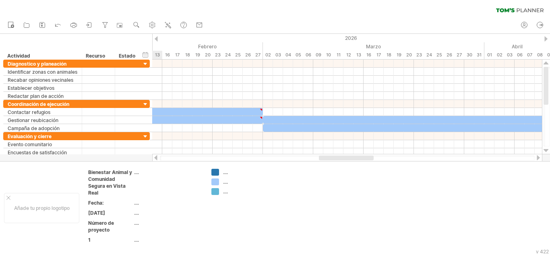
drag, startPoint x: 418, startPoint y: 159, endPoint x: 354, endPoint y: 156, distance: 64.1
click at [354, 156] on div at bounding box center [346, 157] width 55 height 5
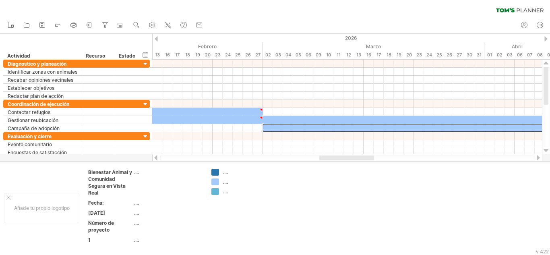
click at [535, 157] on div at bounding box center [538, 157] width 6 height 5
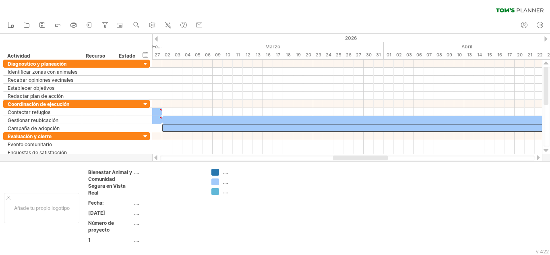
click at [535, 157] on div at bounding box center [538, 157] width 6 height 5
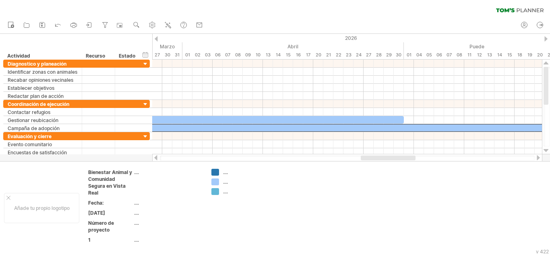
click at [535, 157] on div at bounding box center [538, 157] width 6 height 5
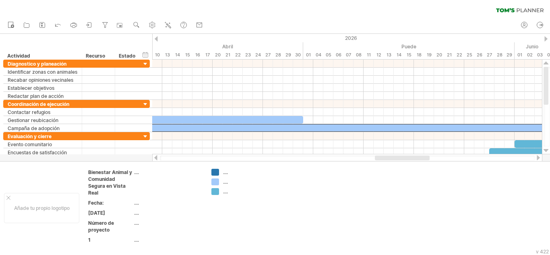
click at [535, 157] on div at bounding box center [538, 157] width 6 height 5
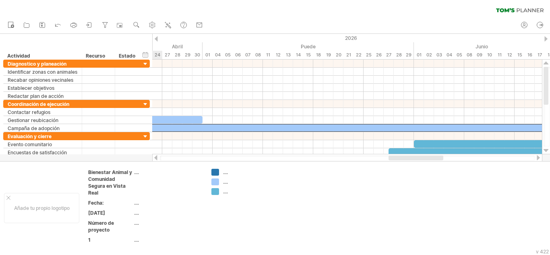
click at [535, 157] on div at bounding box center [538, 157] width 6 height 5
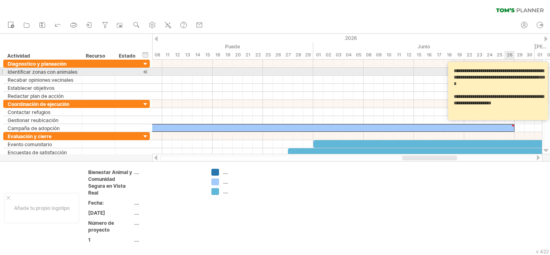
drag, startPoint x: 535, startPoint y: 107, endPoint x: 454, endPoint y: 73, distance: 87.8
click at [454, 73] on textarea "**********" at bounding box center [499, 91] width 97 height 52
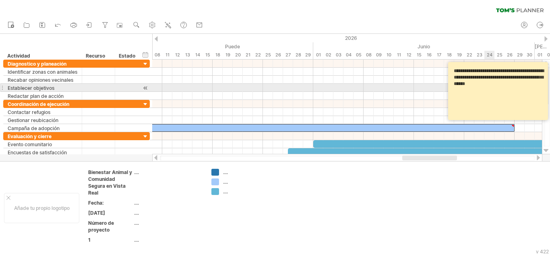
click at [525, 84] on textarea "**********" at bounding box center [499, 91] width 97 height 52
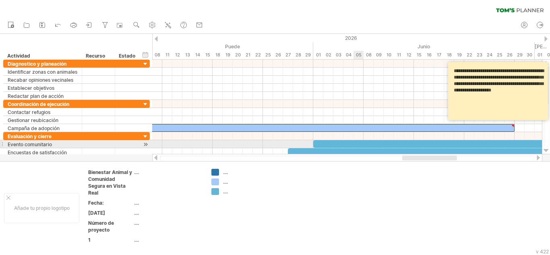
type textarea "**********"
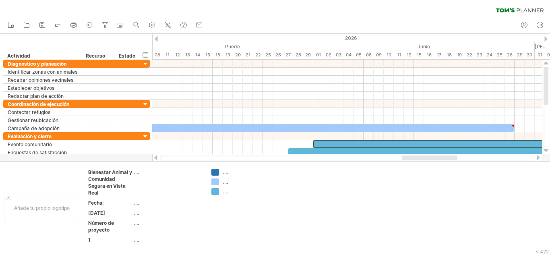
click at [539, 156] on div at bounding box center [538, 157] width 6 height 5
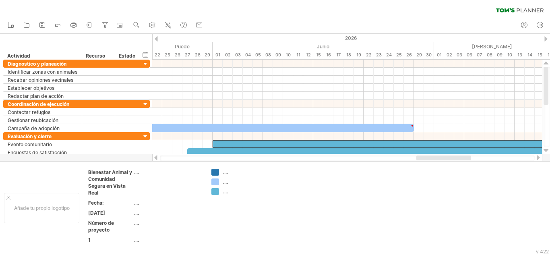
click at [539, 156] on div at bounding box center [538, 157] width 6 height 5
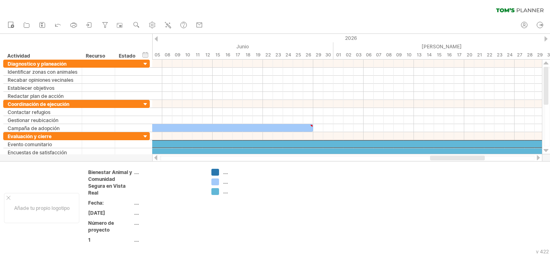
click at [539, 156] on div at bounding box center [538, 157] width 6 height 5
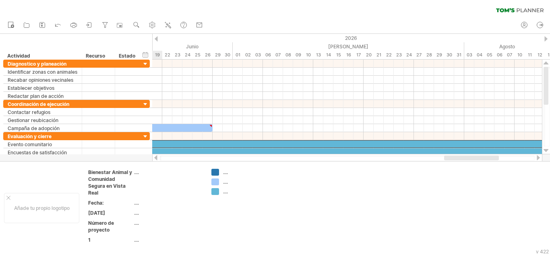
click at [539, 156] on div at bounding box center [538, 157] width 6 height 5
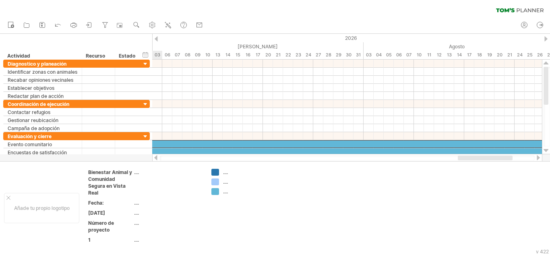
click at [539, 156] on div at bounding box center [538, 157] width 6 height 5
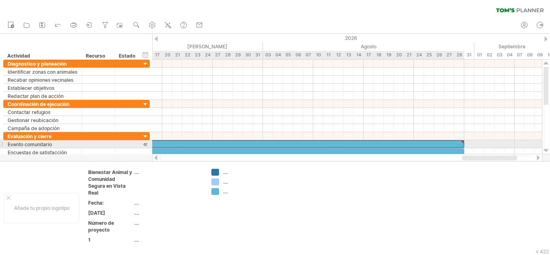
click at [463, 142] on div at bounding box center [463, 142] width 4 height 4
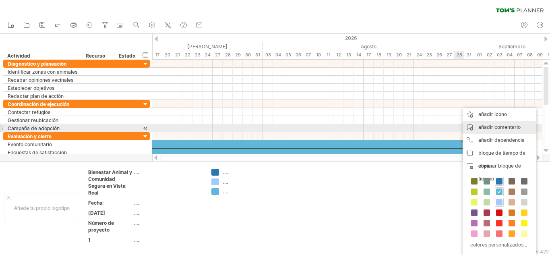
click at [483, 129] on font "añadir comentario" at bounding box center [500, 127] width 42 height 6
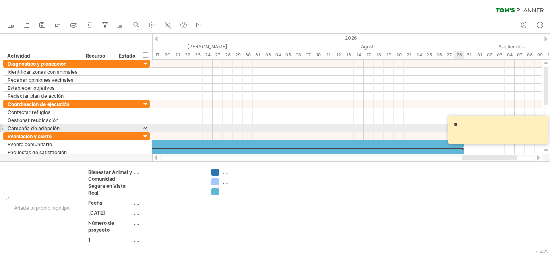
type textarea "*"
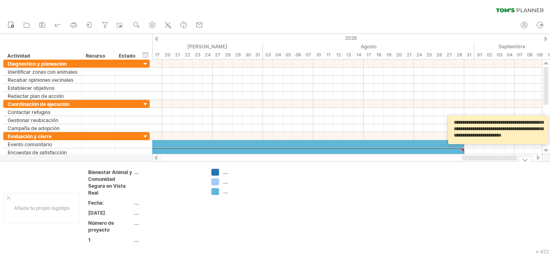
type textarea "**********"
click at [332, 190] on td at bounding box center [303, 208] width 64 height 79
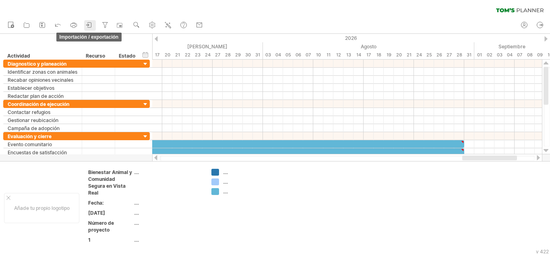
click at [88, 26] on icon at bounding box center [89, 25] width 8 height 8
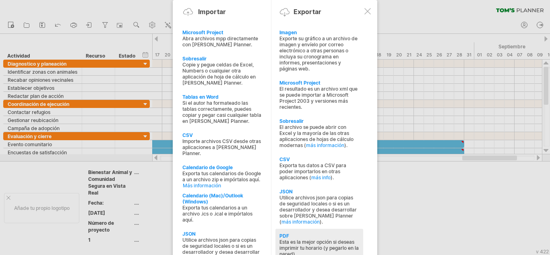
click at [294, 244] on font "Esta es la mejor opción si deseas imprimir tu horario (y pegarlo en la pared)." at bounding box center [319, 248] width 79 height 18
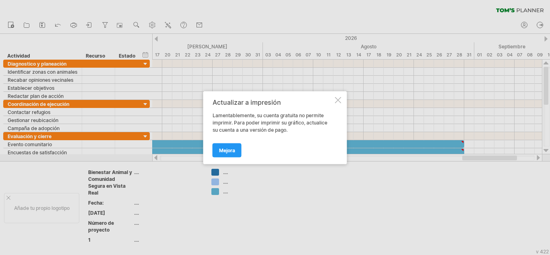
click at [335, 100] on div at bounding box center [338, 100] width 6 height 6
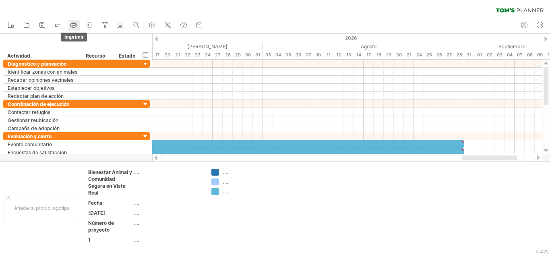
click at [71, 24] on icon at bounding box center [74, 25] width 8 height 8
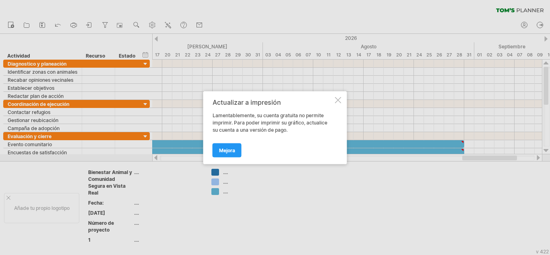
click at [304, 206] on div at bounding box center [275, 127] width 550 height 255
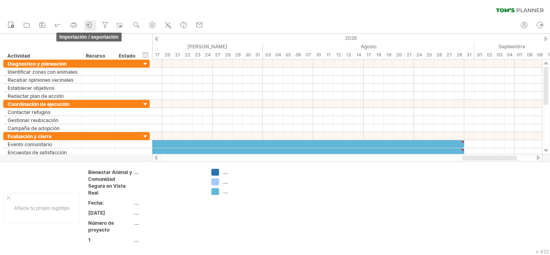
click at [87, 28] on icon at bounding box center [89, 25] width 8 height 8
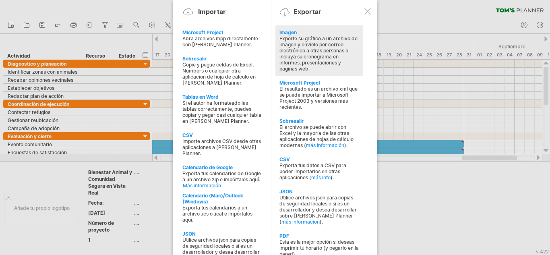
click at [298, 45] on font "Exporte su gráfico a un archivo de imagen y envíelo por correo electrónico a ot…" at bounding box center [319, 53] width 78 height 36
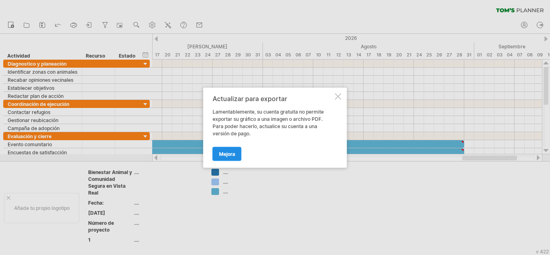
click at [220, 157] on link "Mejora" at bounding box center [227, 154] width 29 height 14
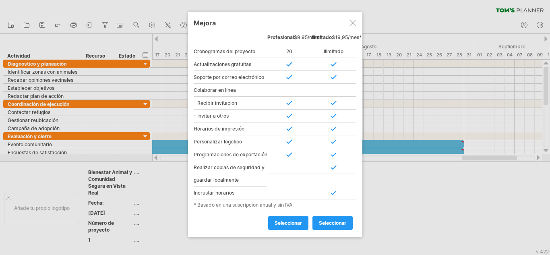
click at [351, 25] on div at bounding box center [353, 23] width 6 height 6
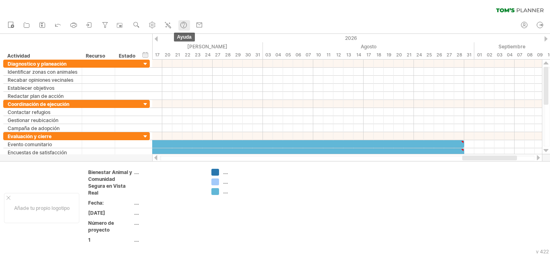
click at [181, 25] on use at bounding box center [184, 25] width 8 height 8
click at [89, 24] on icon at bounding box center [89, 25] width 8 height 8
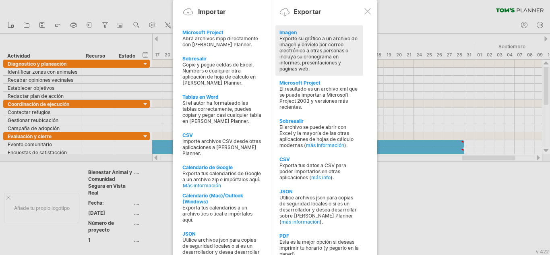
click at [311, 52] on font "Exporte su gráfico a un archivo de imagen y envíelo por correo electrónico a ot…" at bounding box center [319, 53] width 78 height 36
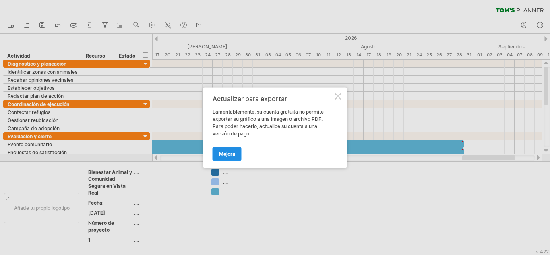
click at [232, 153] on font "Mejora" at bounding box center [227, 154] width 16 height 6
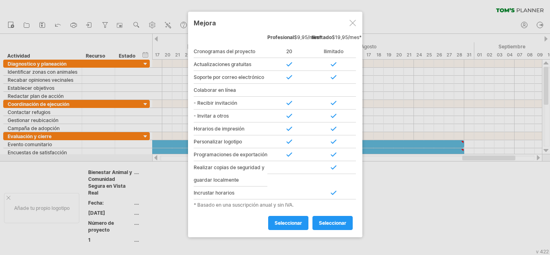
click at [350, 24] on div at bounding box center [353, 23] width 6 height 6
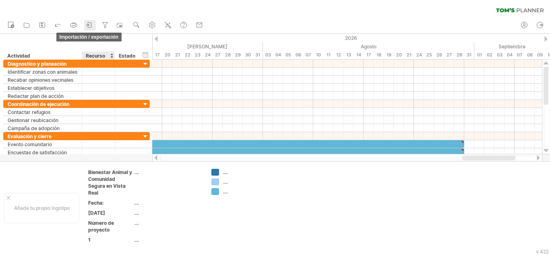
click at [90, 29] on icon at bounding box center [89, 25] width 8 height 8
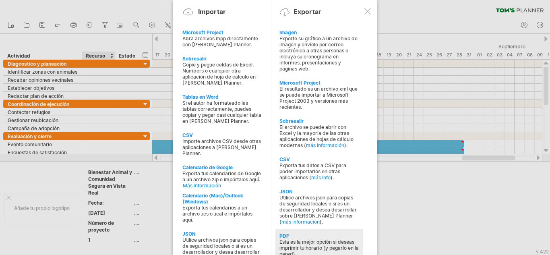
click at [320, 245] on font "Esta es la mejor opción si deseas imprimir tu horario (y pegarlo en la pared)." at bounding box center [319, 248] width 79 height 18
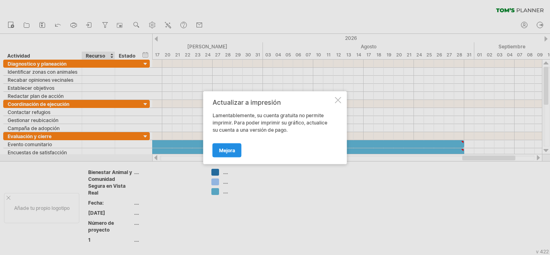
click at [215, 151] on link "Mejora" at bounding box center [227, 150] width 29 height 14
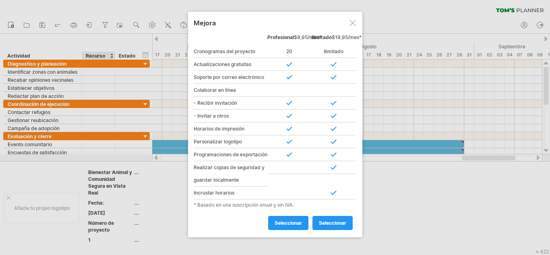
click at [478, 240] on div at bounding box center [275, 127] width 550 height 255
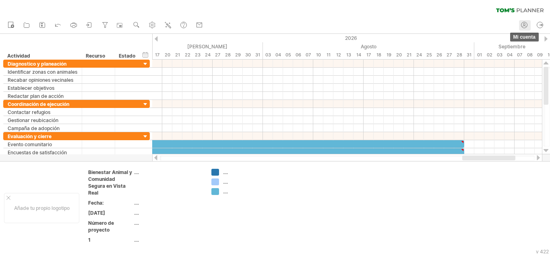
click at [522, 24] on icon at bounding box center [524, 25] width 8 height 8
type input "**********"
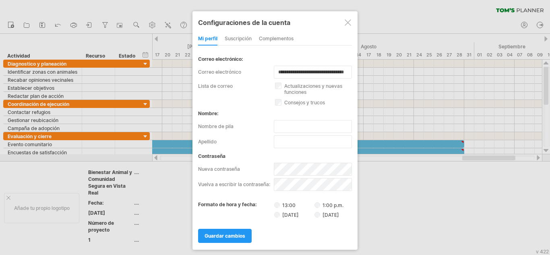
click at [458, 220] on div at bounding box center [275, 127] width 550 height 255
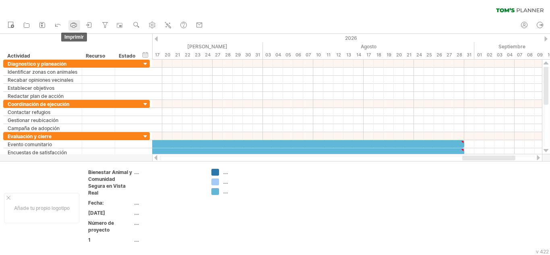
click at [76, 26] on icon at bounding box center [74, 25] width 8 height 8
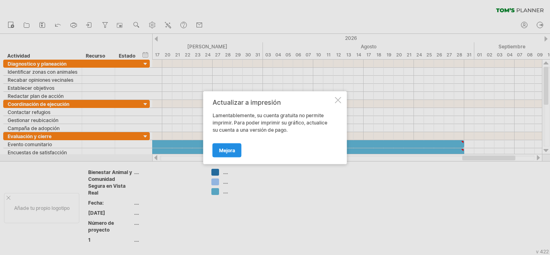
click at [226, 148] on font "Mejora" at bounding box center [227, 150] width 16 height 6
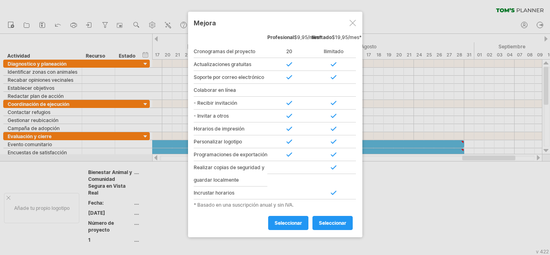
click at [353, 22] on div at bounding box center [353, 23] width 6 height 6
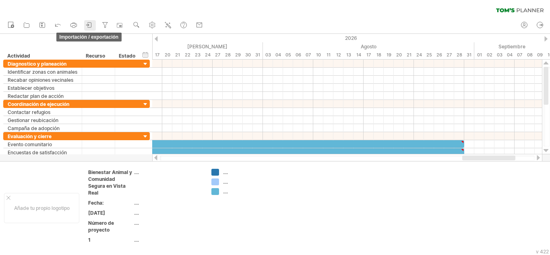
click at [91, 25] on icon at bounding box center [89, 25] width 8 height 8
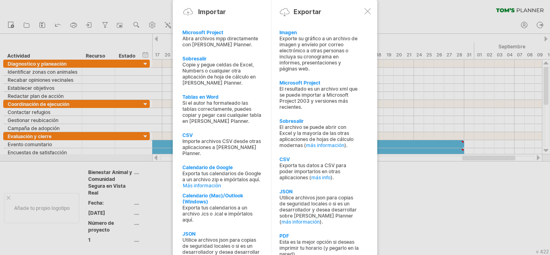
click at [444, 218] on div at bounding box center [275, 127] width 550 height 255
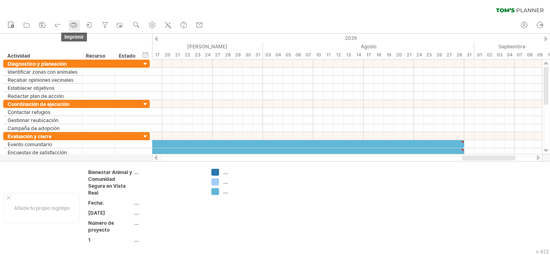
click at [77, 27] on icon at bounding box center [74, 25] width 8 height 8
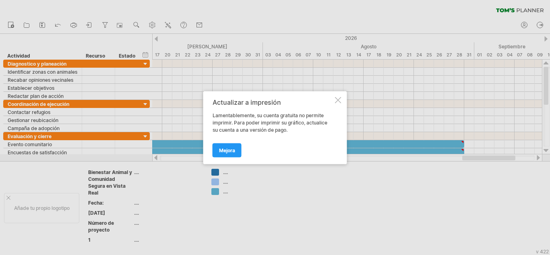
click at [339, 103] on div "Actualizar a impresión Lamentablemente, su cuenta gratuita no permite imprimir.…" at bounding box center [275, 127] width 144 height 73
click at [240, 151] on link "Mejora" at bounding box center [227, 150] width 29 height 14
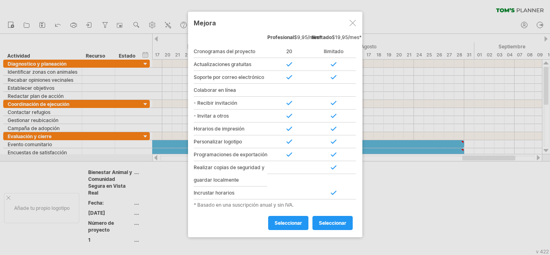
click at [351, 23] on div at bounding box center [353, 23] width 6 height 6
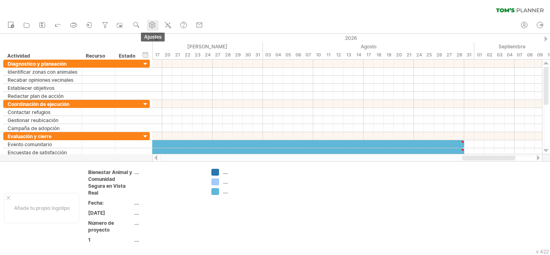
click at [155, 25] on icon at bounding box center [152, 25] width 6 height 6
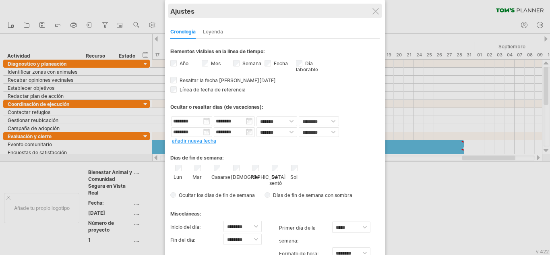
click at [380, 7] on div "Ajustes" at bounding box center [274, 11] width 209 height 15
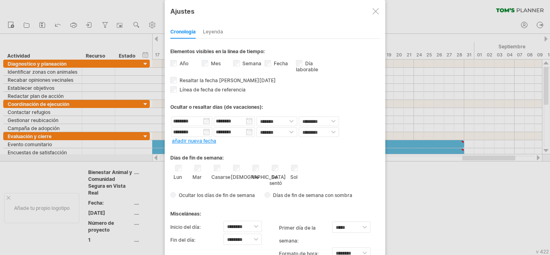
click at [373, 9] on div at bounding box center [376, 11] width 6 height 6
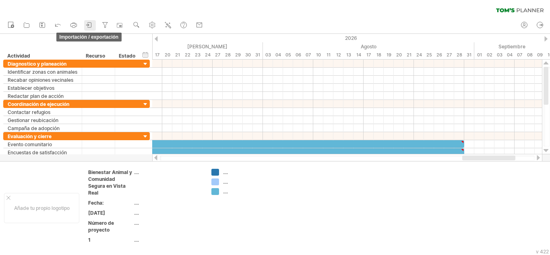
click at [90, 22] on icon at bounding box center [89, 25] width 8 height 8
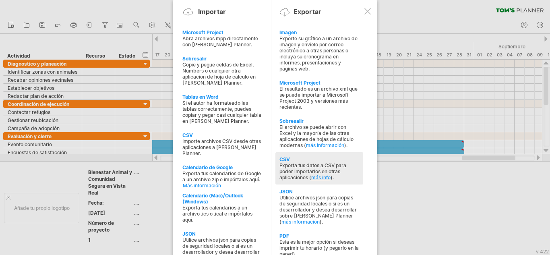
click at [317, 178] on font "más info" at bounding box center [320, 177] width 19 height 6
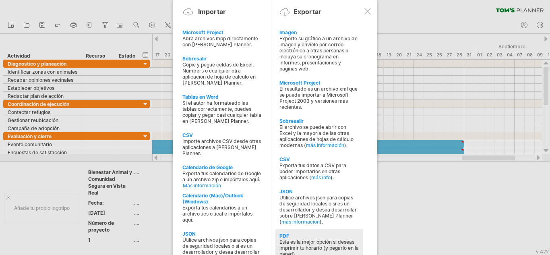
click at [284, 244] on font "Esta es la mejor opción si deseas imprimir tu horario (y pegarlo en la pared)." at bounding box center [319, 248] width 79 height 18
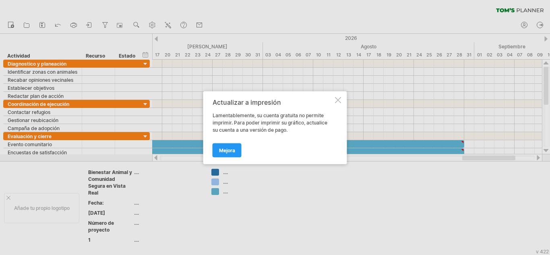
drag, startPoint x: 348, startPoint y: 102, endPoint x: 341, endPoint y: 102, distance: 6.8
click at [346, 102] on div "Intentando acceder a [DOMAIN_NAME] ... Conectado de nuevo... 0% borrar filtro" at bounding box center [275, 127] width 550 height 255
click at [341, 102] on div at bounding box center [338, 100] width 6 height 6
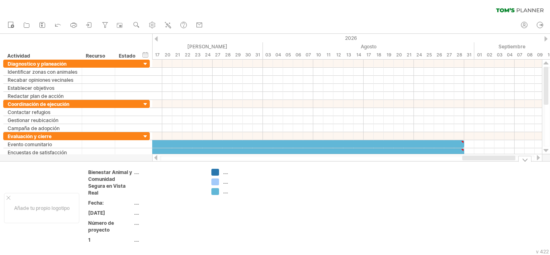
click at [227, 174] on font "...." at bounding box center [225, 172] width 5 height 6
click at [216, 172] on div "Intentando acceder a [DOMAIN_NAME] ... Conectado de nuevo... 0% borrar filtro" at bounding box center [275, 127] width 550 height 255
click at [218, 182] on div "Intentando acceder a [DOMAIN_NAME] ... Conectado de nuevo... 0% borrar filtro" at bounding box center [275, 127] width 550 height 255
click at [156, 159] on div at bounding box center [156, 157] width 6 height 5
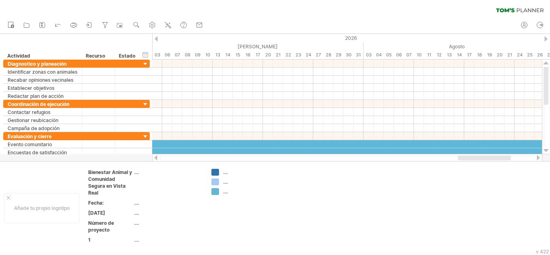
click at [156, 159] on div at bounding box center [156, 157] width 6 height 5
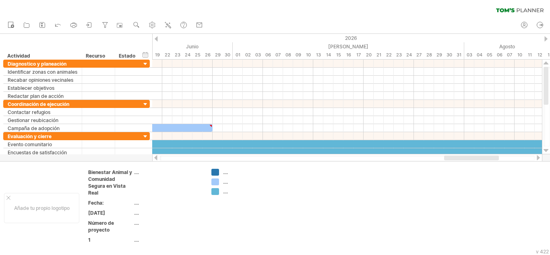
click at [156, 159] on div at bounding box center [156, 157] width 6 height 5
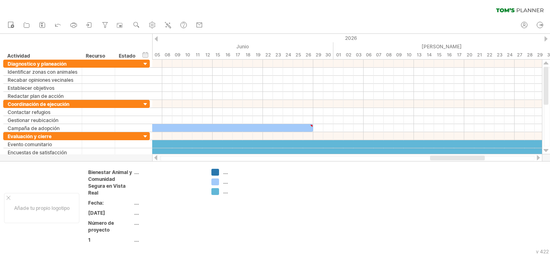
click at [156, 159] on div at bounding box center [156, 157] width 6 height 5
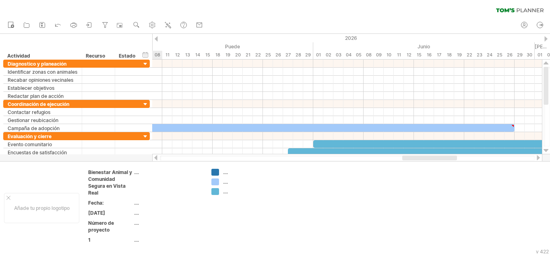
click at [156, 159] on div at bounding box center [156, 157] width 6 height 5
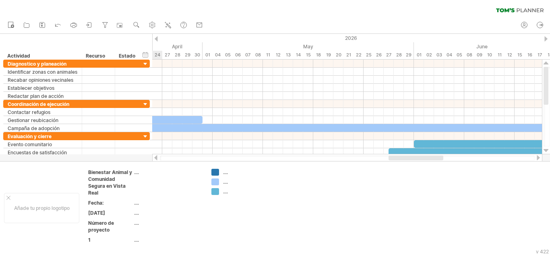
click at [156, 159] on div at bounding box center [156, 157] width 6 height 5
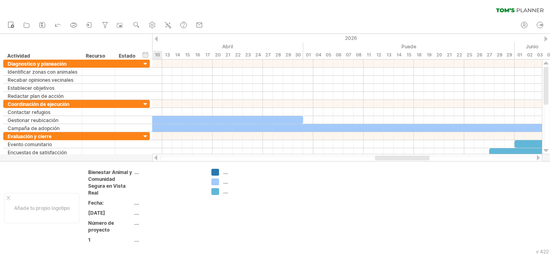
click at [156, 159] on div at bounding box center [156, 157] width 6 height 5
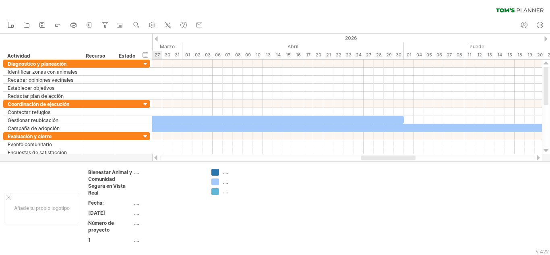
click at [156, 159] on div at bounding box center [156, 157] width 6 height 5
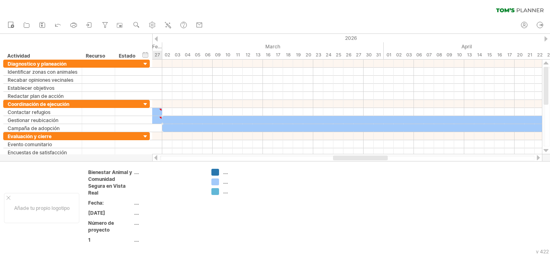
click at [156, 159] on div at bounding box center [156, 157] width 6 height 5
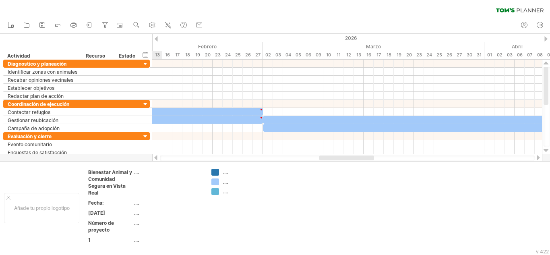
click at [156, 159] on div at bounding box center [156, 157] width 6 height 5
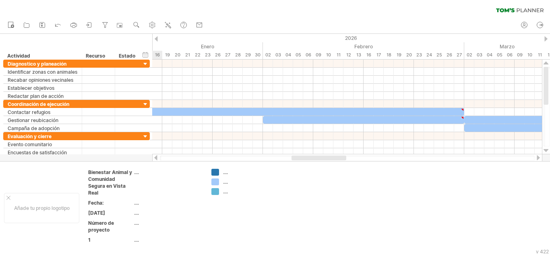
click at [156, 159] on div at bounding box center [156, 157] width 6 height 5
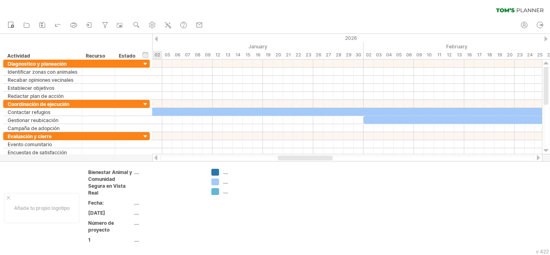
click at [156, 159] on div at bounding box center [156, 157] width 6 height 5
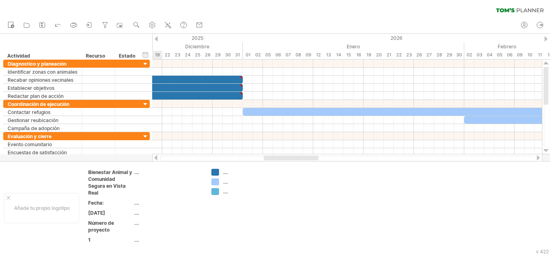
click at [156, 159] on div at bounding box center [156, 157] width 6 height 5
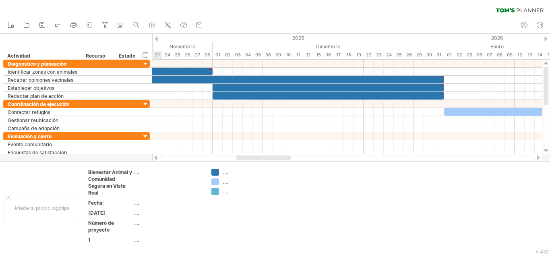
click at [156, 159] on div at bounding box center [156, 157] width 6 height 5
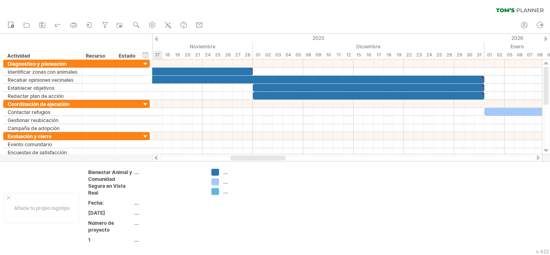
drag, startPoint x: 236, startPoint y: 158, endPoint x: 244, endPoint y: 157, distance: 8.5
click at [244, 157] on div at bounding box center [258, 157] width 55 height 5
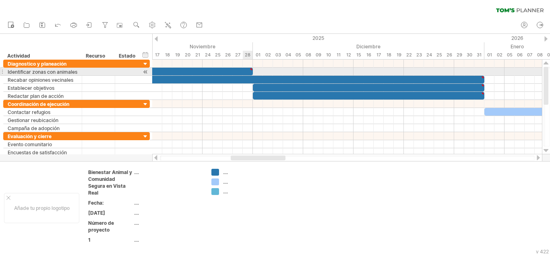
scroll to position [0, 0]
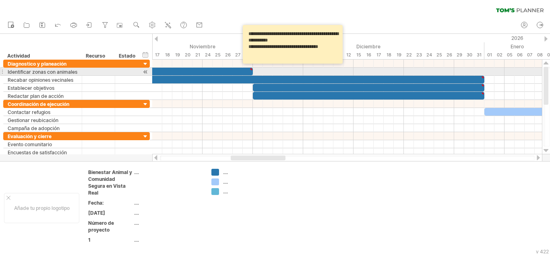
click at [252, 68] on div at bounding box center [251, 70] width 4 height 4
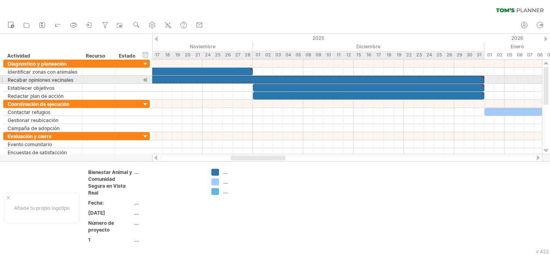
click at [484, 78] on div at bounding box center [483, 78] width 4 height 4
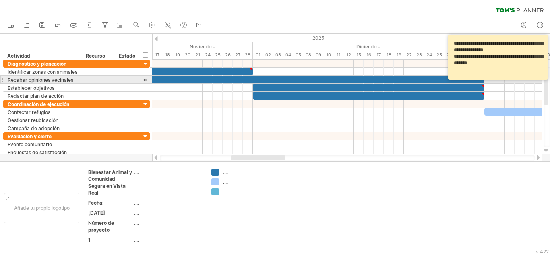
type textarea "**********"
